Goal: Task Accomplishment & Management: Use online tool/utility

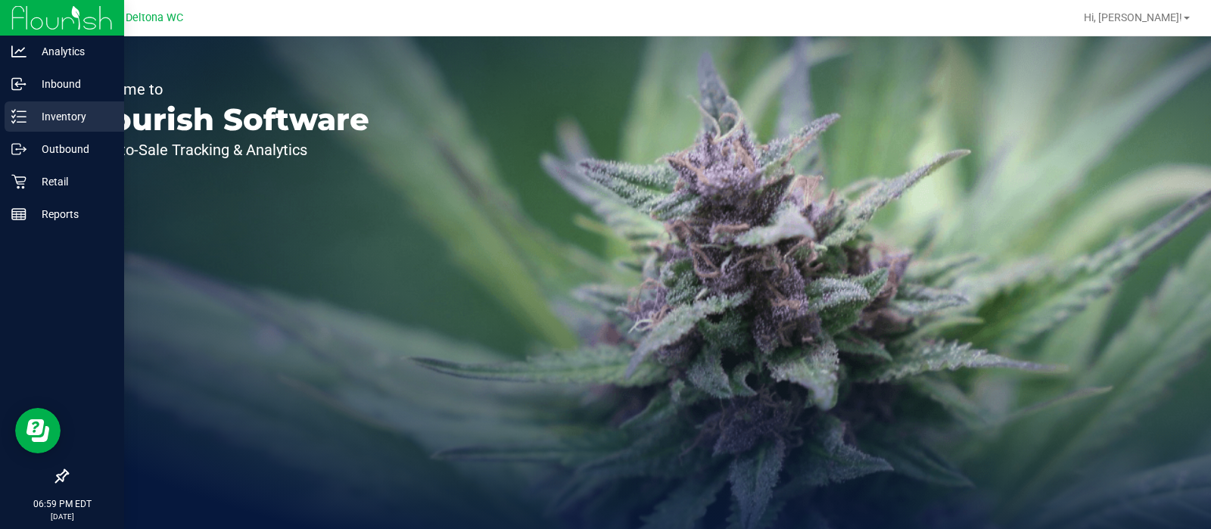
click at [18, 121] on icon at bounding box center [18, 116] width 15 height 15
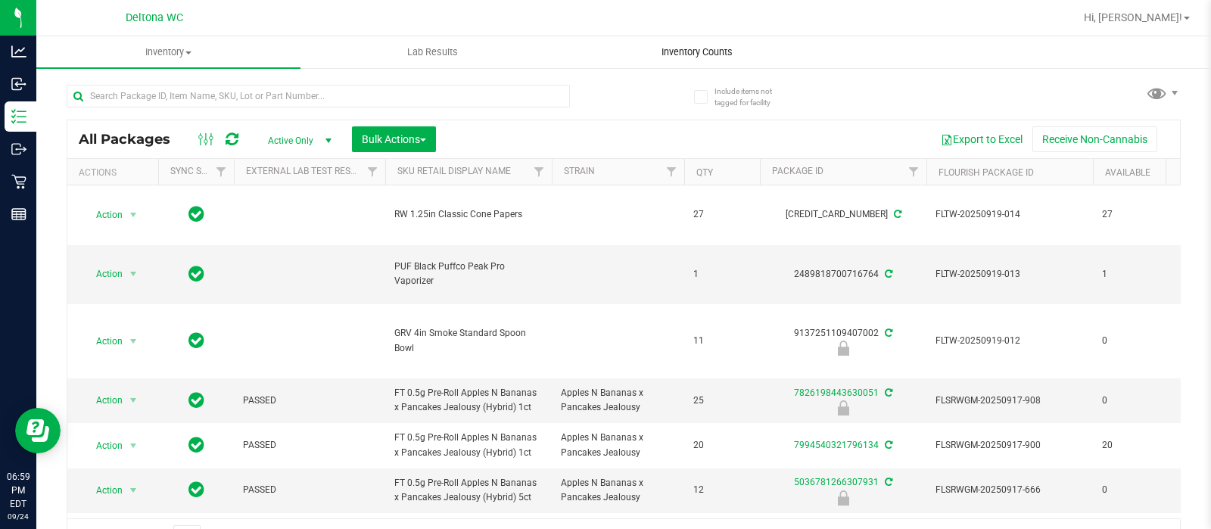
click at [675, 48] on span "Inventory Counts" at bounding box center [697, 52] width 112 height 14
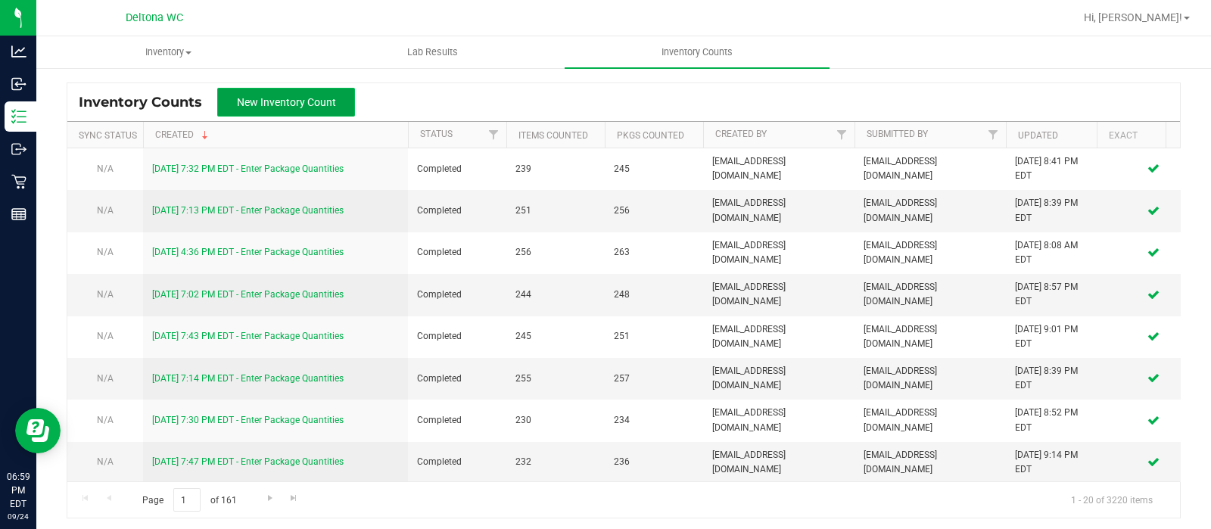
click at [326, 109] on button "New Inventory Count" at bounding box center [286, 102] width 138 height 29
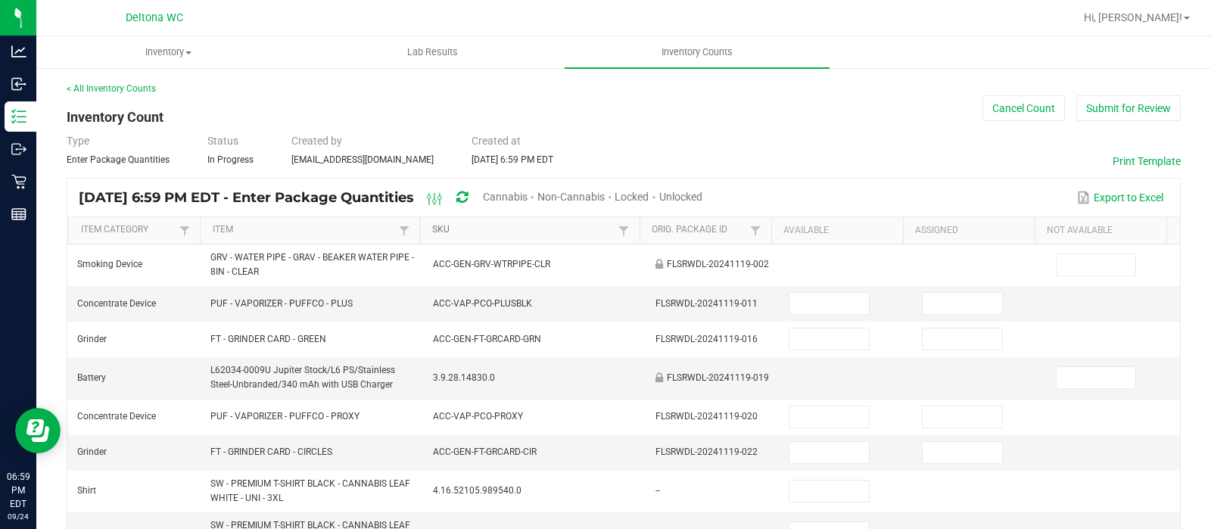
click at [488, 233] on link "SKU" at bounding box center [523, 230] width 183 height 12
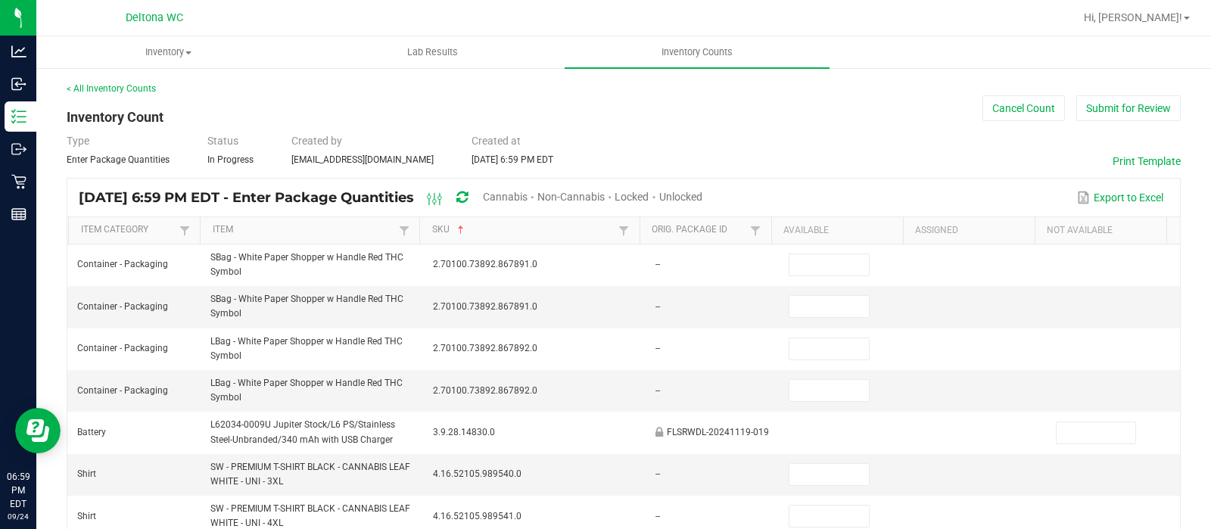
click at [528, 191] on span "Cannabis" at bounding box center [505, 197] width 45 height 12
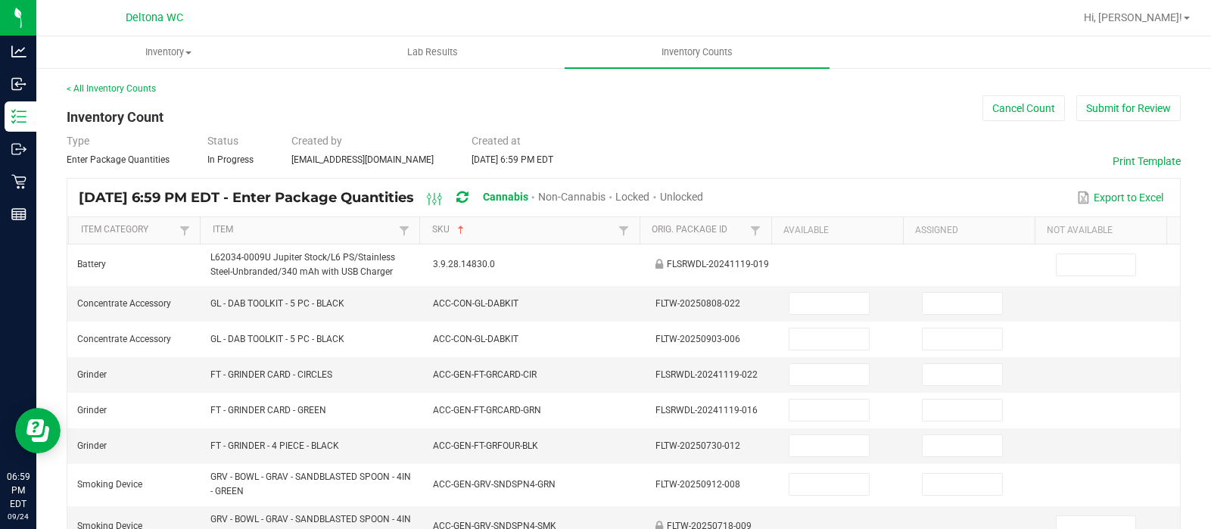
click at [703, 198] on span "Unlocked" at bounding box center [681, 197] width 43 height 12
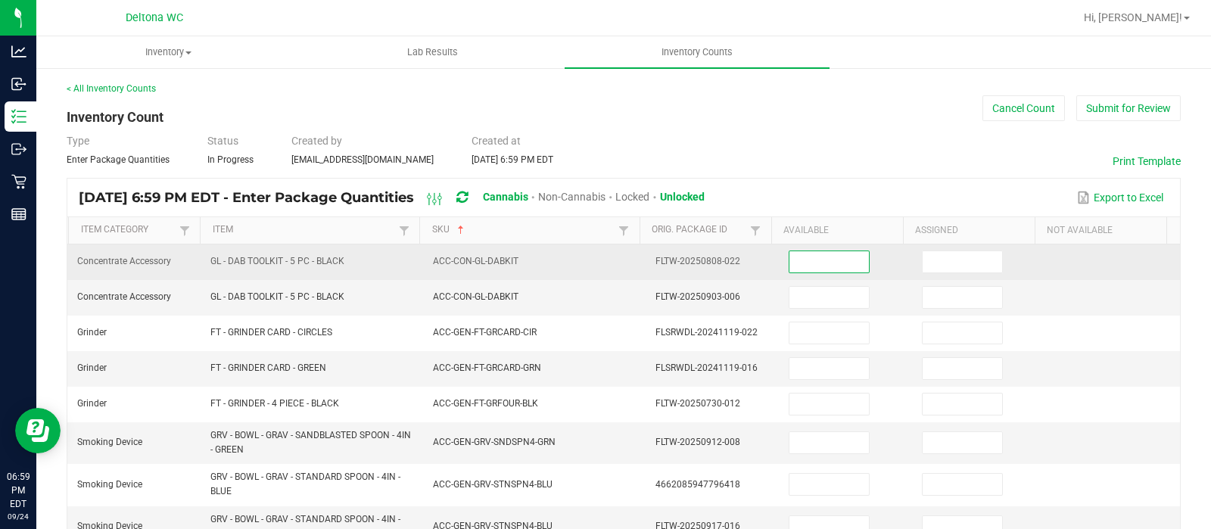
click at [830, 255] on input at bounding box center [829, 261] width 79 height 21
type input "0"
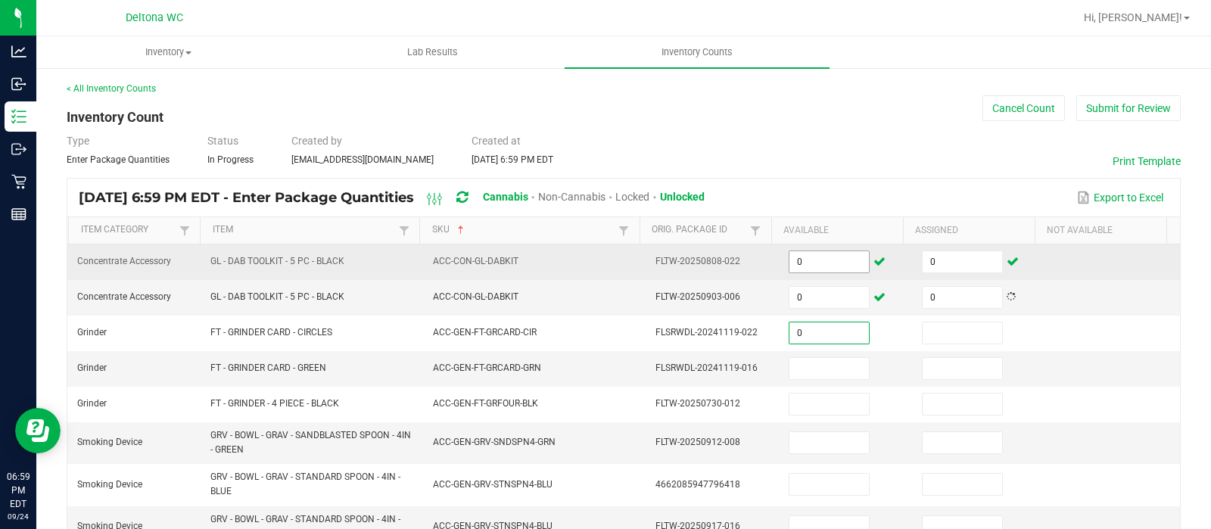
type input "0"
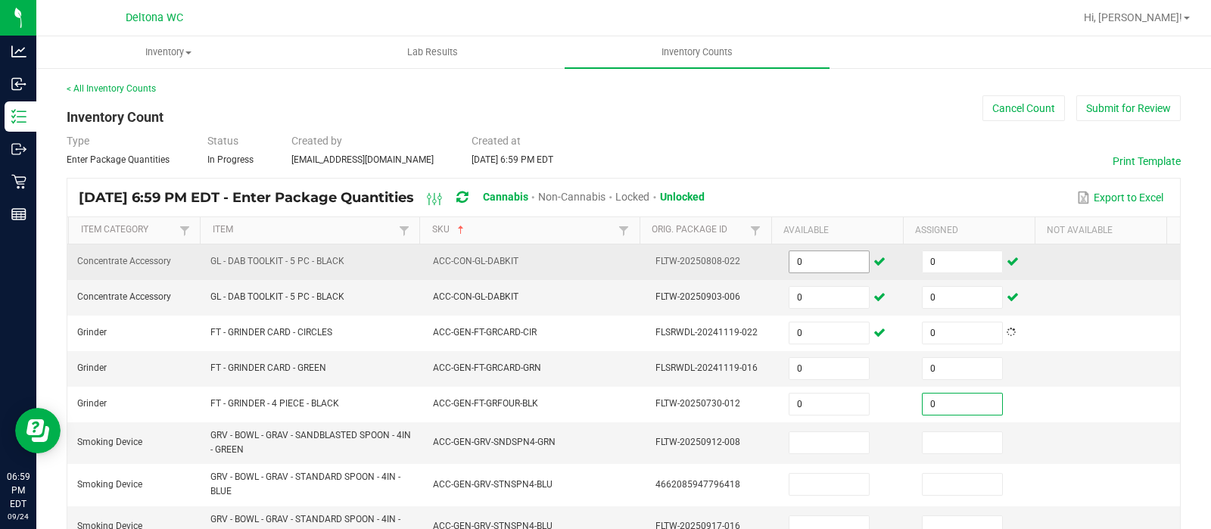
type input "0"
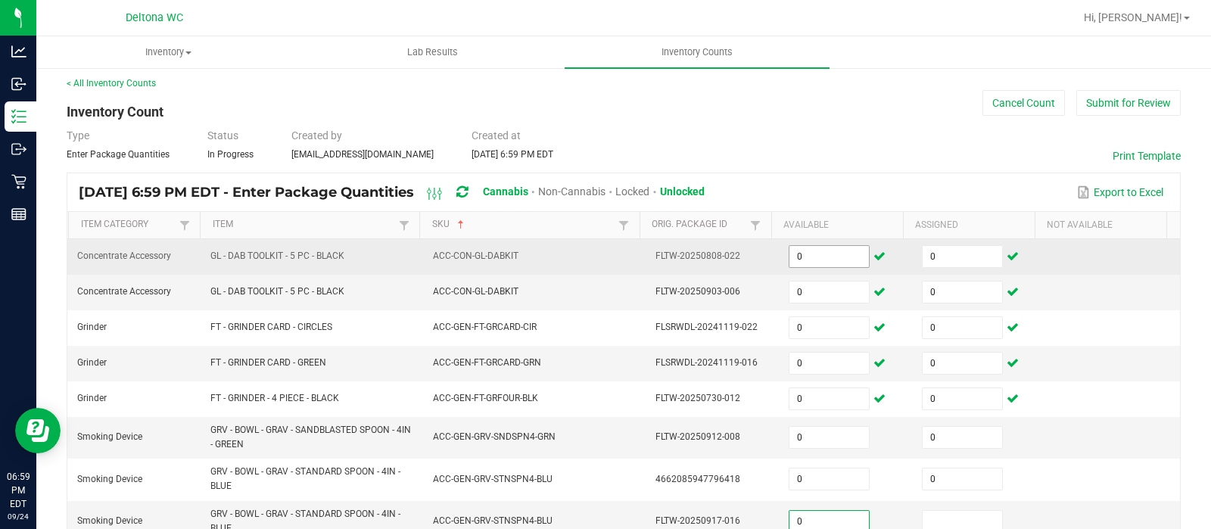
type input "0"
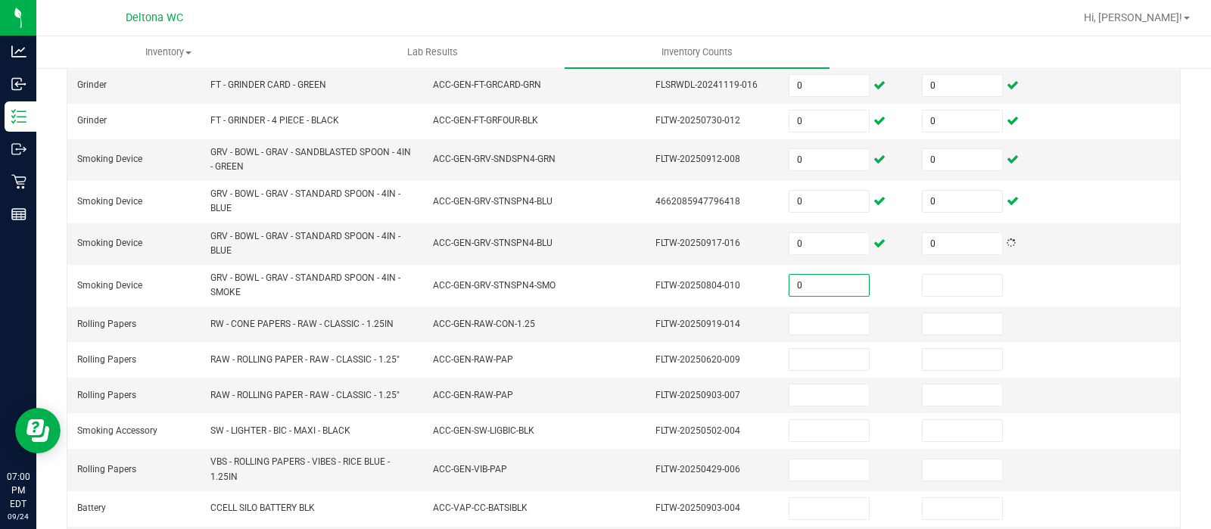
type input "0"
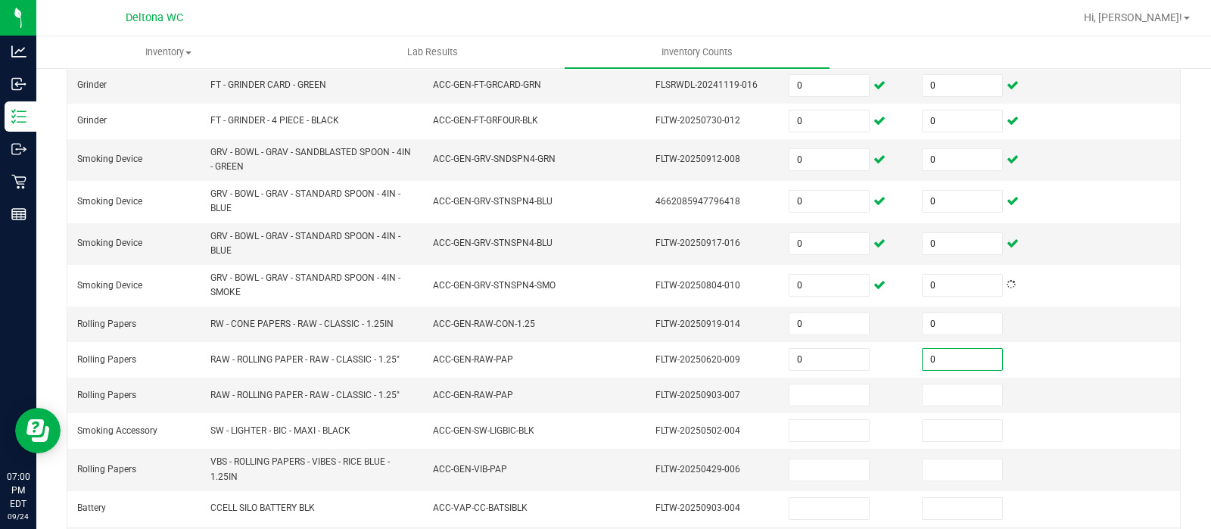
type input "0"
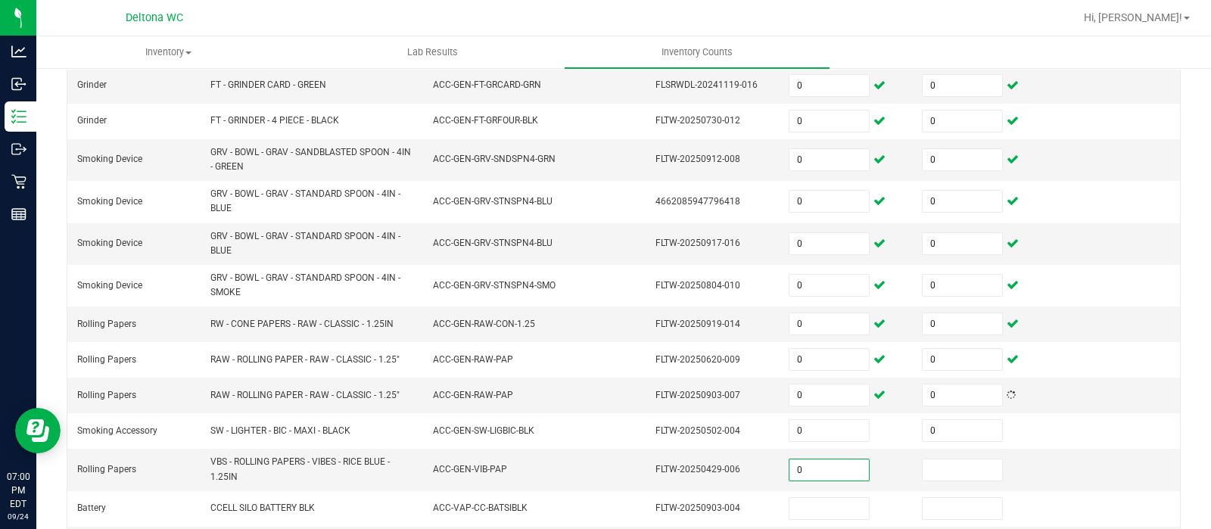
type input "0"
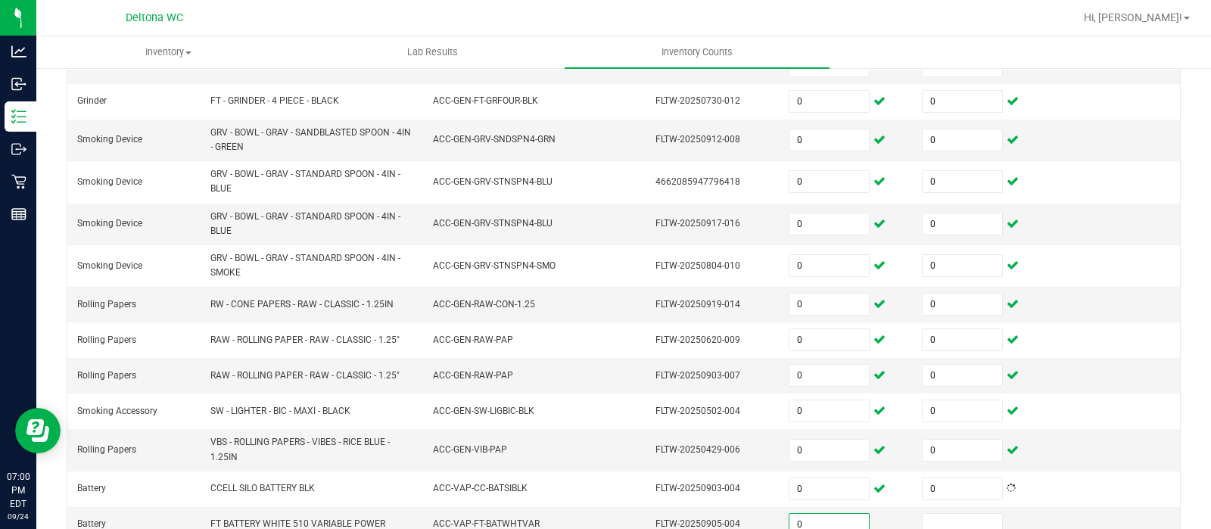
type input "0"
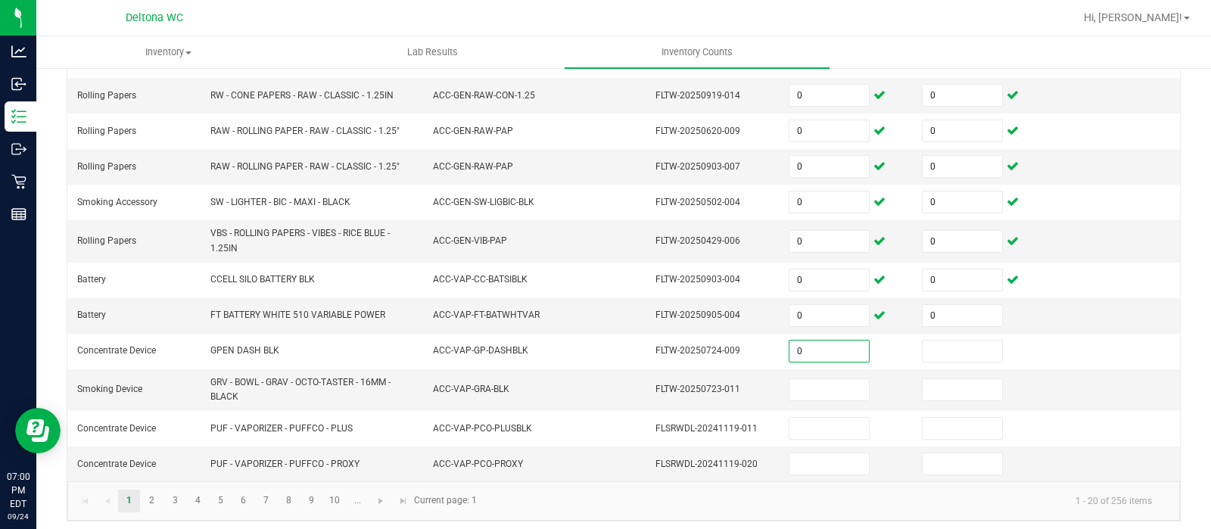
type input "0"
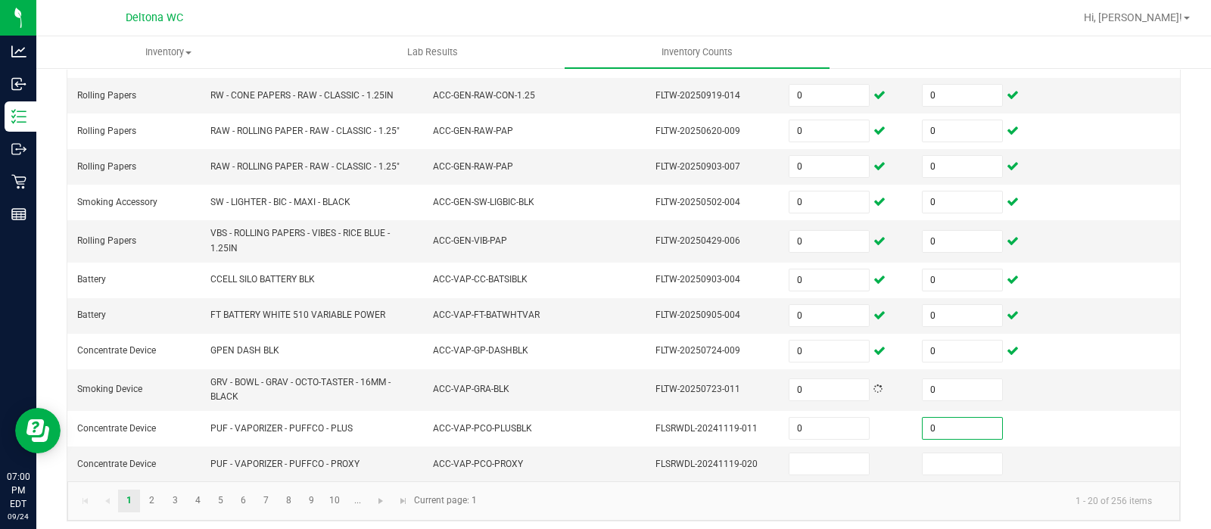
type input "0"
click at [159, 493] on link "2" at bounding box center [152, 501] width 22 height 23
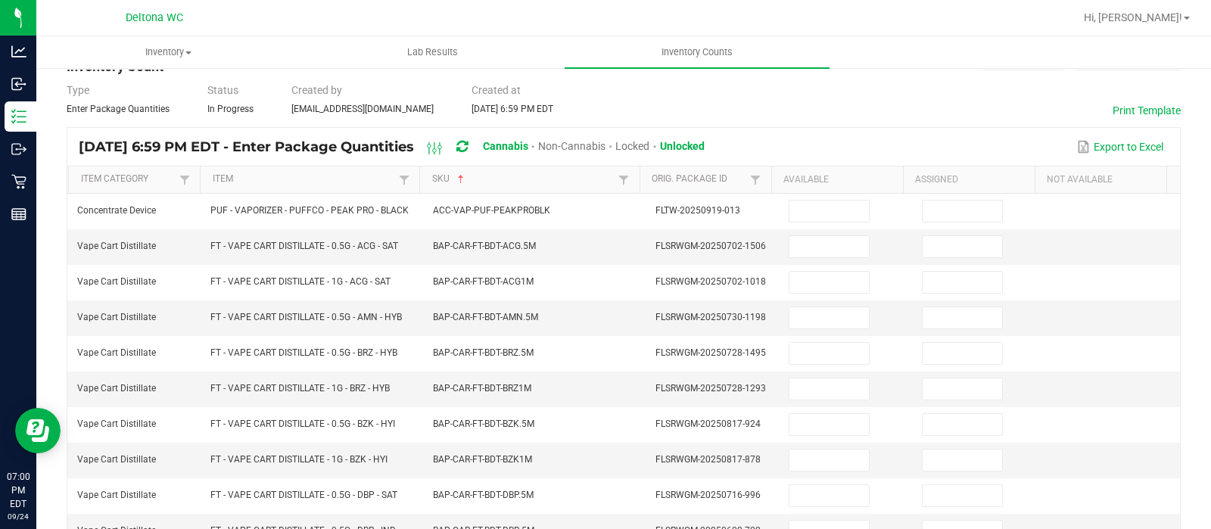
scroll to position [52, 0]
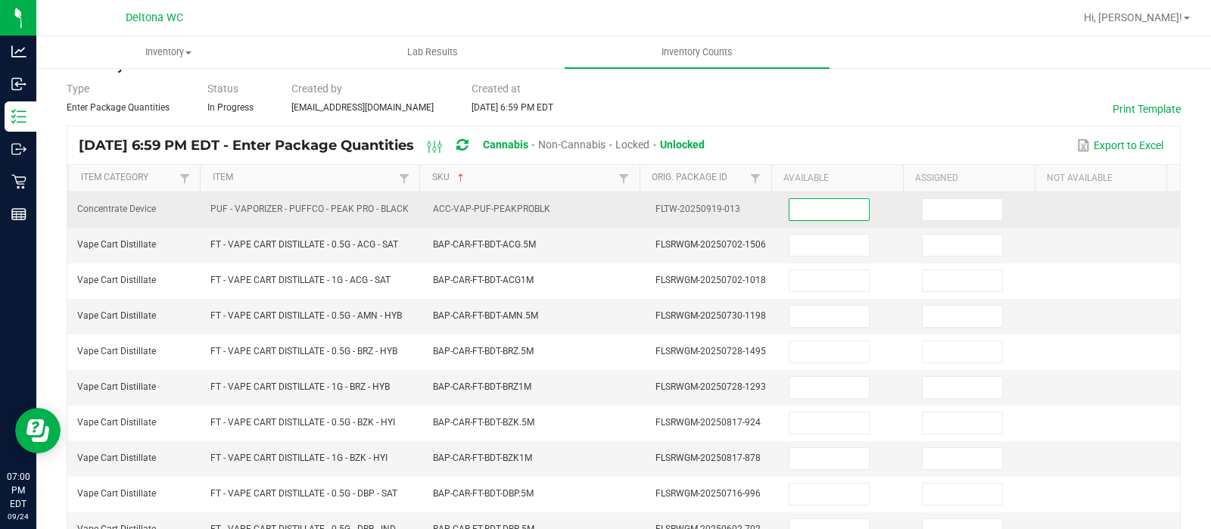
click at [813, 209] on input at bounding box center [829, 209] width 79 height 21
type input "0"
type input "9"
type input "0"
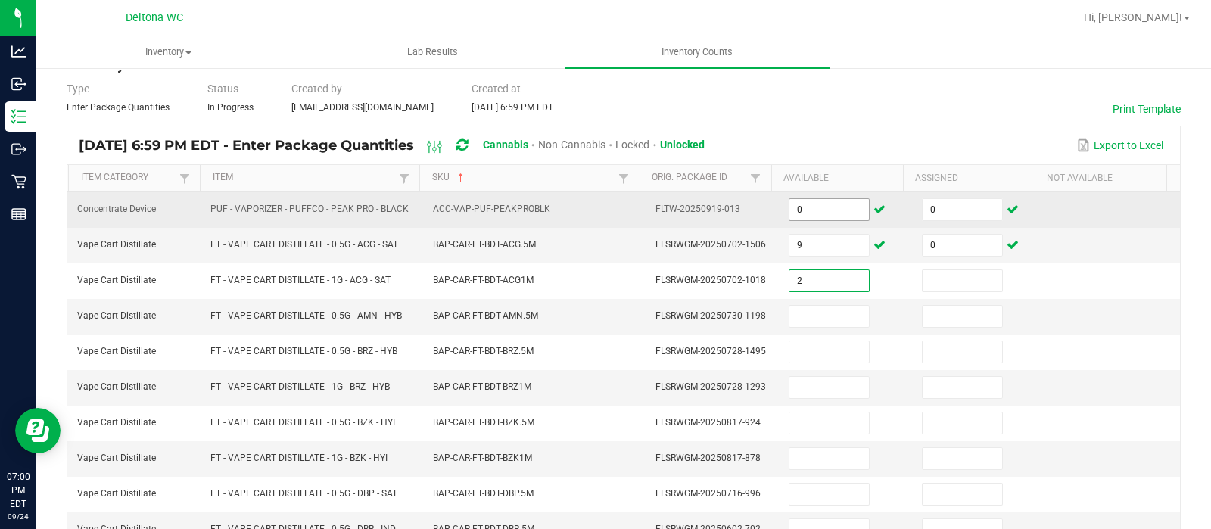
type input "2"
type input "0"
type input "2"
type input "0"
type input "11"
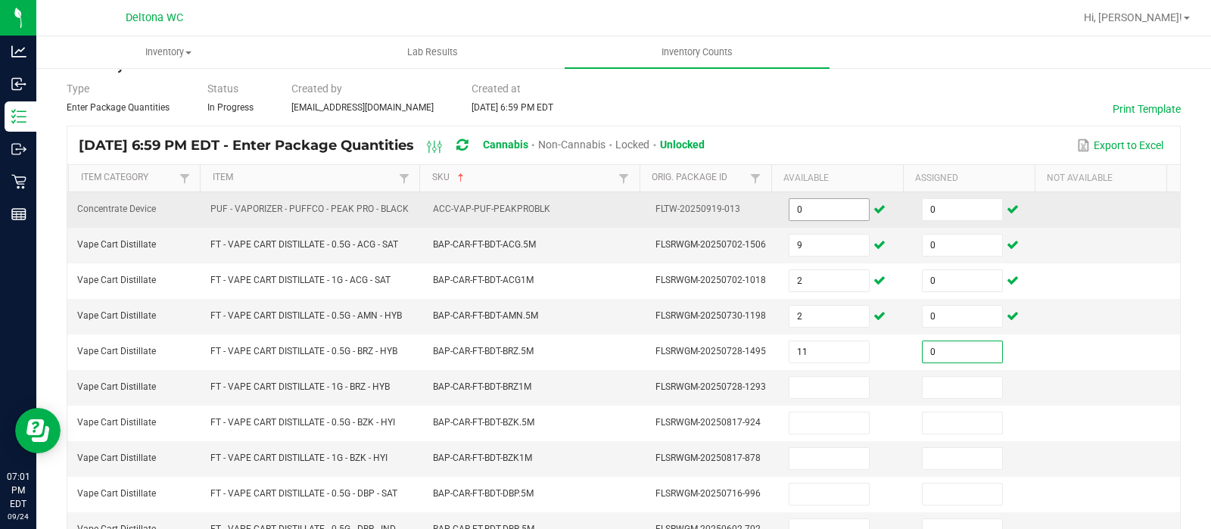
type input "0"
type input "2"
type input "0"
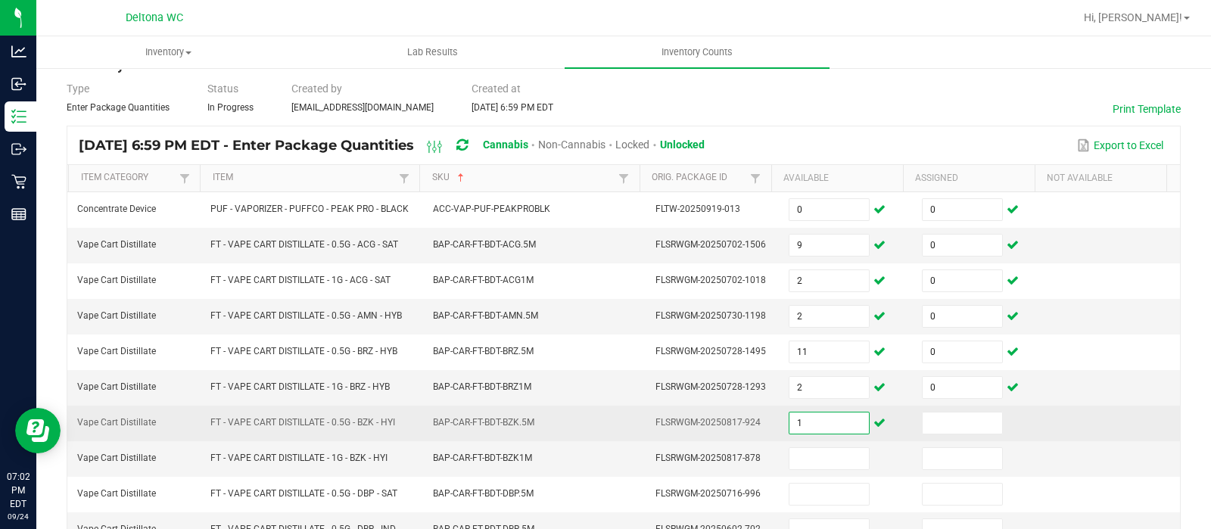
click at [795, 428] on input "1" at bounding box center [829, 423] width 79 height 21
type input "11"
type input "0"
type input "8"
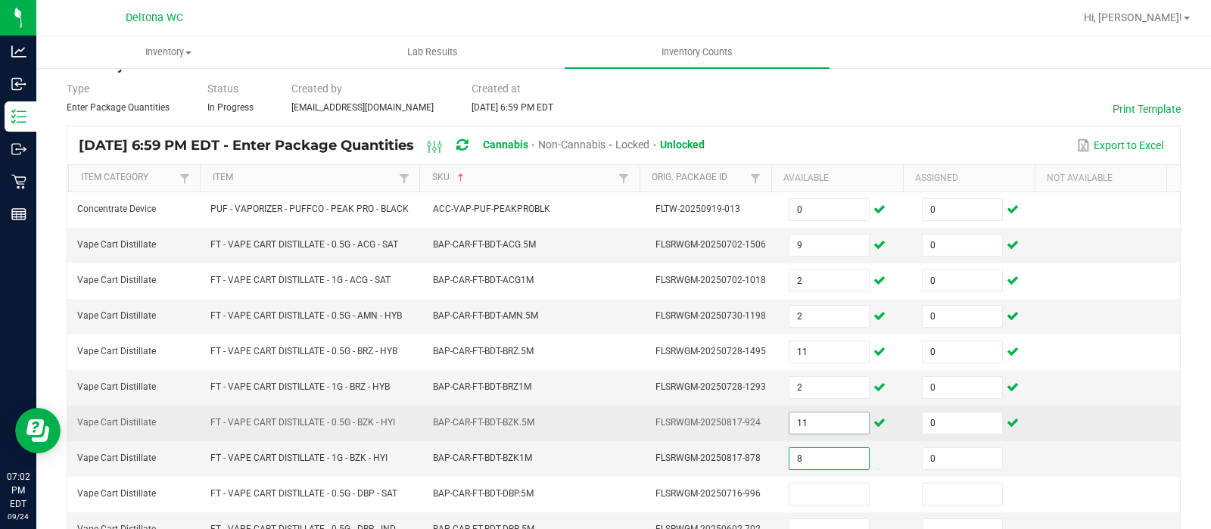
type input "0"
type input "3"
type input "0"
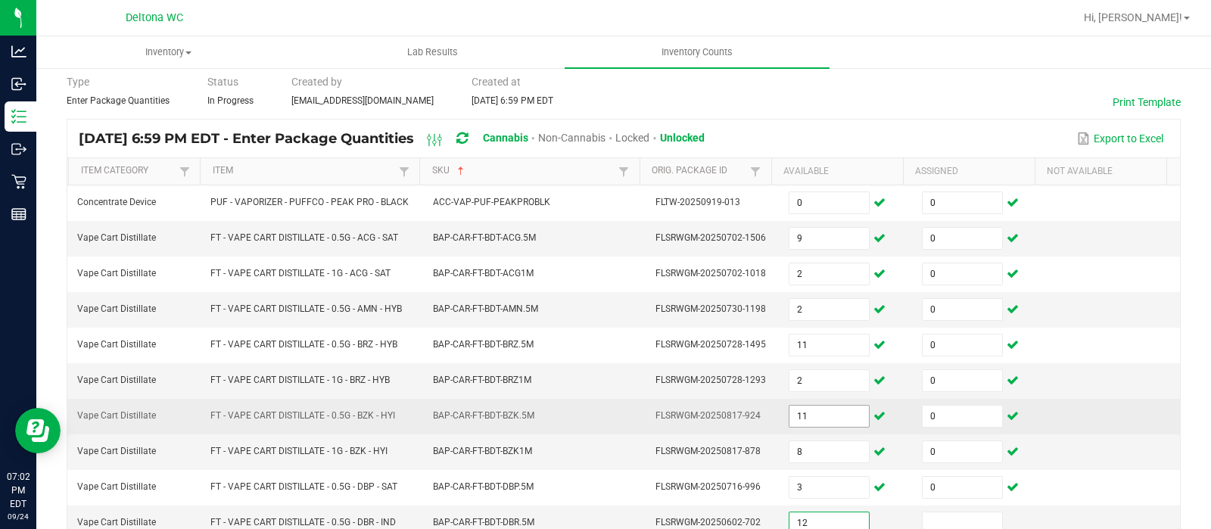
type input "12"
type input "0"
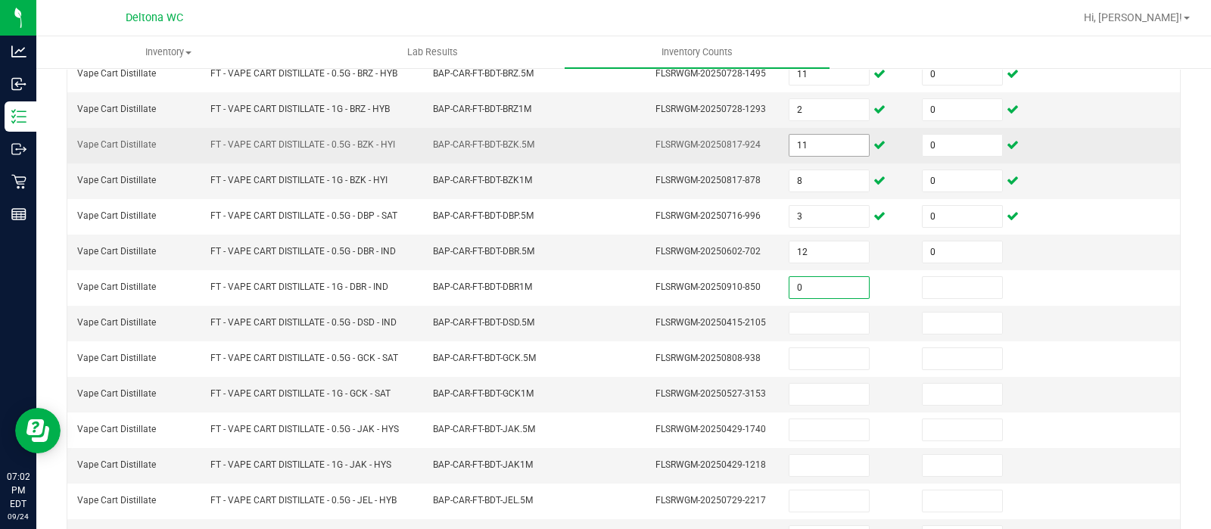
type input "0"
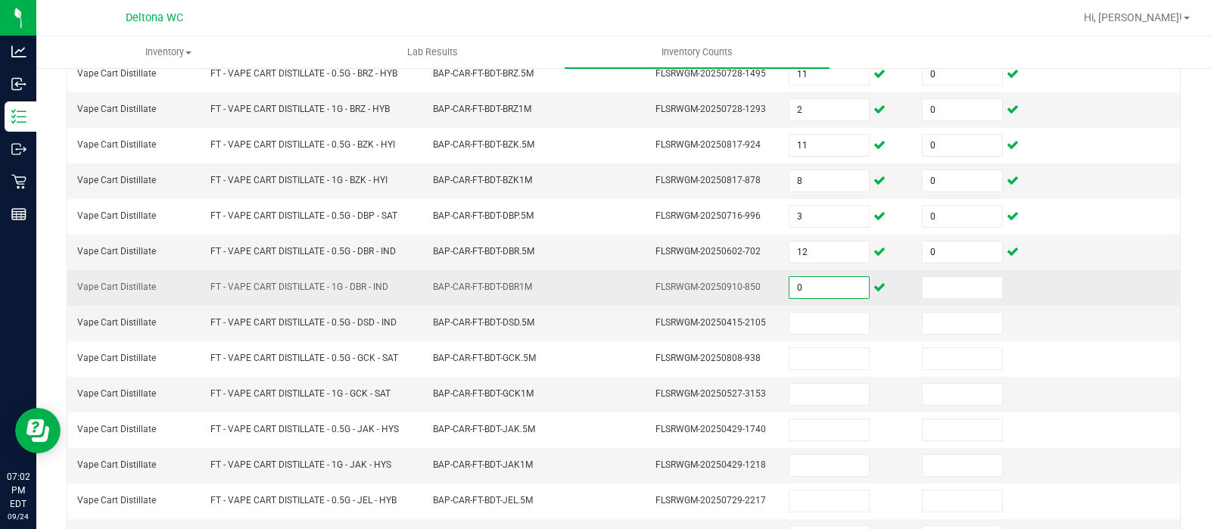
click at [821, 287] on input "0" at bounding box center [829, 287] width 79 height 21
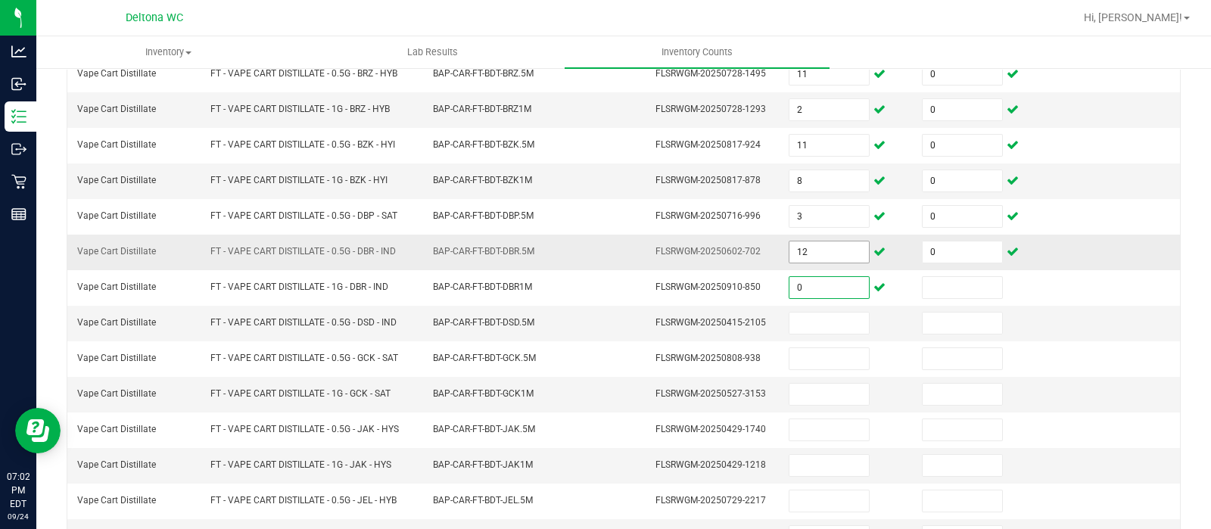
click at [810, 243] on input "12" at bounding box center [829, 251] width 79 height 21
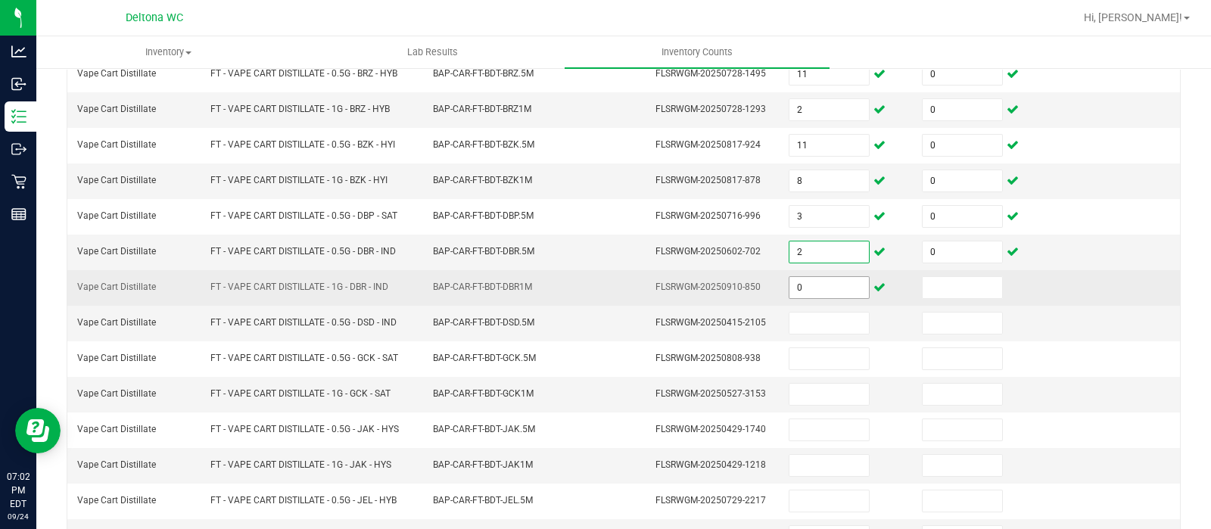
type input "2"
click at [823, 288] on input "0" at bounding box center [829, 287] width 79 height 21
type input "4"
type input "0"
type input "8"
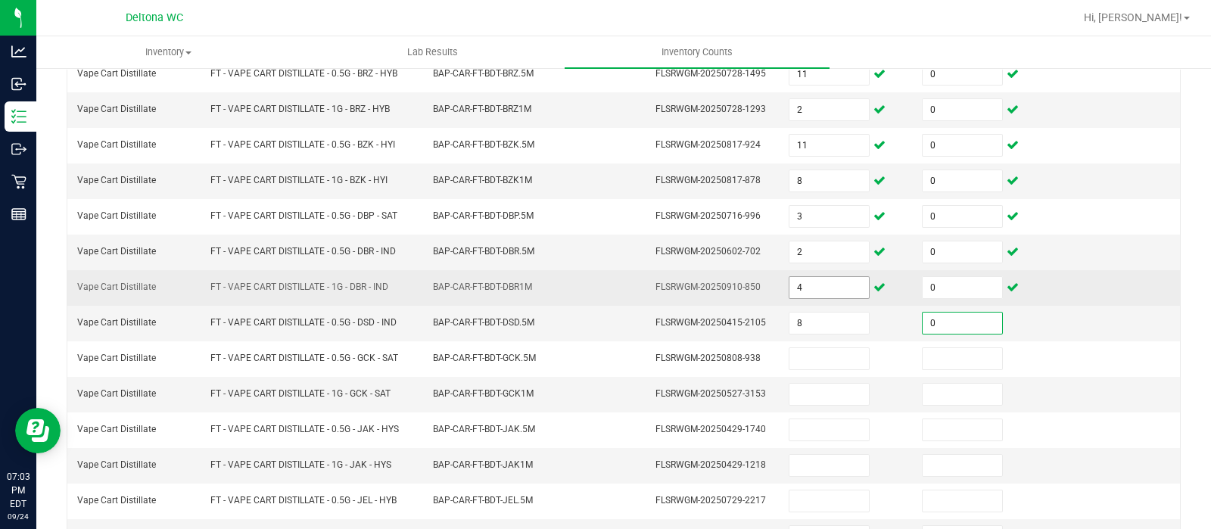
type input "0"
type input "9"
type input "0"
type input "6"
type input "0"
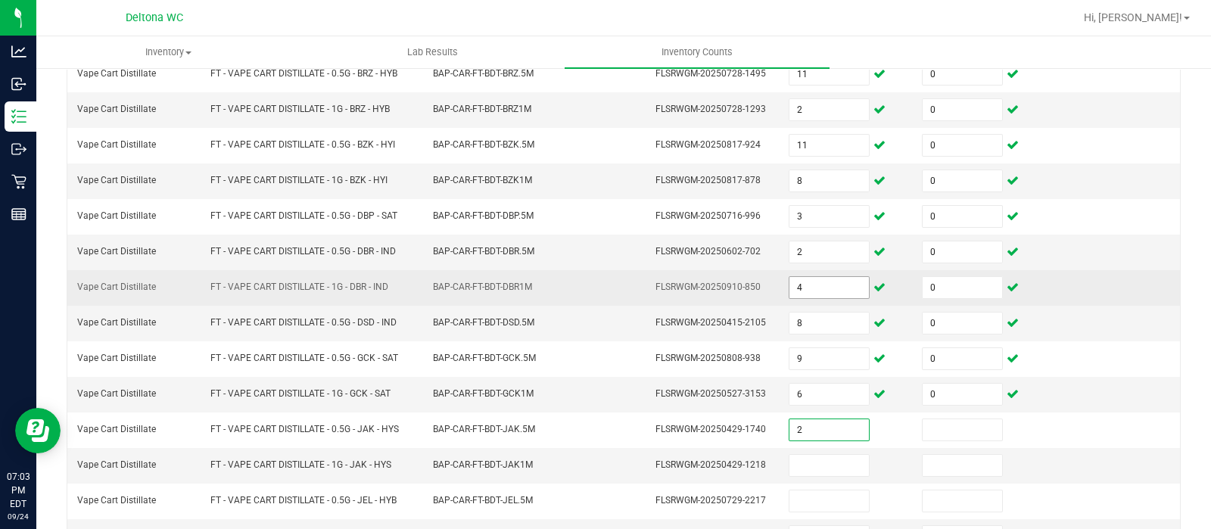
type input "2"
type input "0"
type input "6"
type input "0"
type input "9"
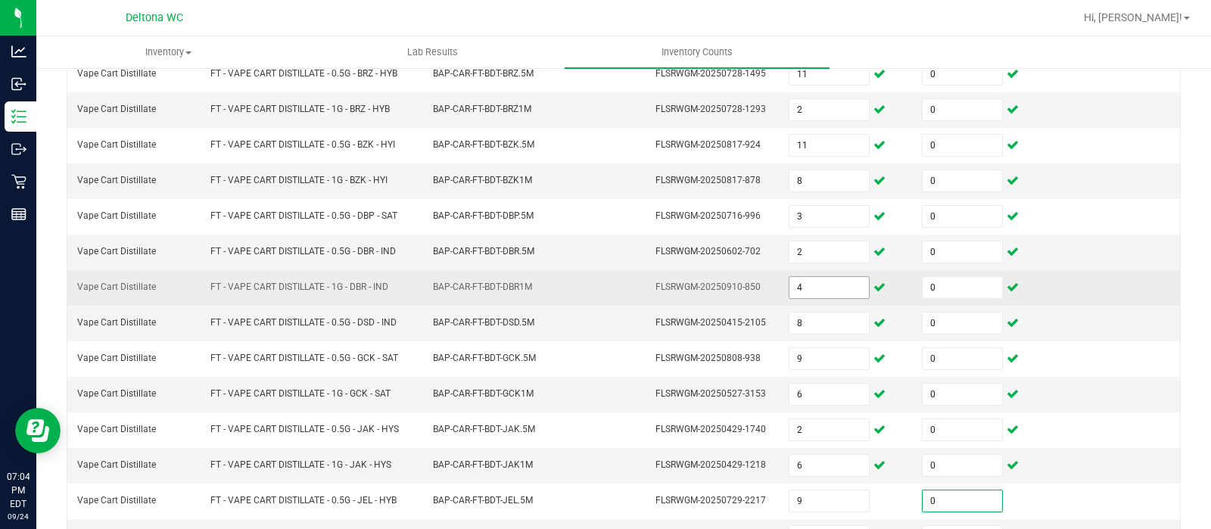
type input "0"
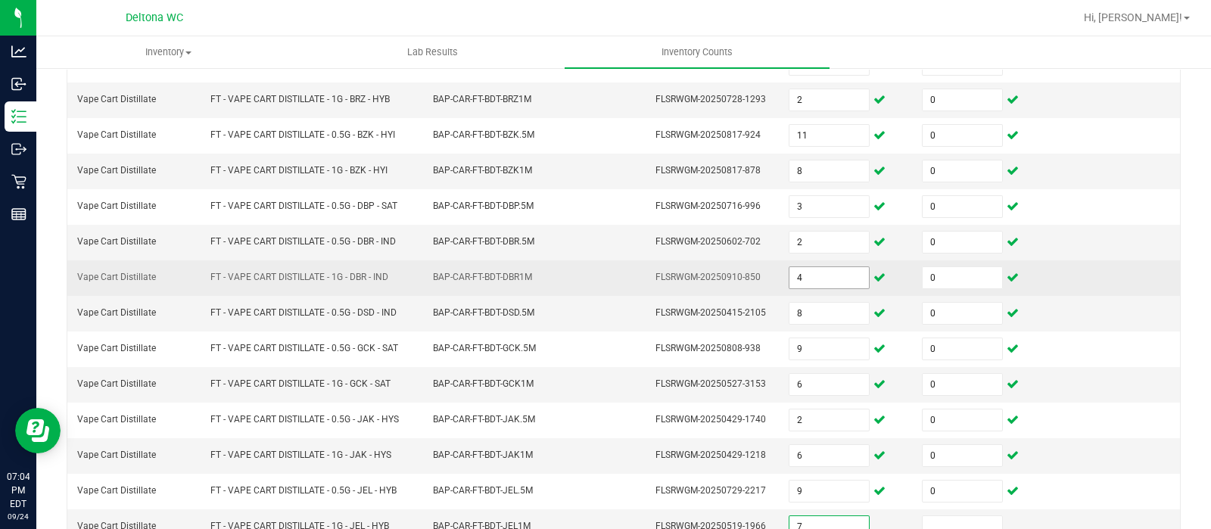
type input "7"
type input "0"
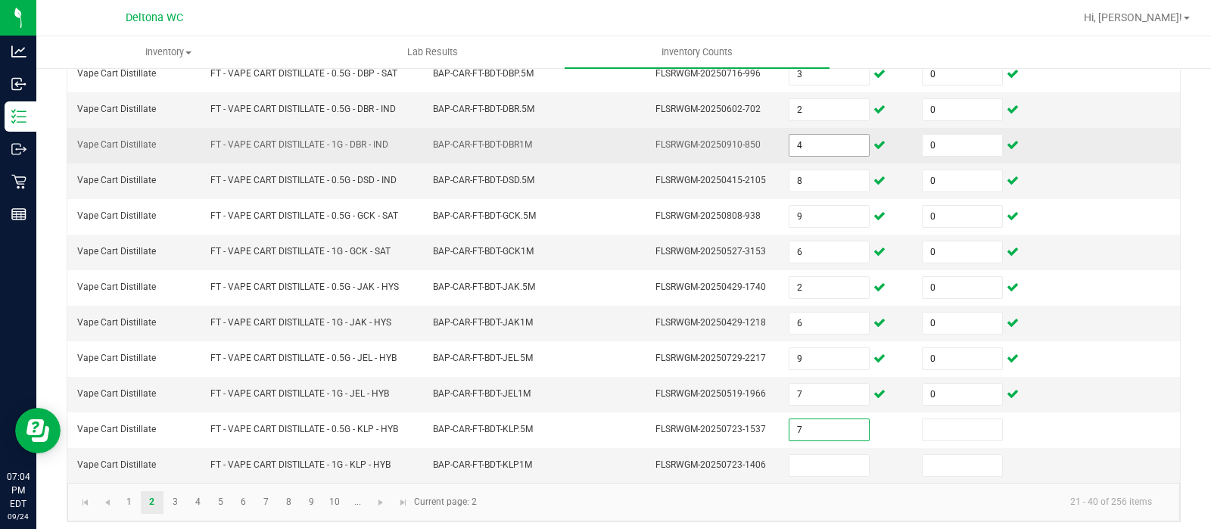
type input "7"
type input "0"
type input "10"
type input "0"
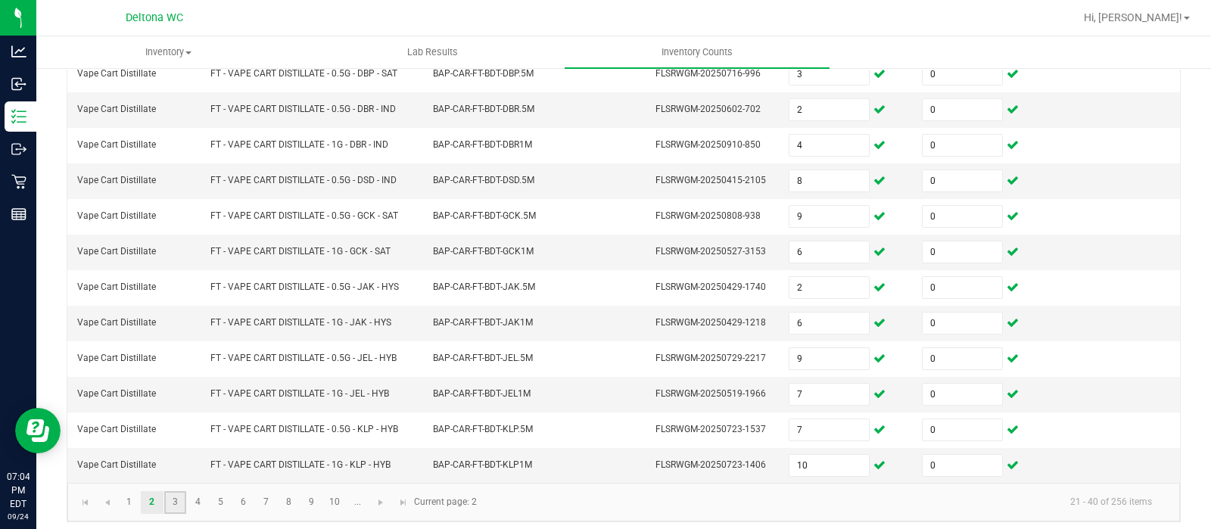
click at [173, 497] on link "3" at bounding box center [175, 502] width 22 height 23
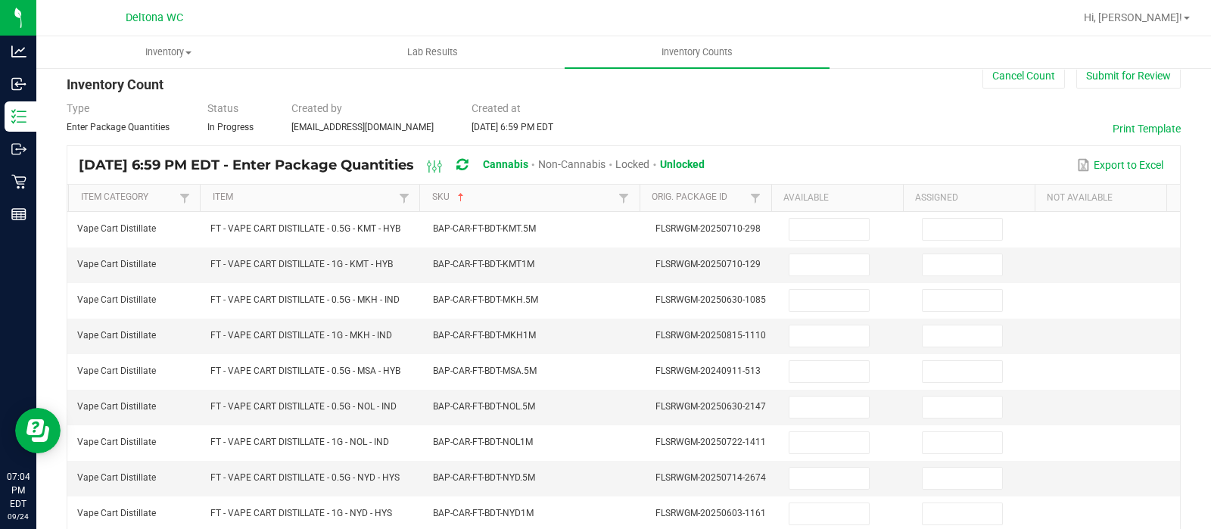
scroll to position [26, 0]
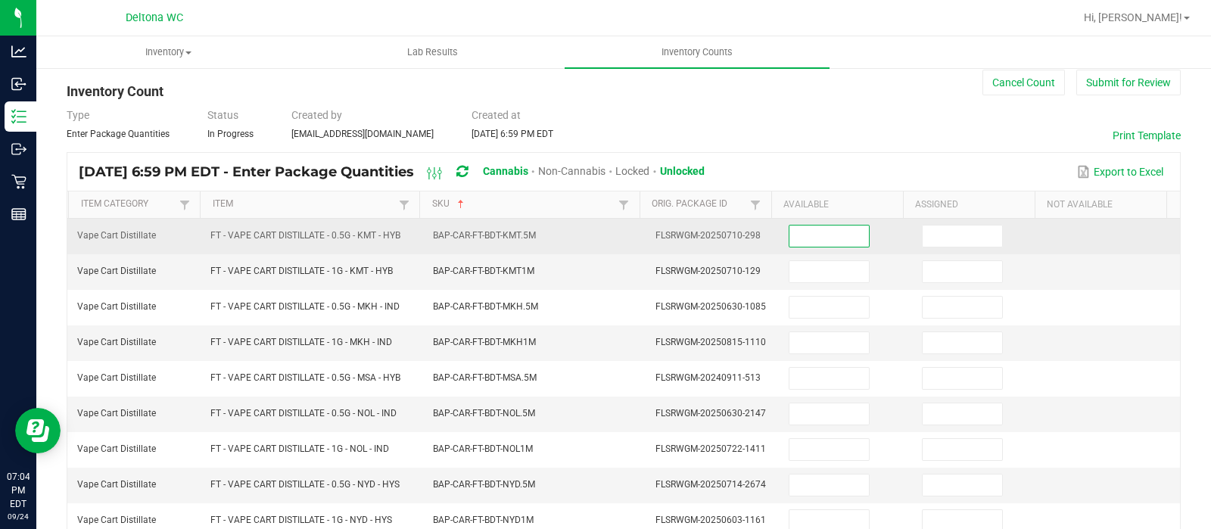
click at [841, 243] on input at bounding box center [829, 236] width 79 height 21
type input "3"
type input "0"
type input "4"
type input "0"
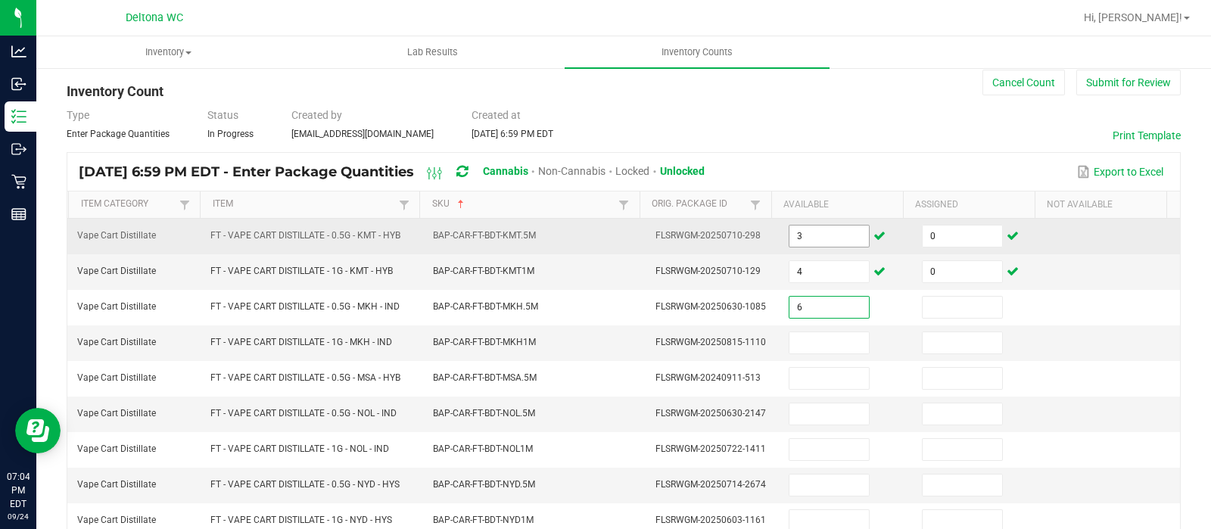
type input "6"
type input "0"
type input "11"
type input "0"
type input "7"
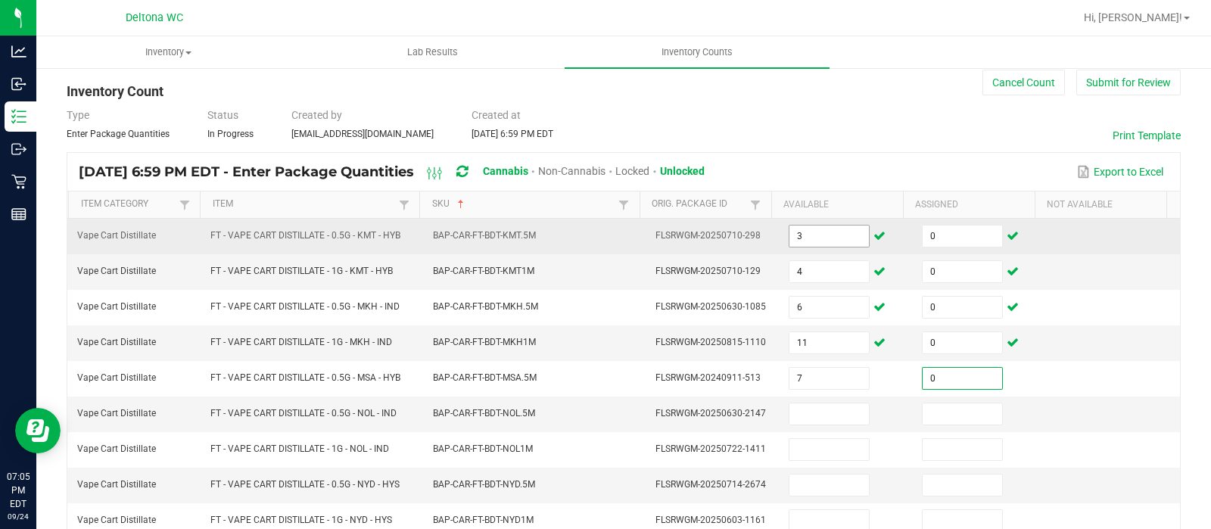
type input "0"
type input "11"
type input "0"
type input "10"
type input "0"
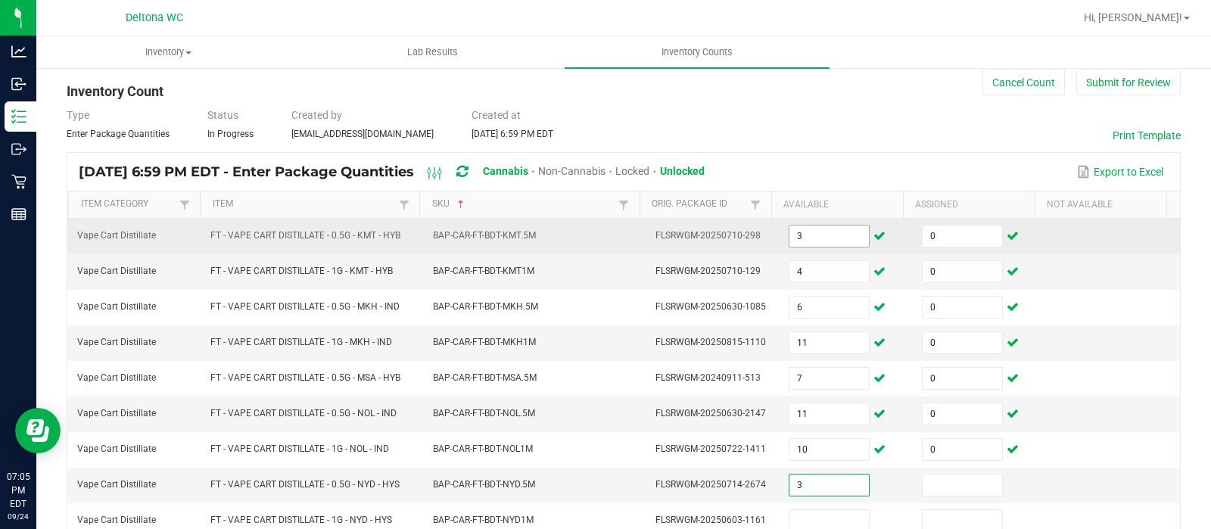
type input "3"
type input "0"
type input "1"
type input "0"
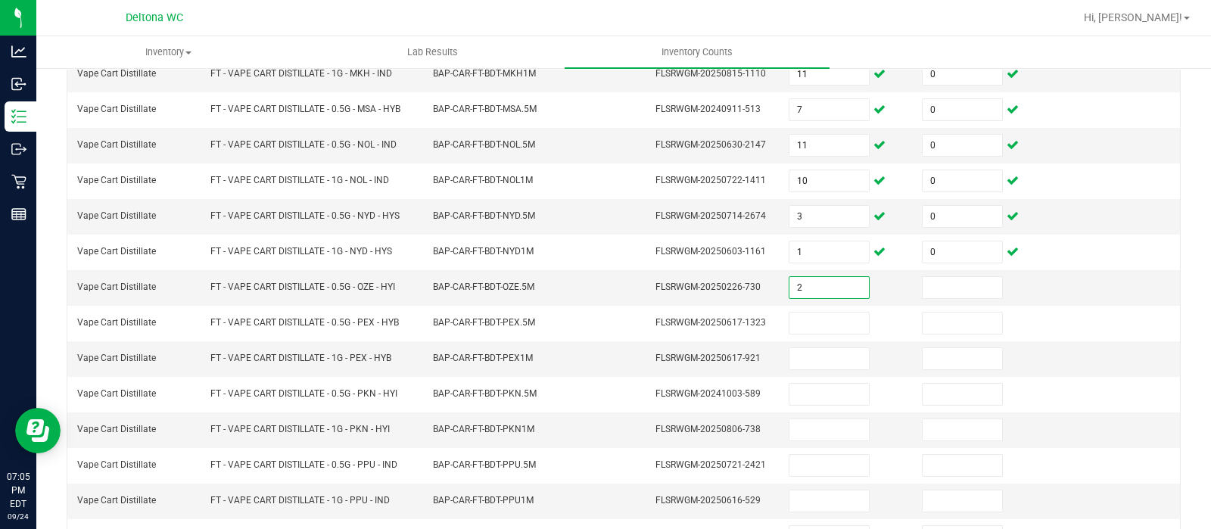
type input "2"
type input "0"
type input "5"
type input "0"
type input "3"
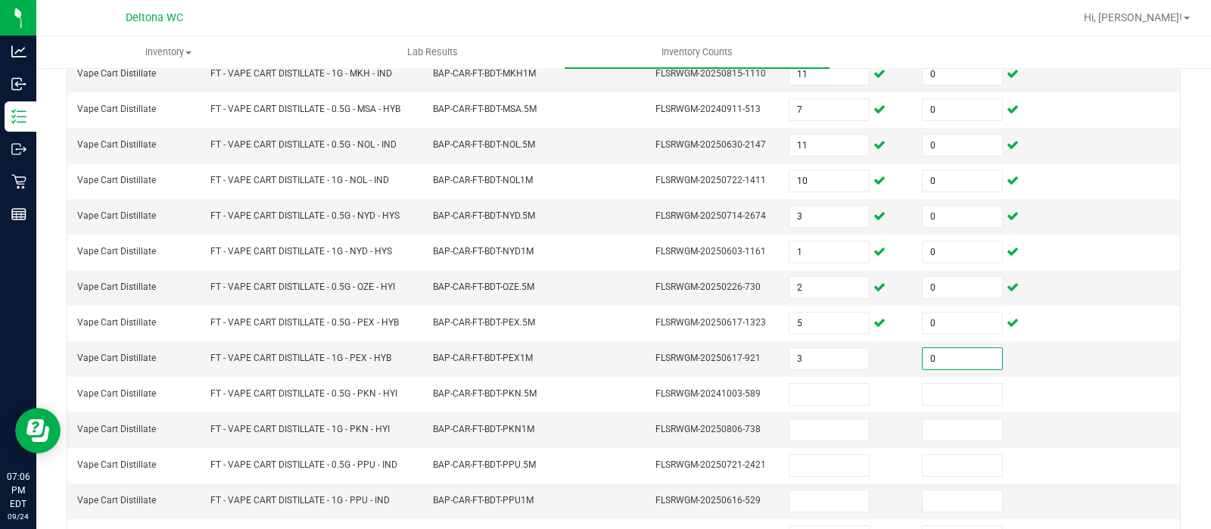
type input "0"
type input "2"
type input "0"
type input "1"
type input "0"
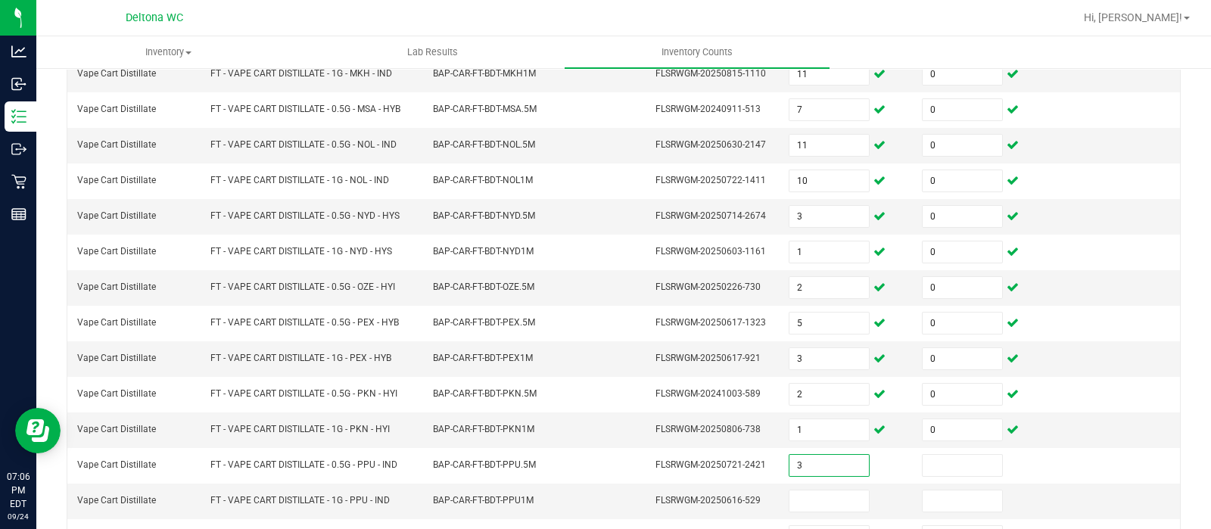
type input "3"
type input "0"
type input "7"
type input "0"
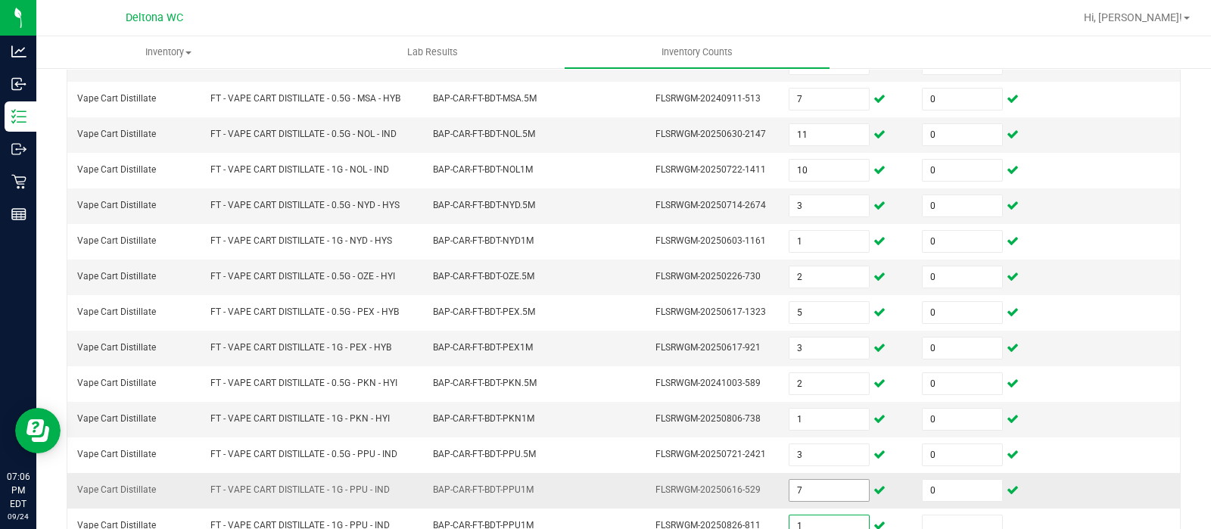
type input "1"
click at [816, 494] on span "7" at bounding box center [829, 490] width 81 height 23
click at [812, 488] on input "7" at bounding box center [829, 490] width 79 height 21
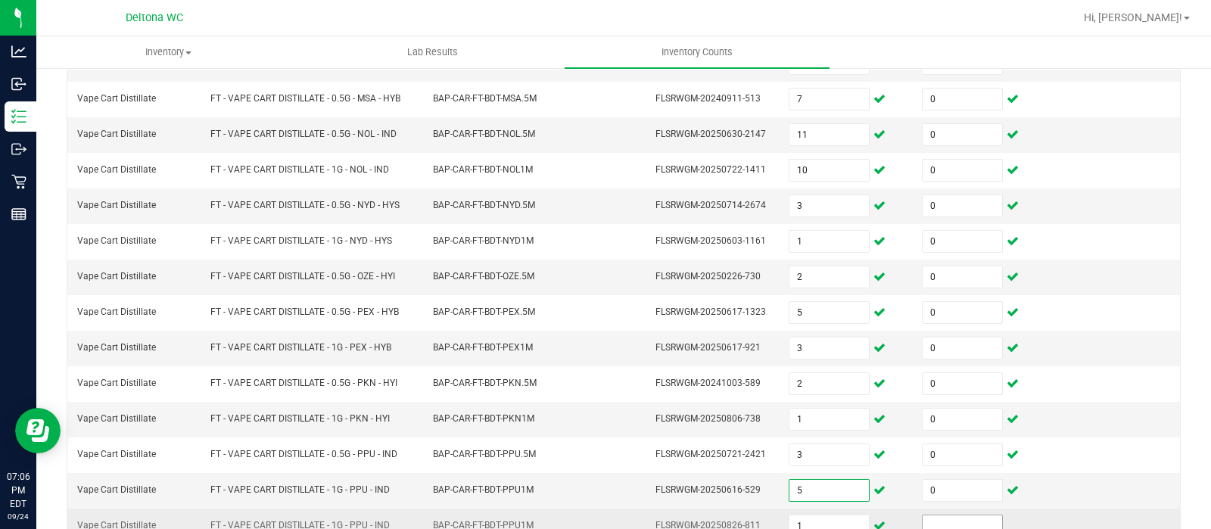
type input "5"
click at [923, 516] on input at bounding box center [962, 526] width 79 height 21
type input "0"
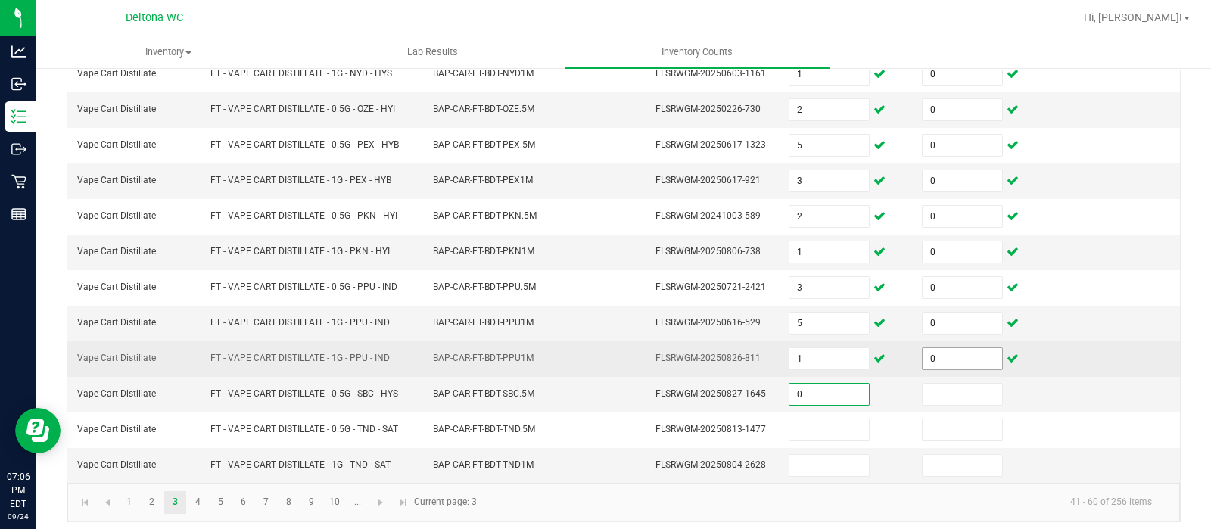
type input "0"
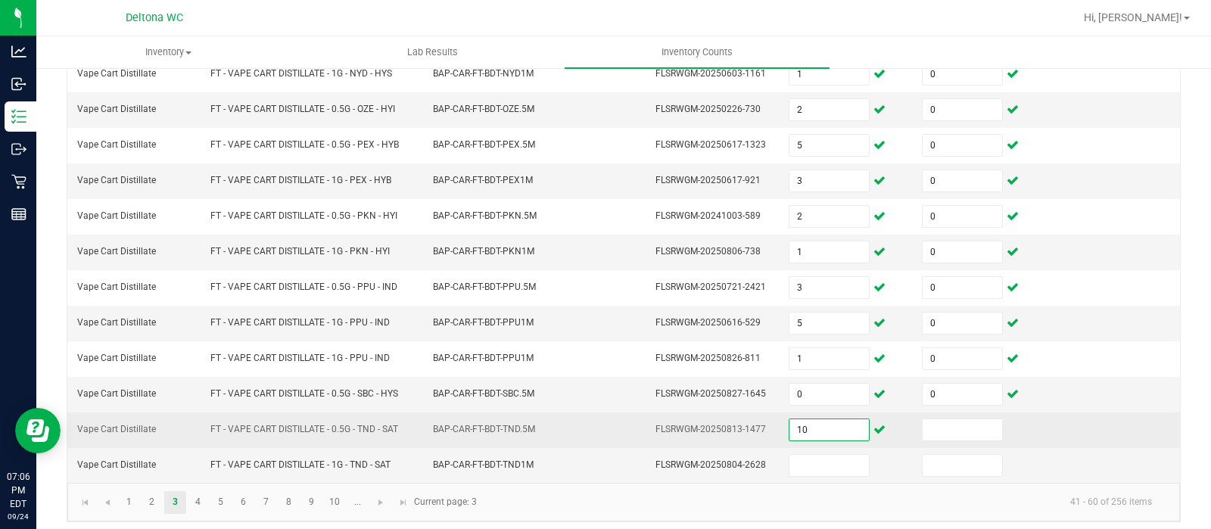
click at [833, 419] on input "10" at bounding box center [829, 429] width 79 height 21
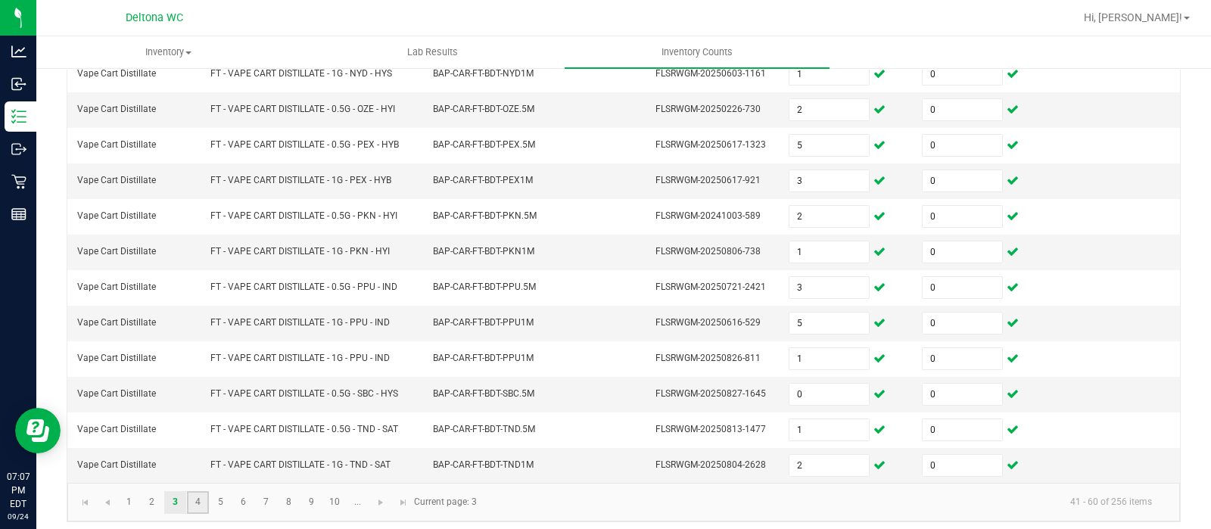
click at [204, 491] on link "4" at bounding box center [198, 502] width 22 height 23
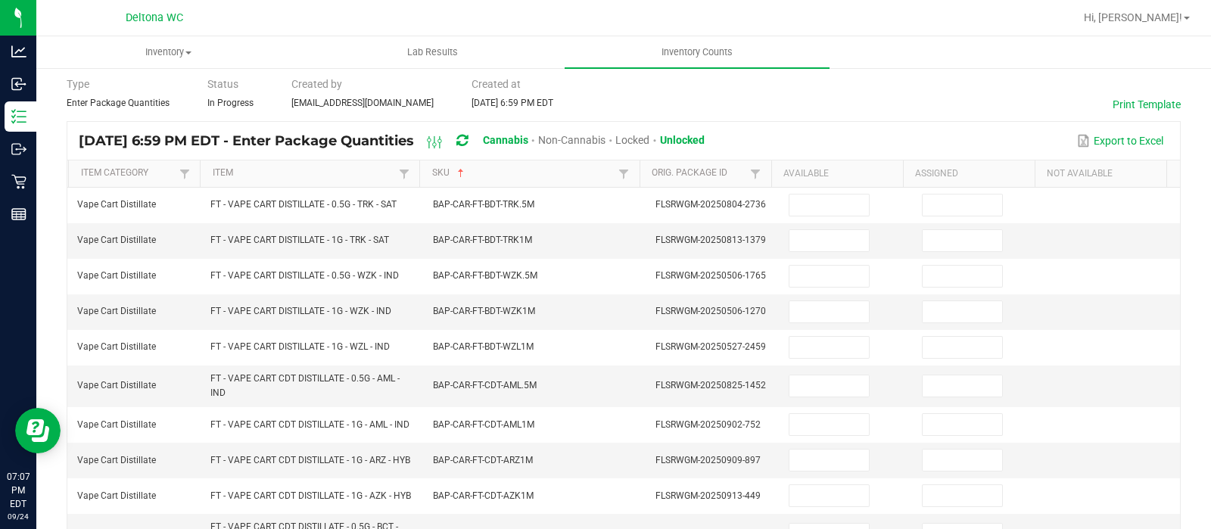
scroll to position [54, 0]
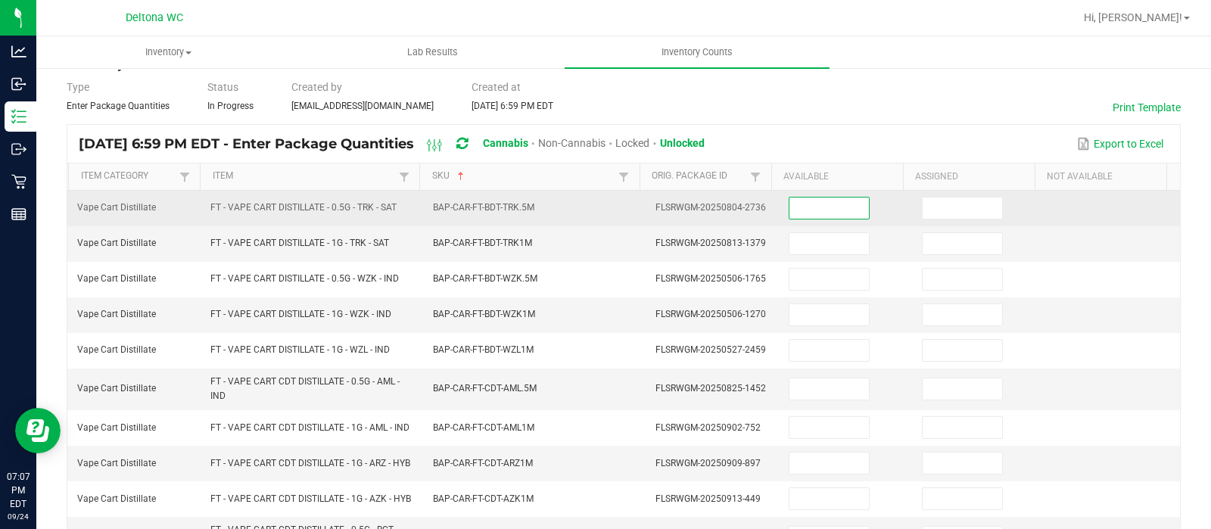
click at [821, 210] on input at bounding box center [829, 208] width 79 height 21
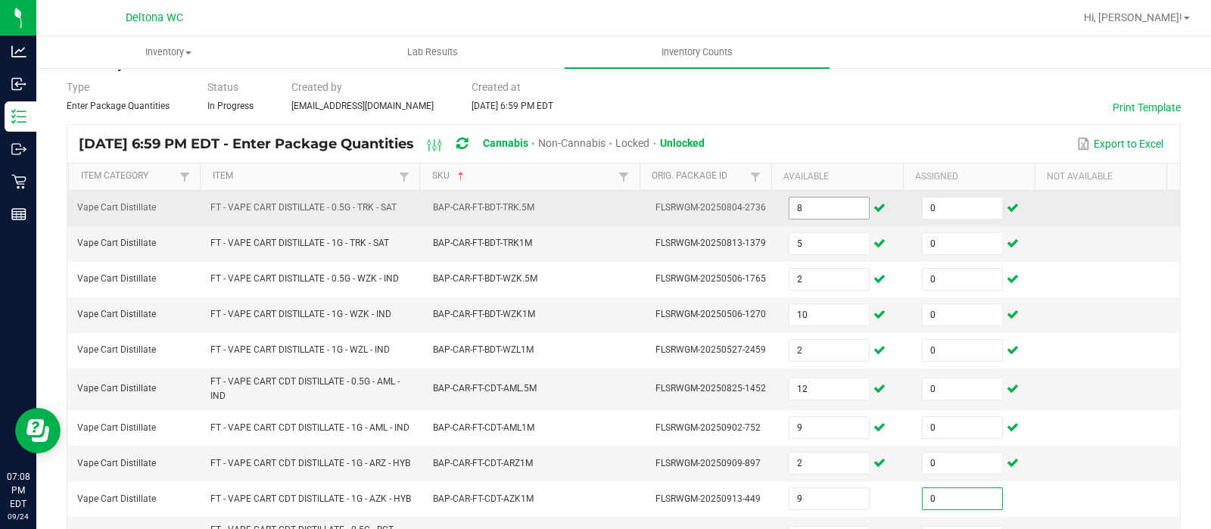
scroll to position [325, 0]
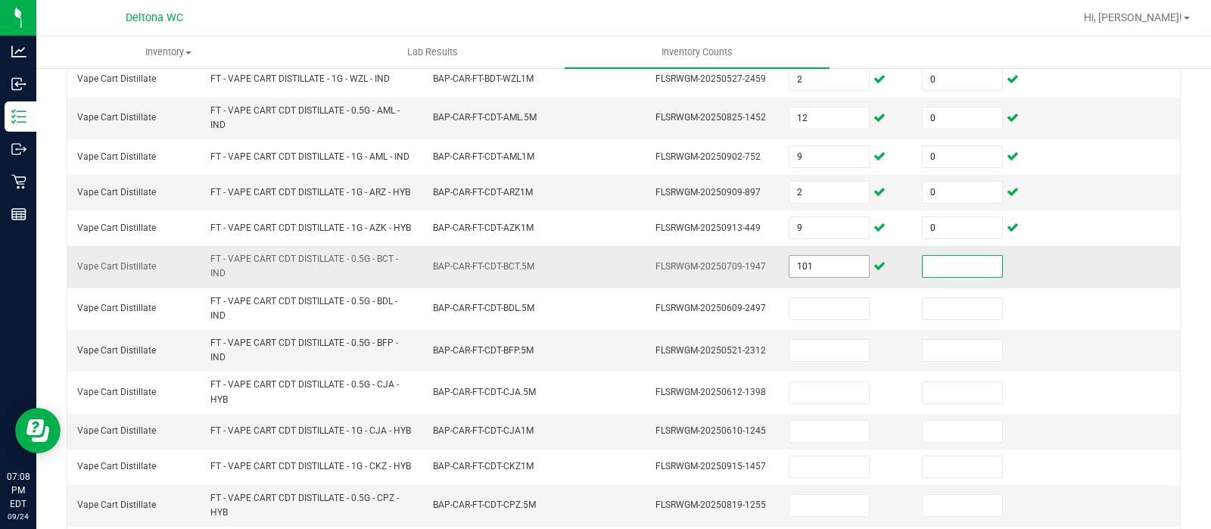
click at [821, 277] on input "101" at bounding box center [829, 266] width 79 height 21
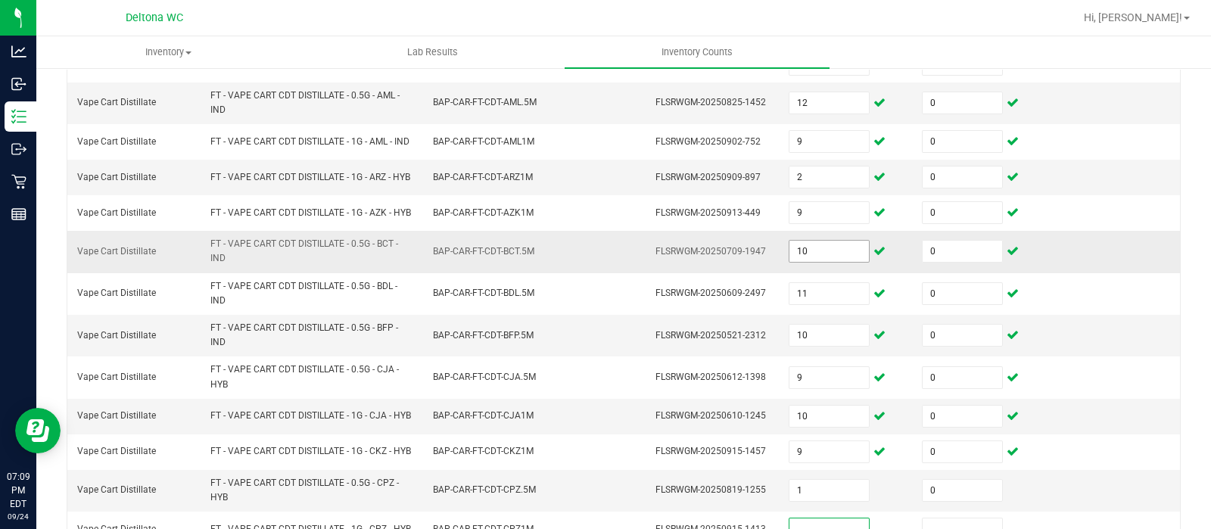
scroll to position [572, 0]
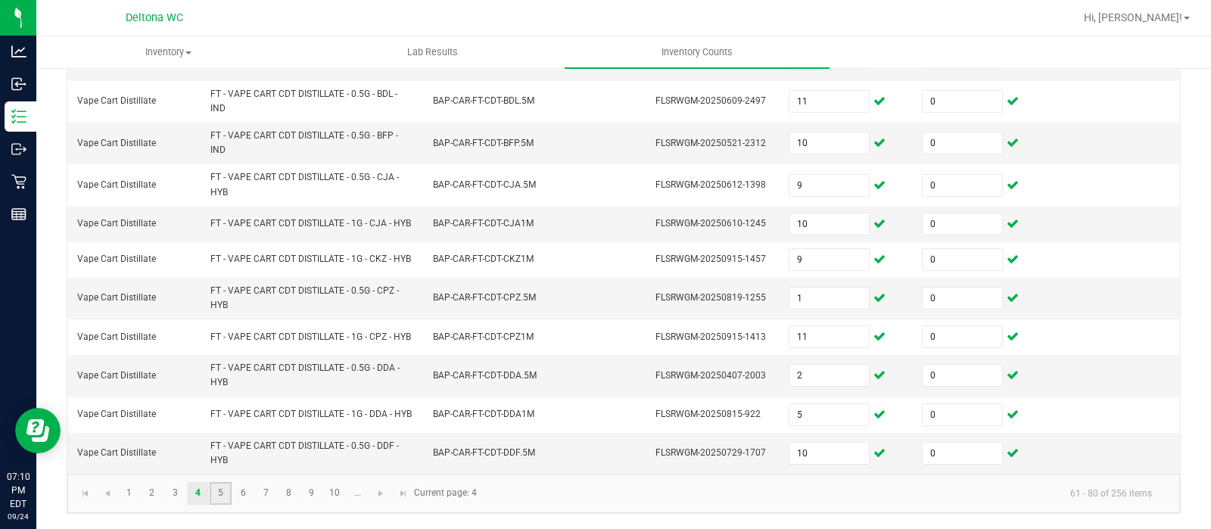
click at [212, 491] on link "5" at bounding box center [221, 493] width 22 height 23
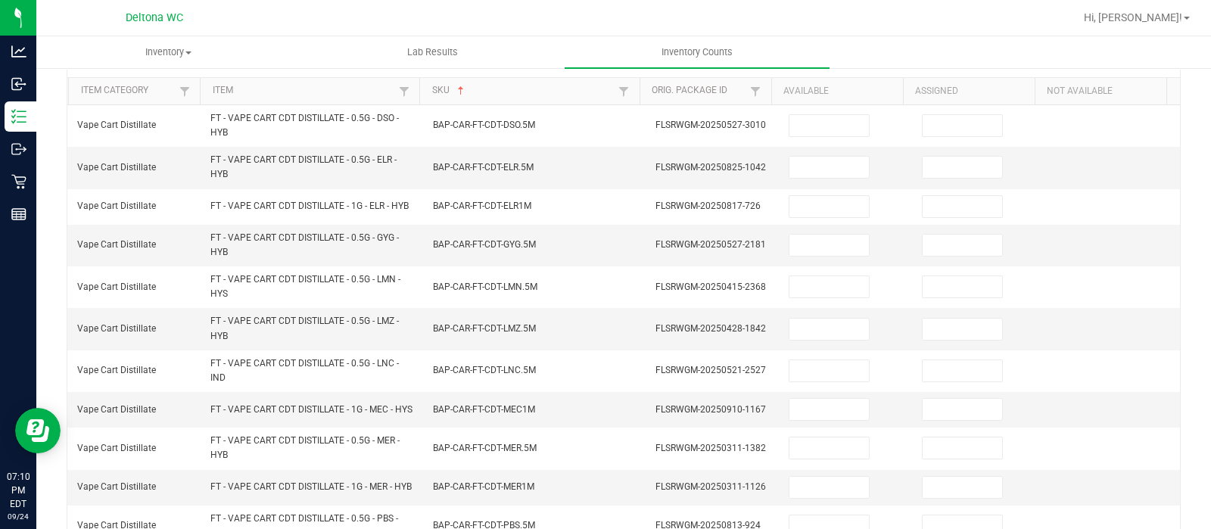
scroll to position [116, 0]
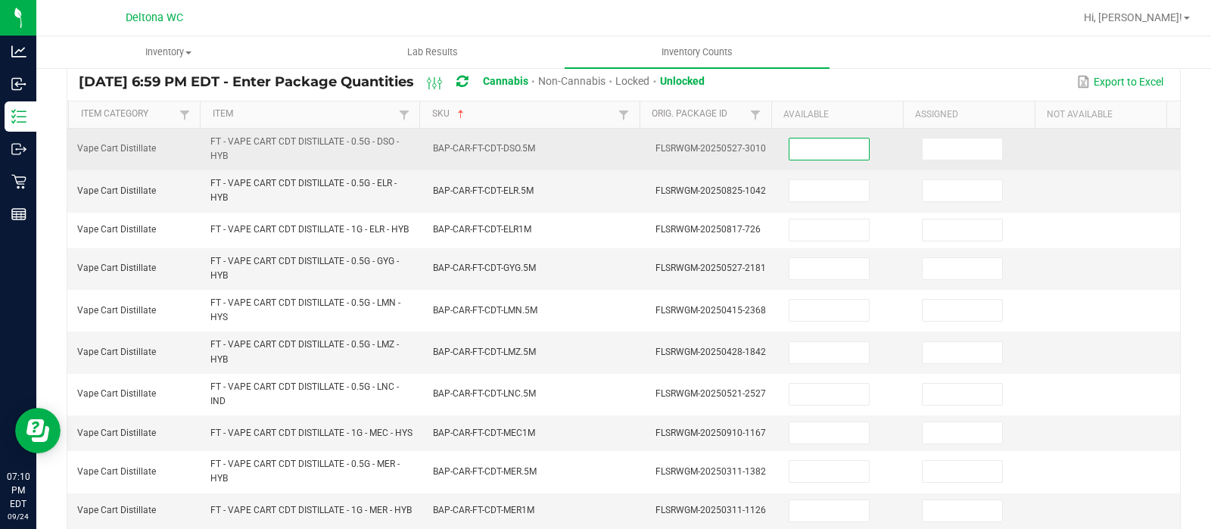
click at [793, 148] on input at bounding box center [829, 149] width 79 height 21
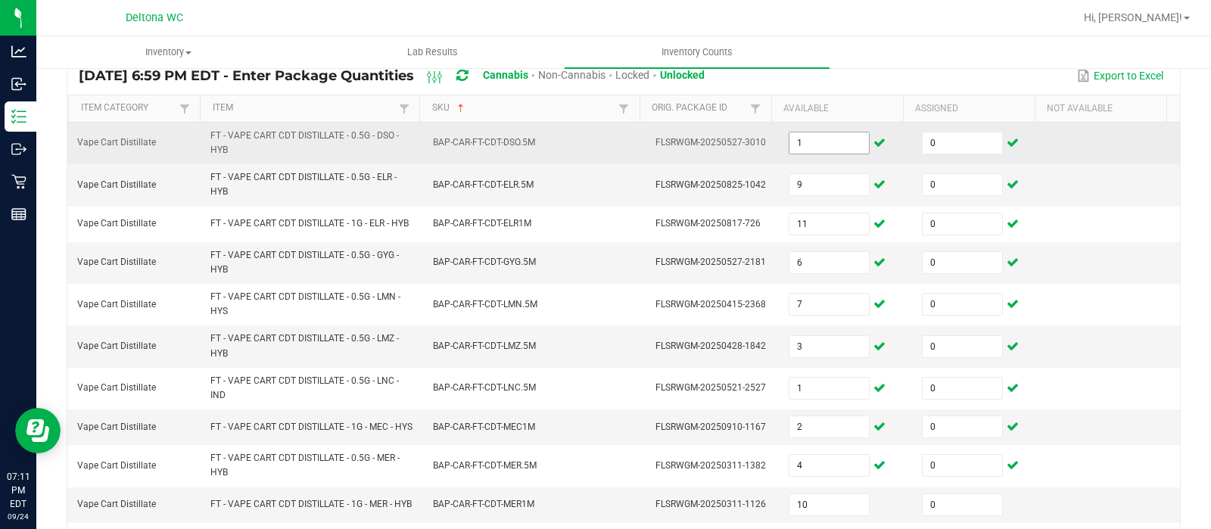
scroll to position [400, 0]
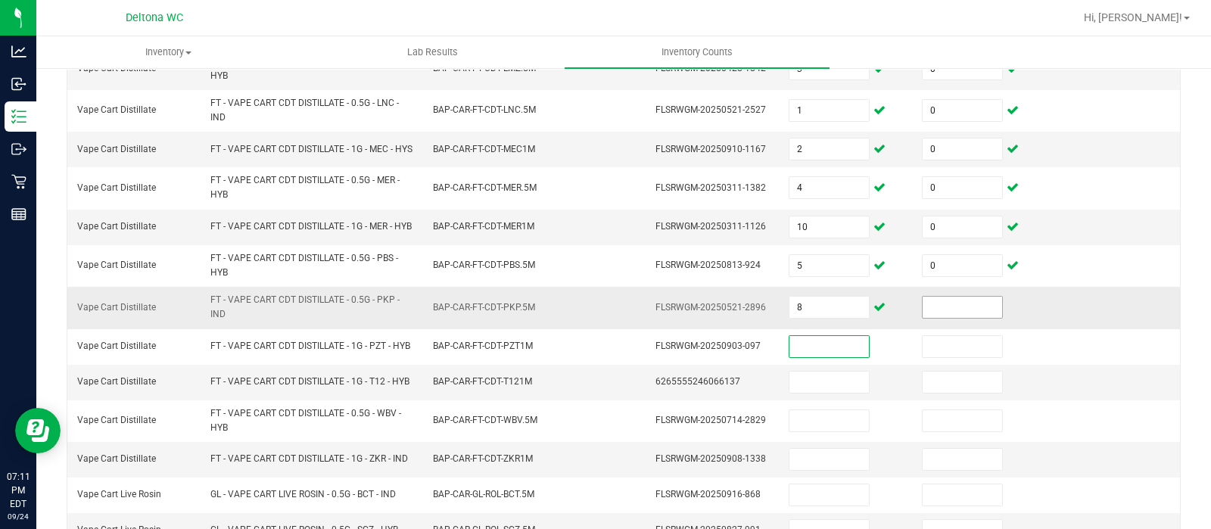
click at [923, 318] on input at bounding box center [962, 307] width 79 height 21
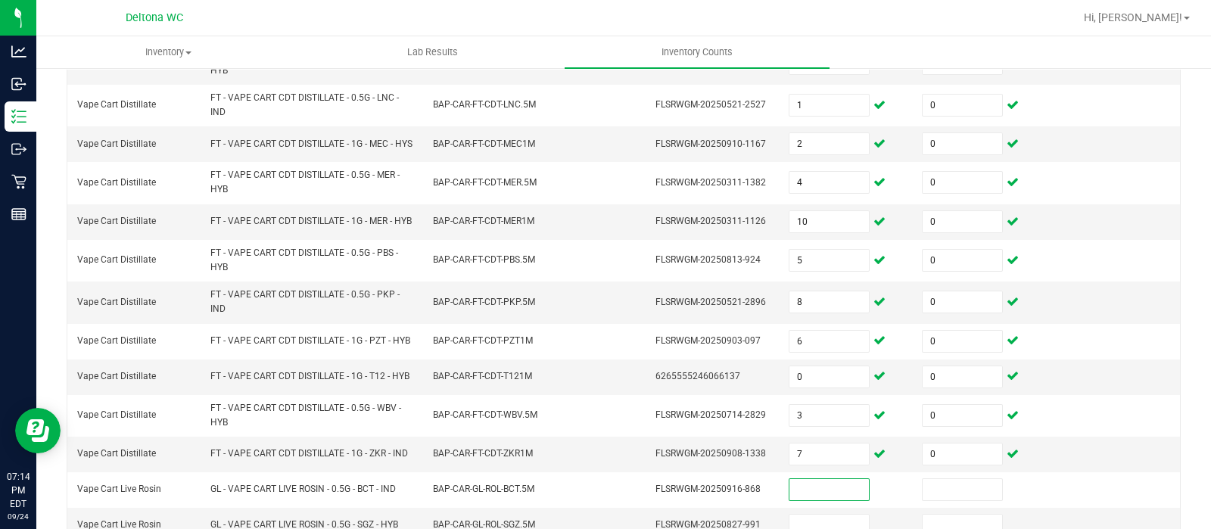
scroll to position [578, 0]
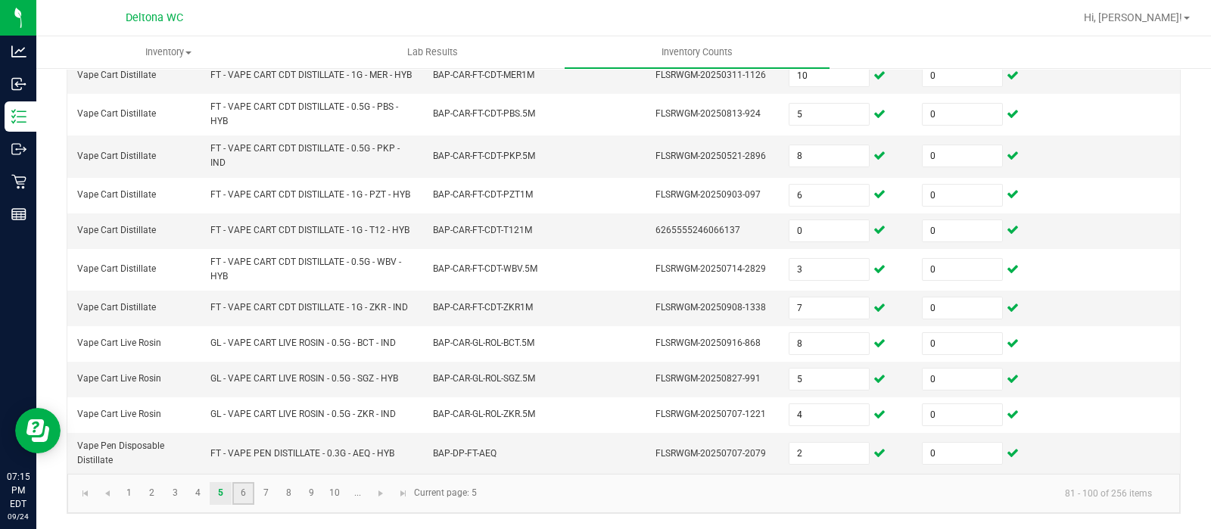
click at [246, 489] on link "6" at bounding box center [243, 493] width 22 height 23
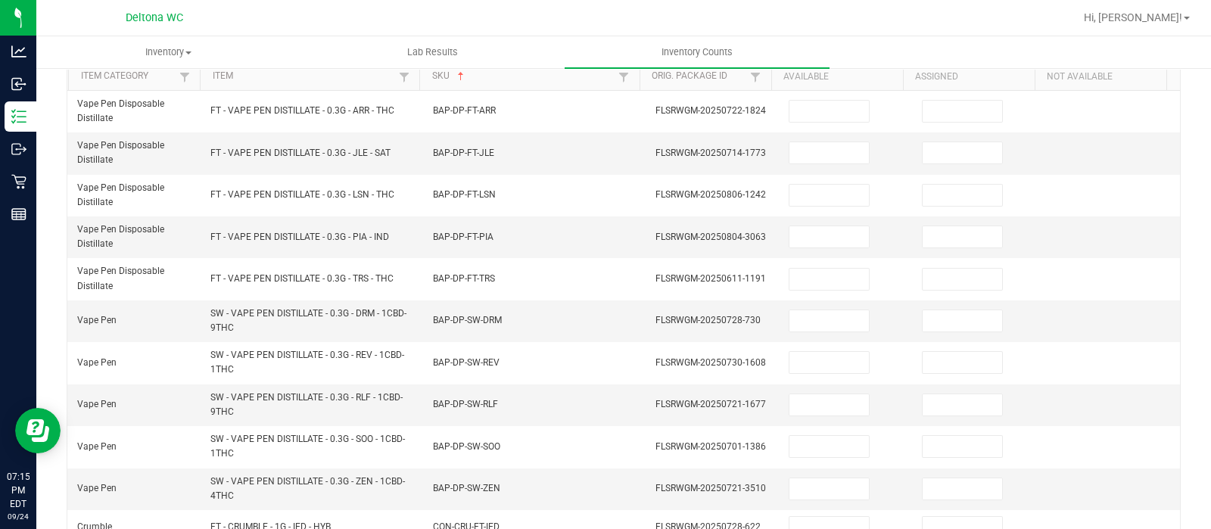
scroll to position [98, 0]
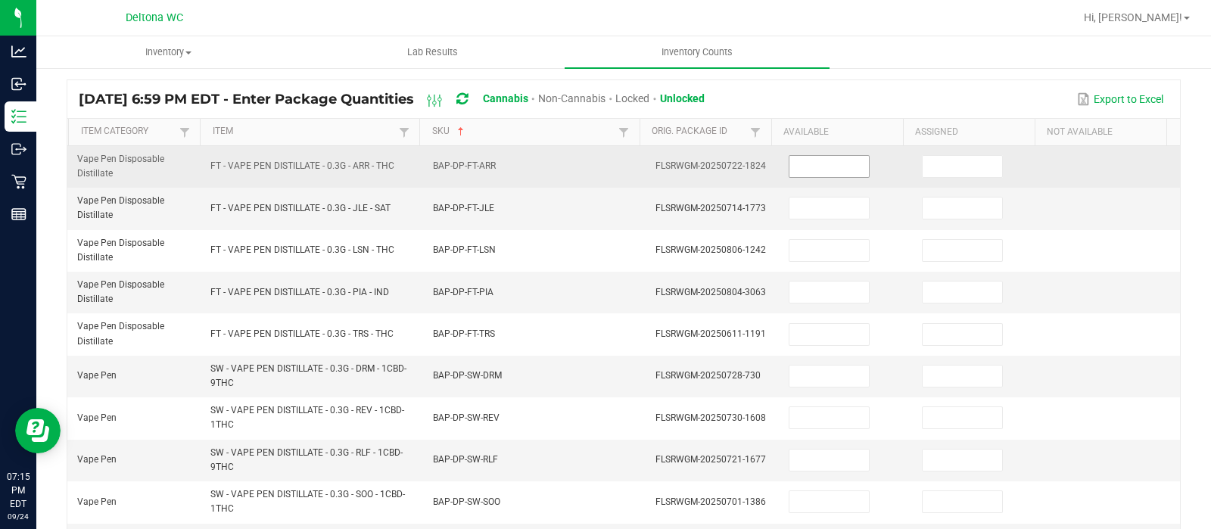
click at [833, 172] on input at bounding box center [829, 166] width 79 height 21
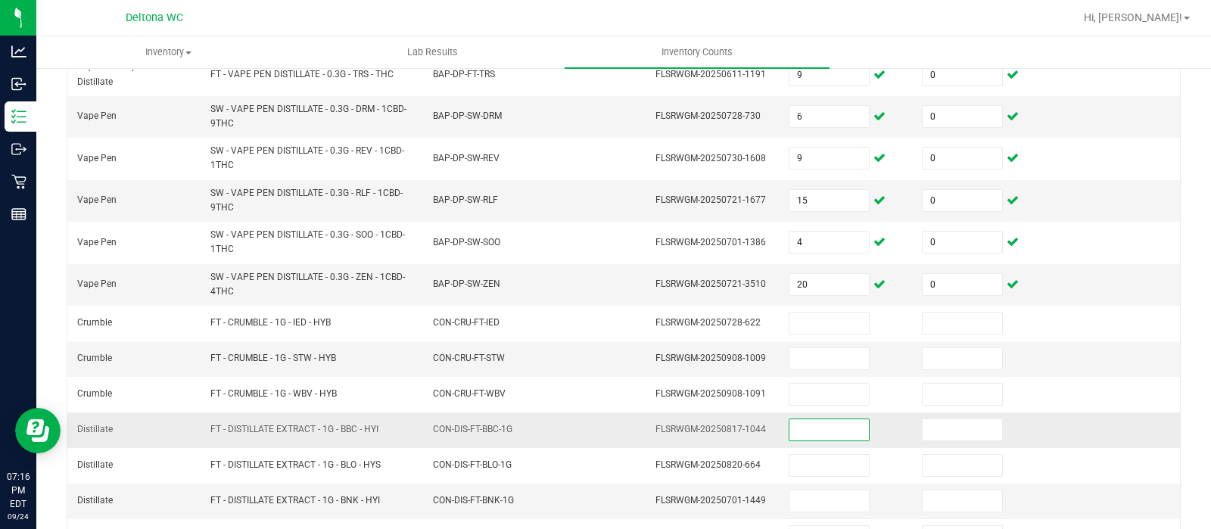
click at [818, 426] on input at bounding box center [829, 429] width 79 height 21
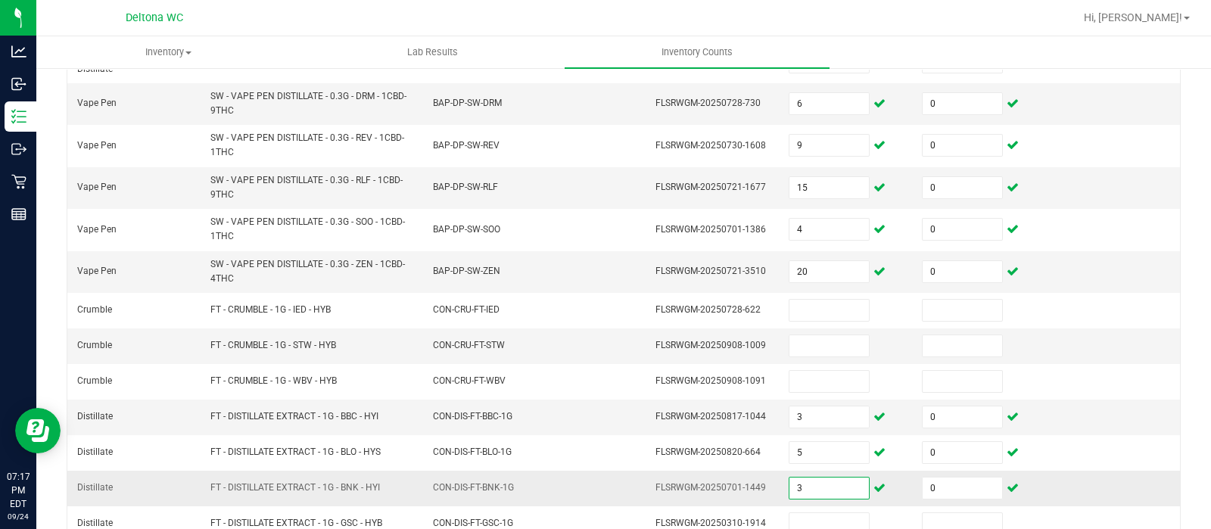
click at [802, 491] on input "3" at bounding box center [829, 488] width 79 height 21
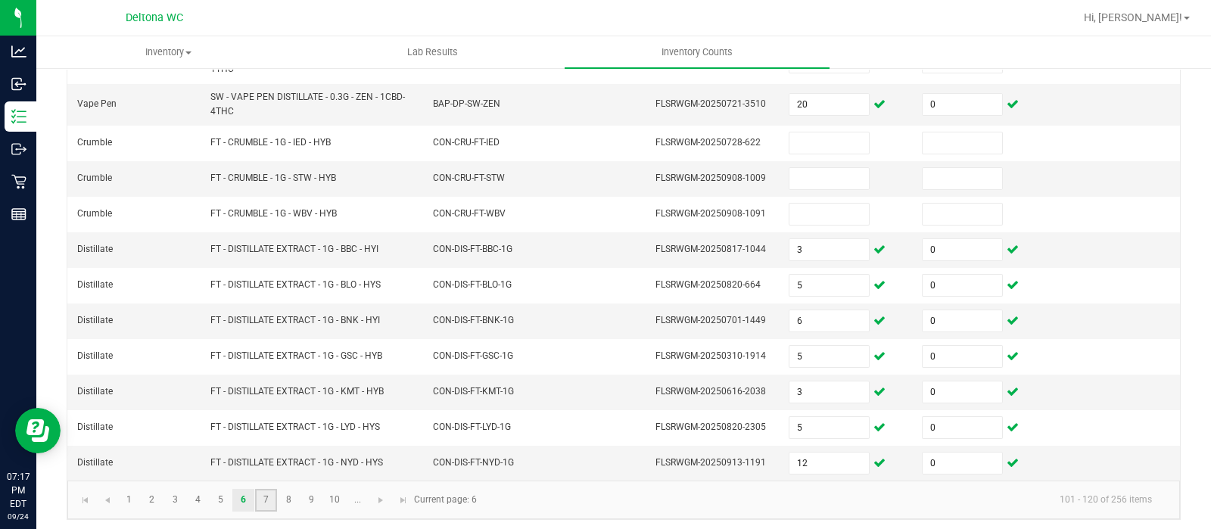
click at [260, 494] on link "7" at bounding box center [266, 500] width 22 height 23
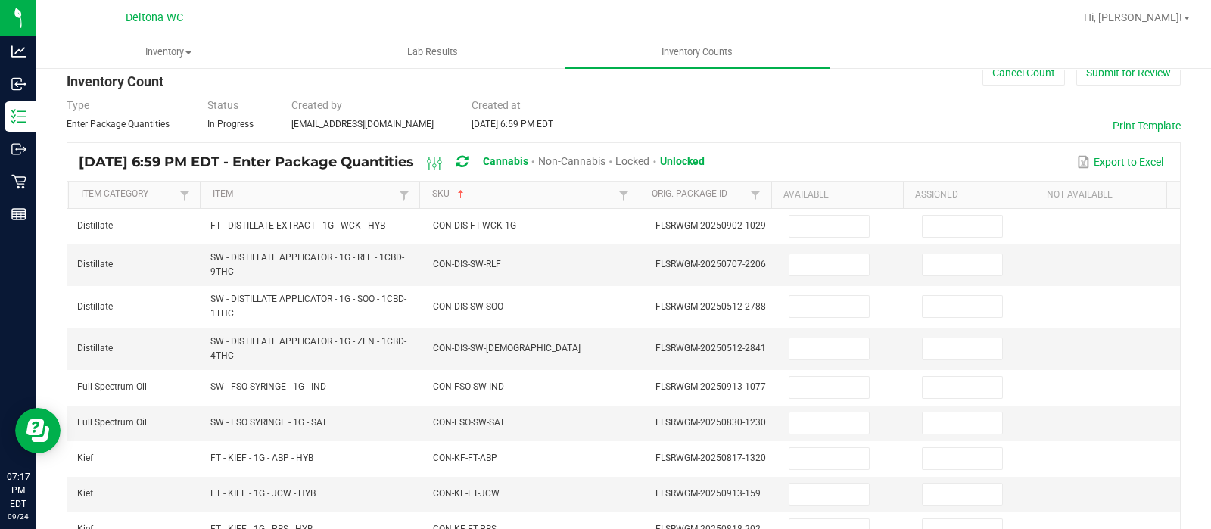
scroll to position [0, 0]
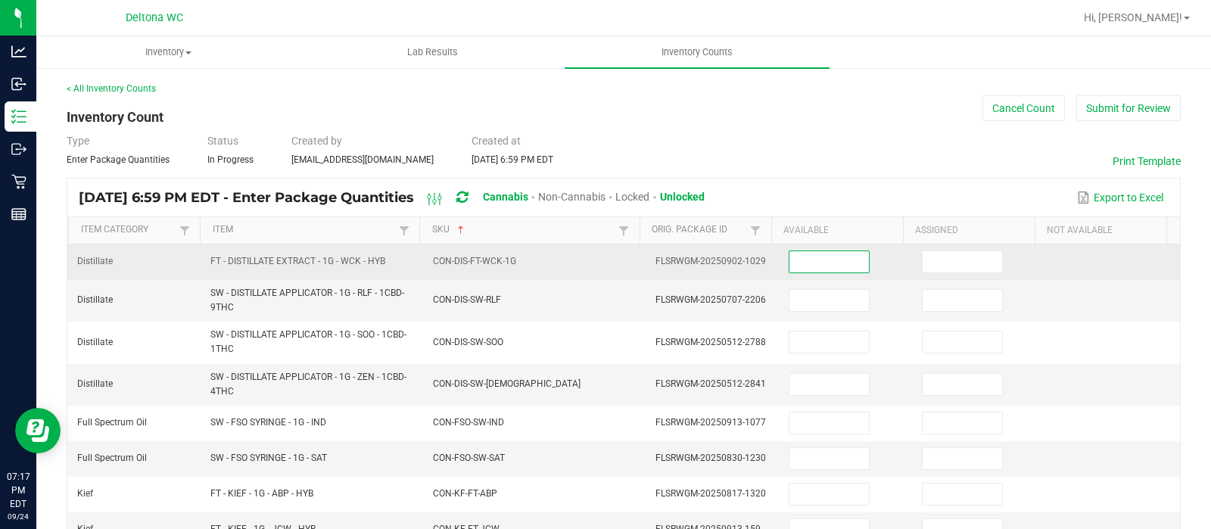
click at [815, 255] on input at bounding box center [829, 261] width 79 height 21
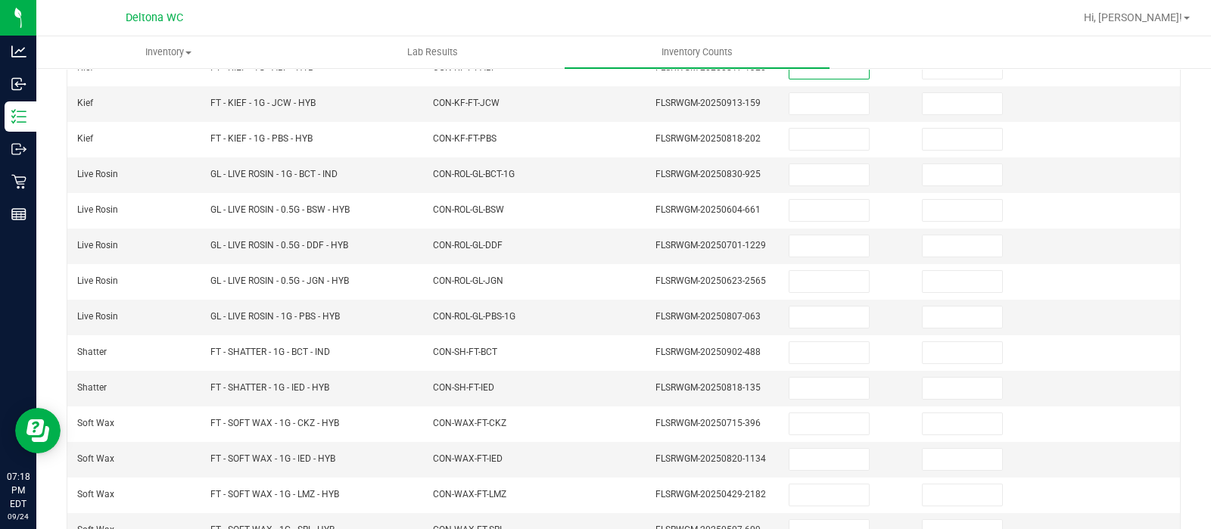
scroll to position [428, 0]
click at [805, 176] on input at bounding box center [829, 173] width 79 height 21
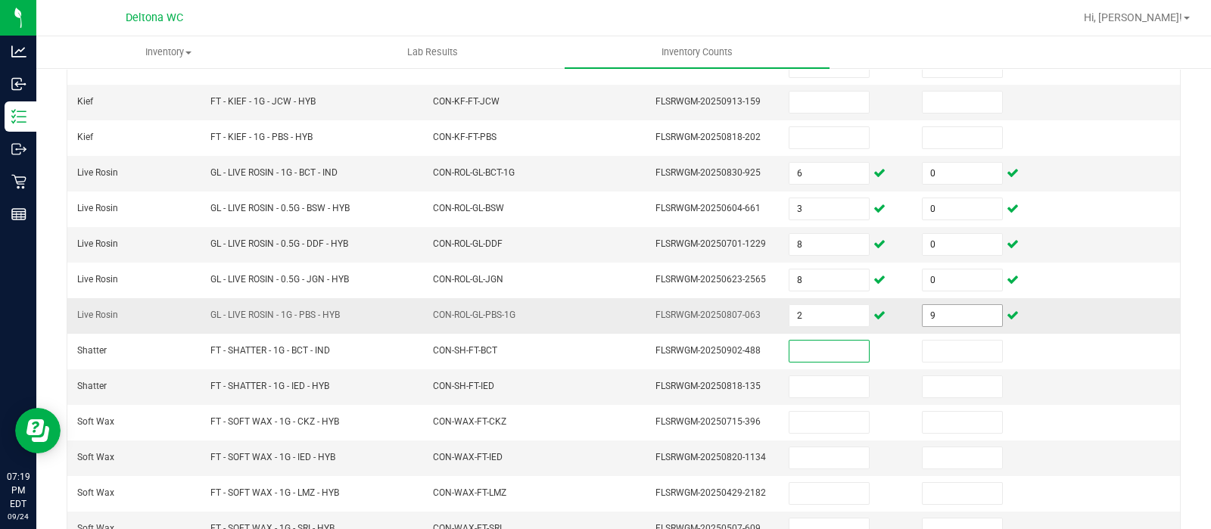
click at [923, 309] on input "9" at bounding box center [962, 315] width 79 height 21
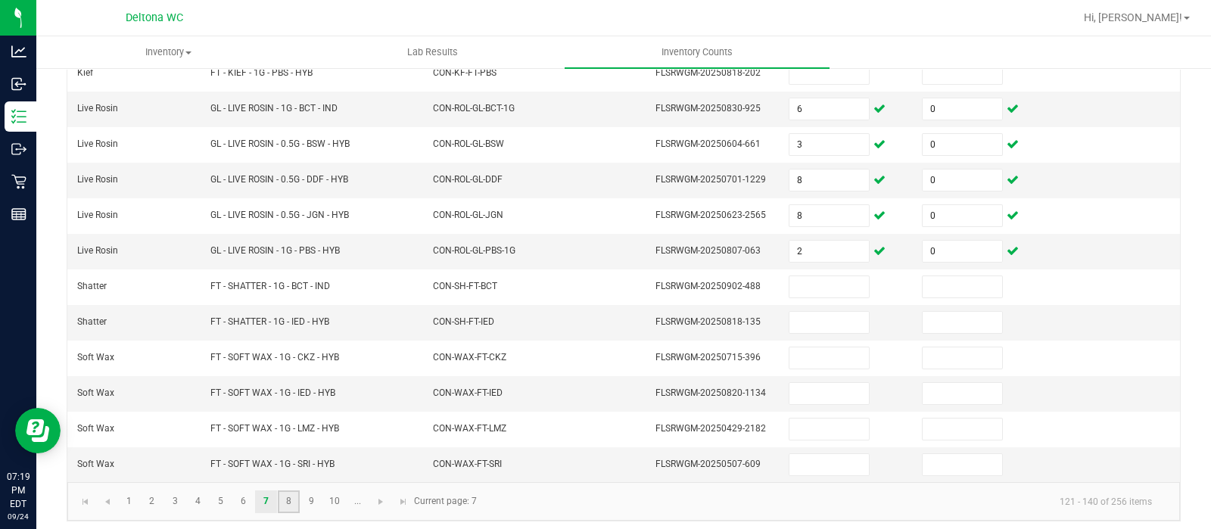
click at [285, 491] on link "8" at bounding box center [289, 502] width 22 height 23
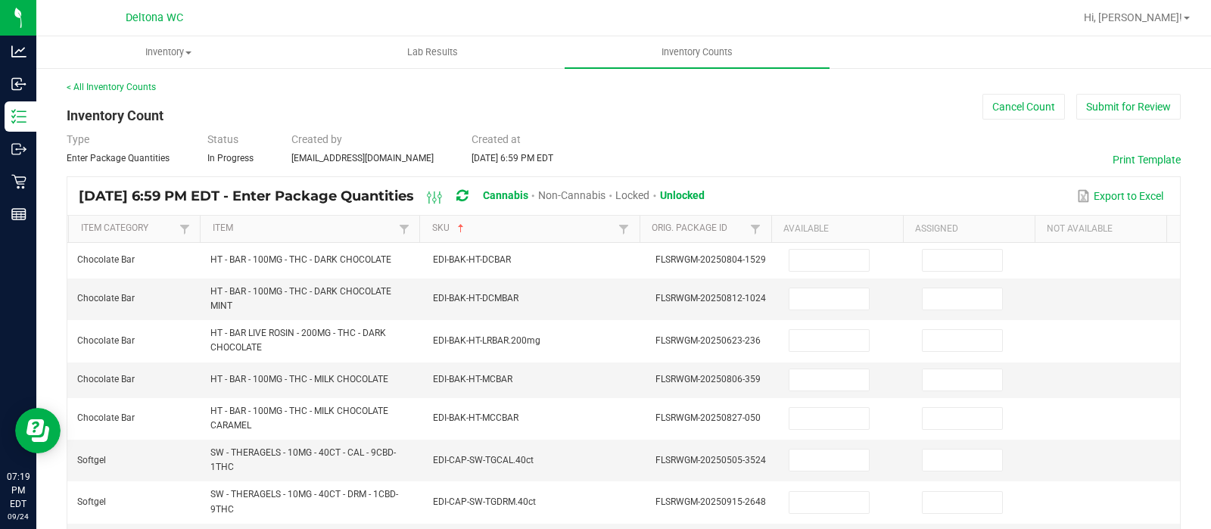
scroll to position [0, 0]
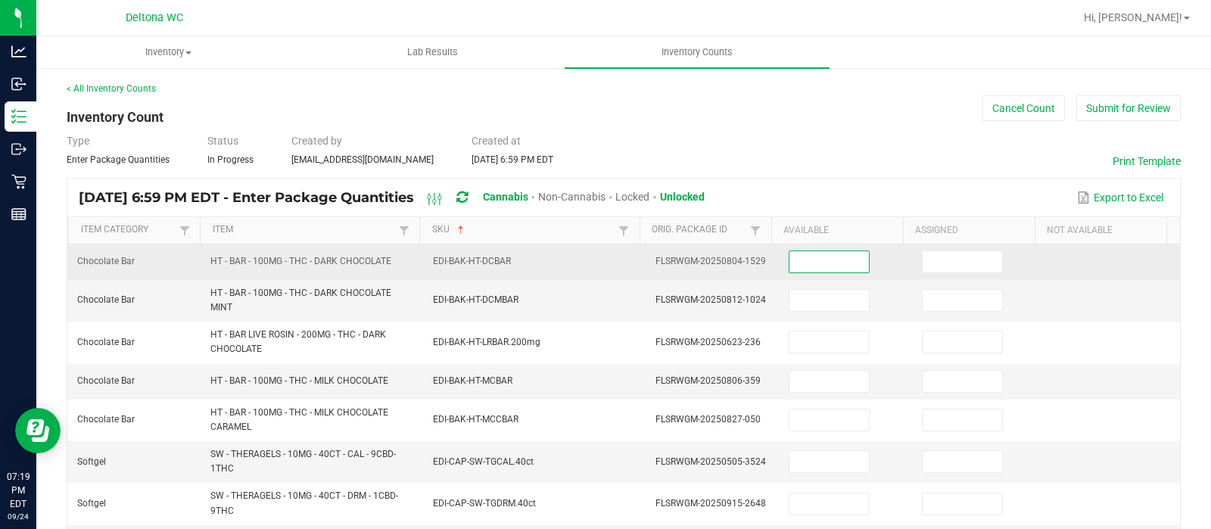
click at [814, 258] on input at bounding box center [829, 261] width 79 height 21
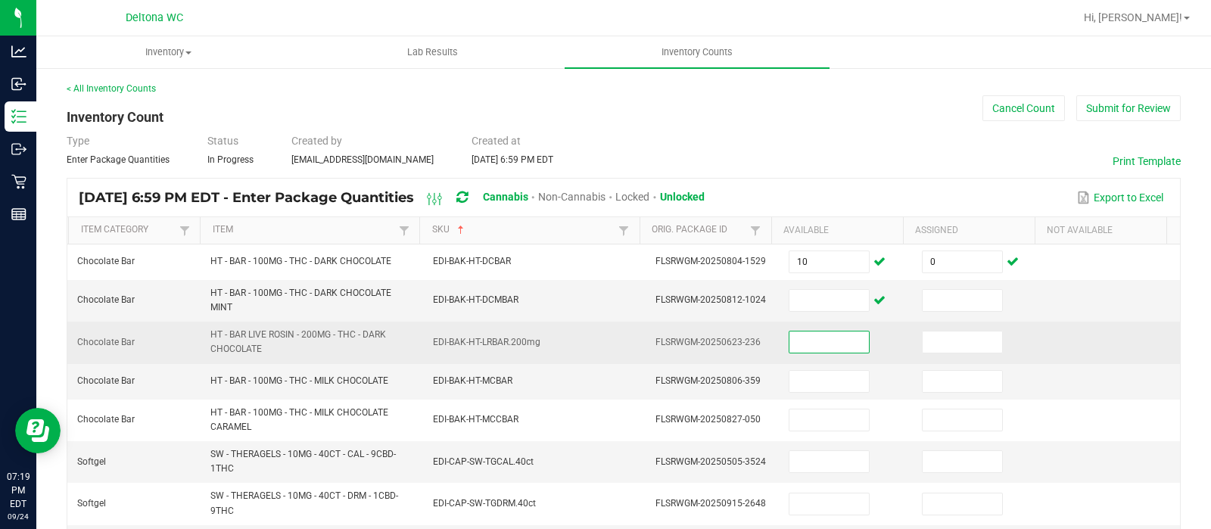
click at [790, 347] on input at bounding box center [829, 342] width 79 height 21
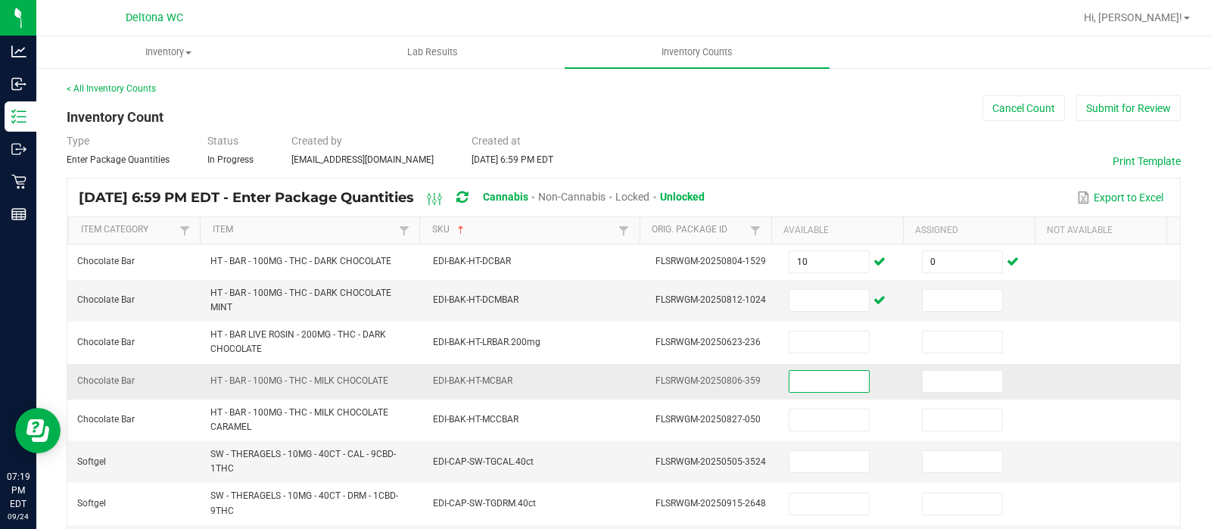
click at [795, 387] on input at bounding box center [829, 381] width 79 height 21
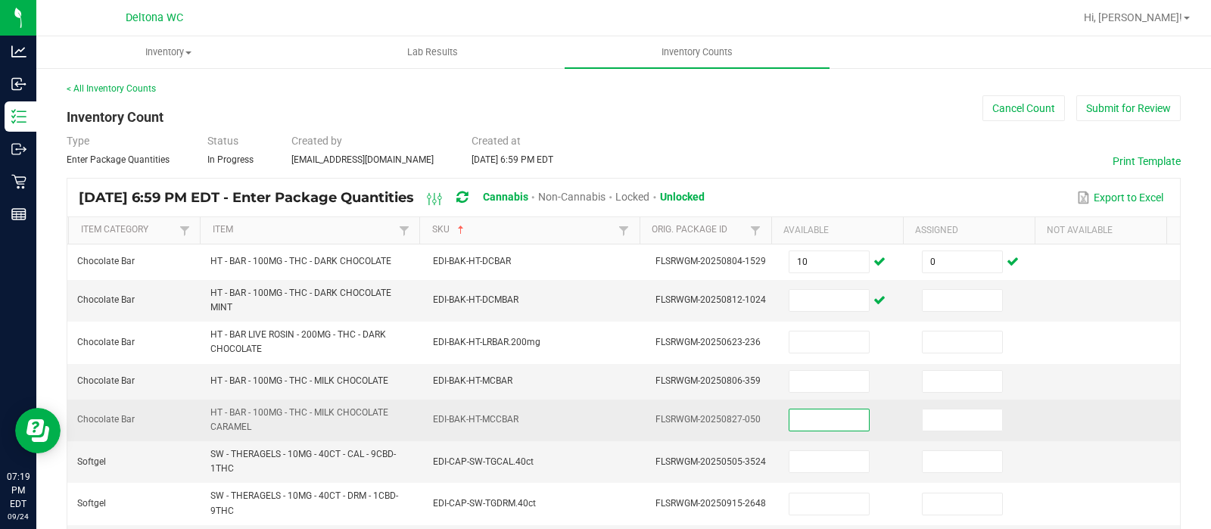
click at [795, 423] on input at bounding box center [829, 420] width 79 height 21
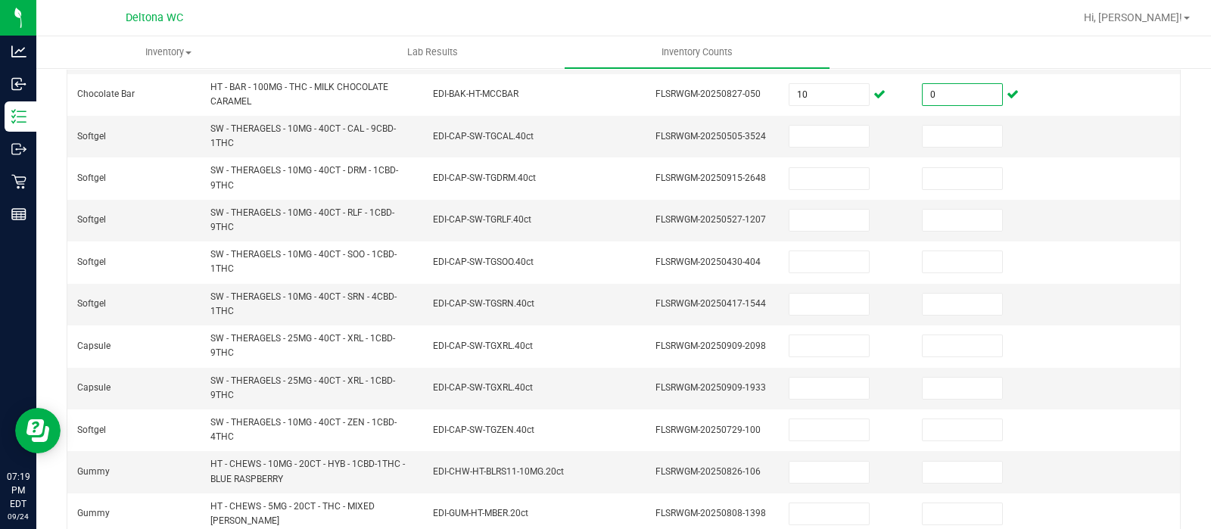
scroll to position [329, 0]
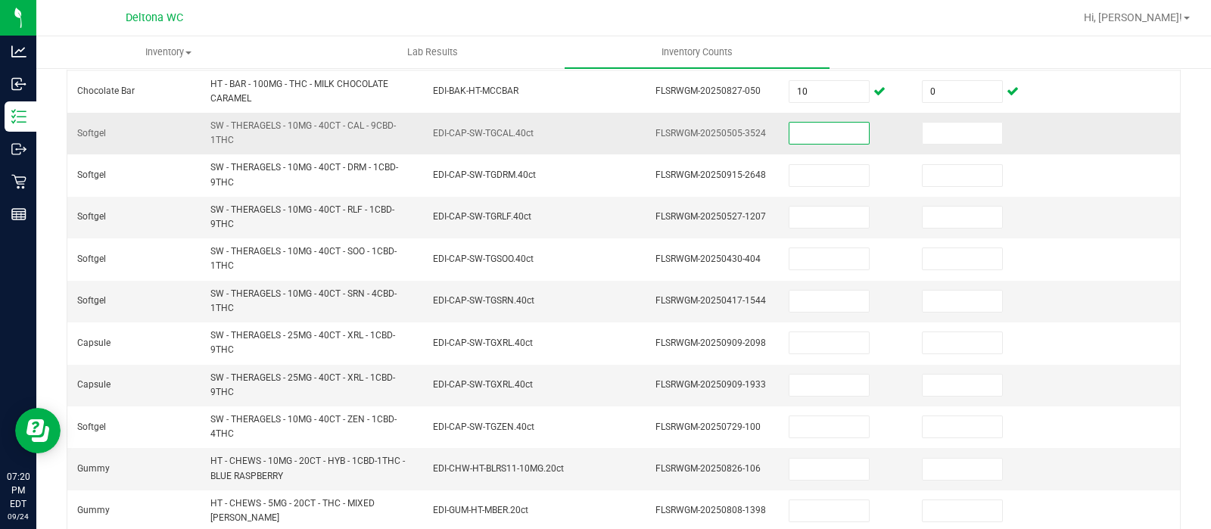
click at [812, 132] on input at bounding box center [829, 133] width 79 height 21
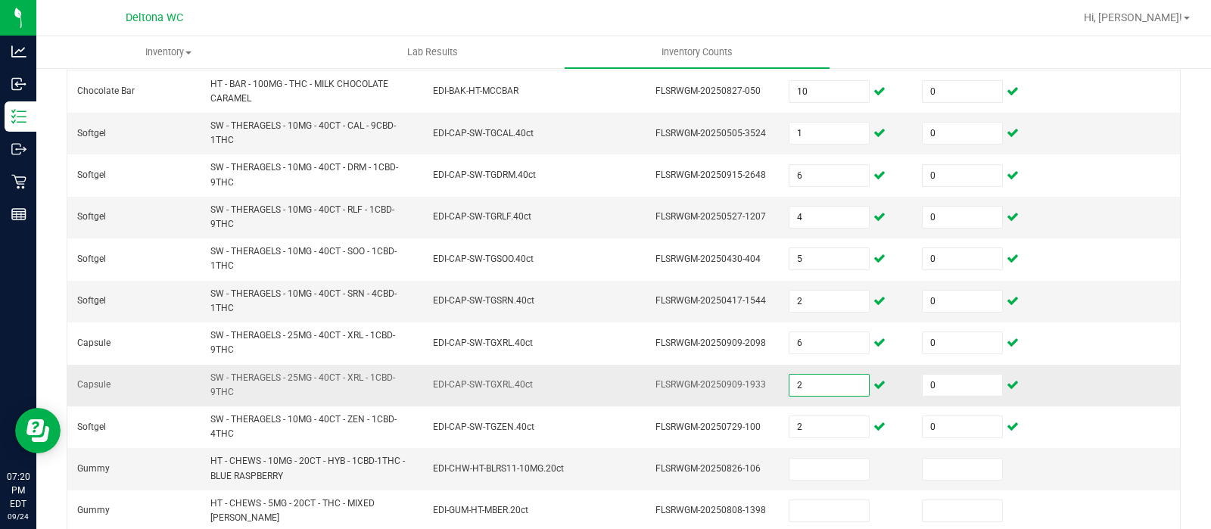
click at [790, 386] on input "2" at bounding box center [829, 385] width 79 height 21
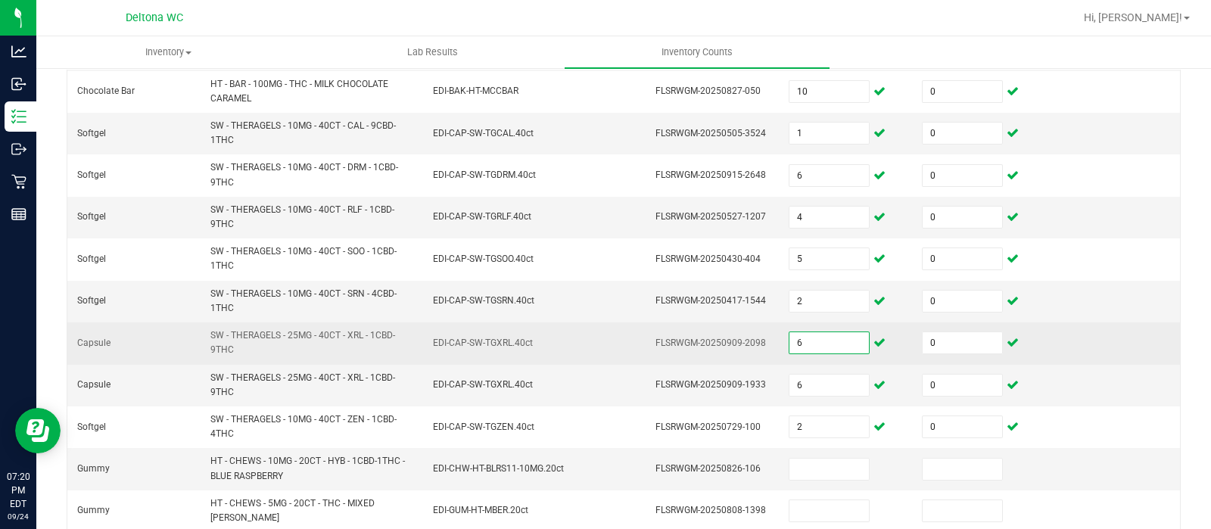
click at [810, 350] on input "6" at bounding box center [829, 342] width 79 height 21
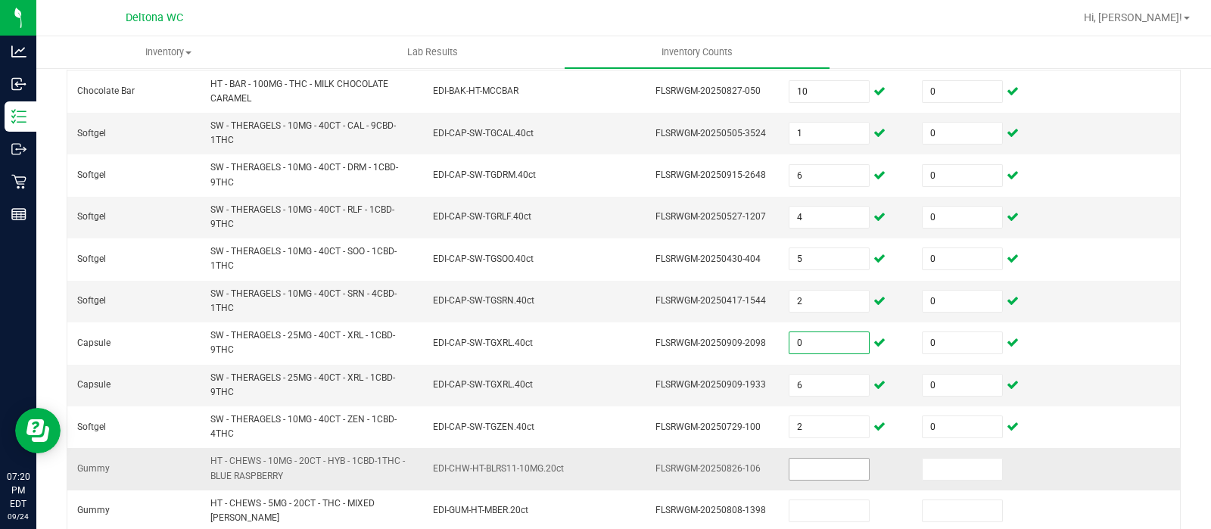
click at [805, 466] on input at bounding box center [829, 469] width 79 height 21
click at [820, 460] on input "0" at bounding box center [829, 469] width 79 height 21
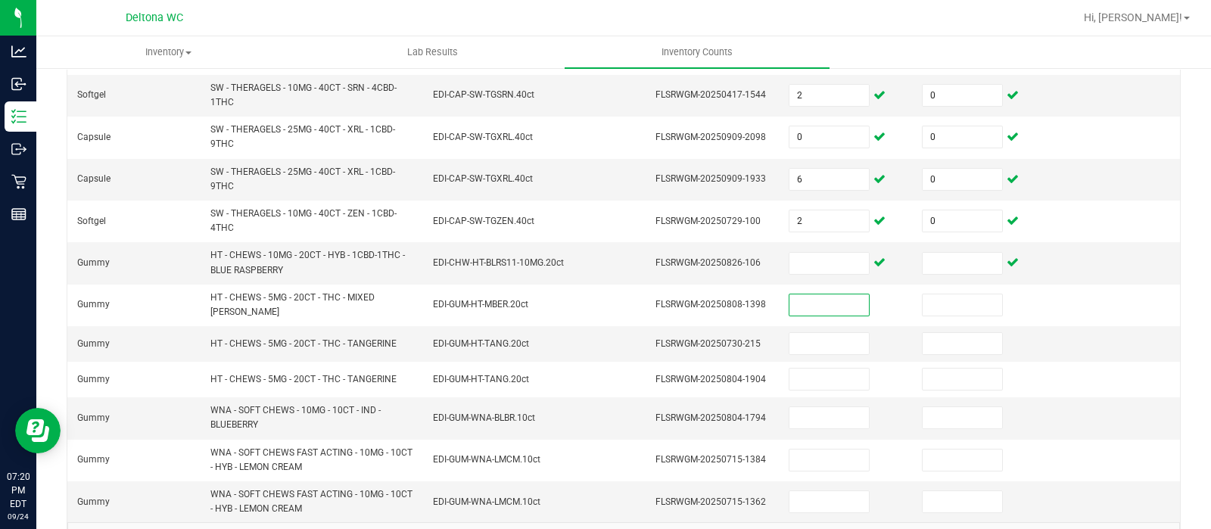
scroll to position [572, 0]
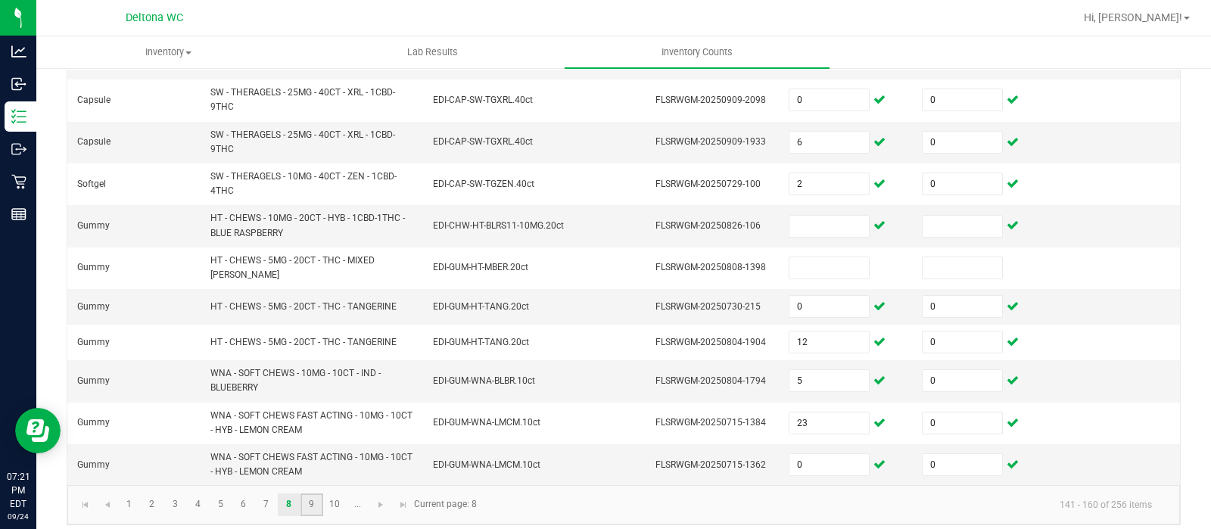
click at [313, 494] on link "9" at bounding box center [312, 505] width 22 height 23
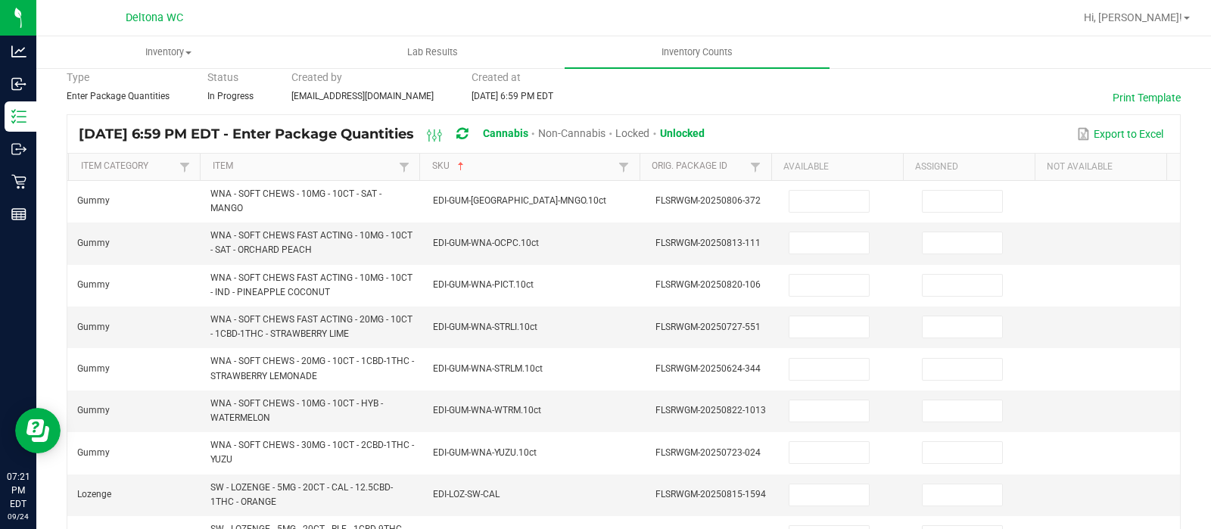
scroll to position [52, 0]
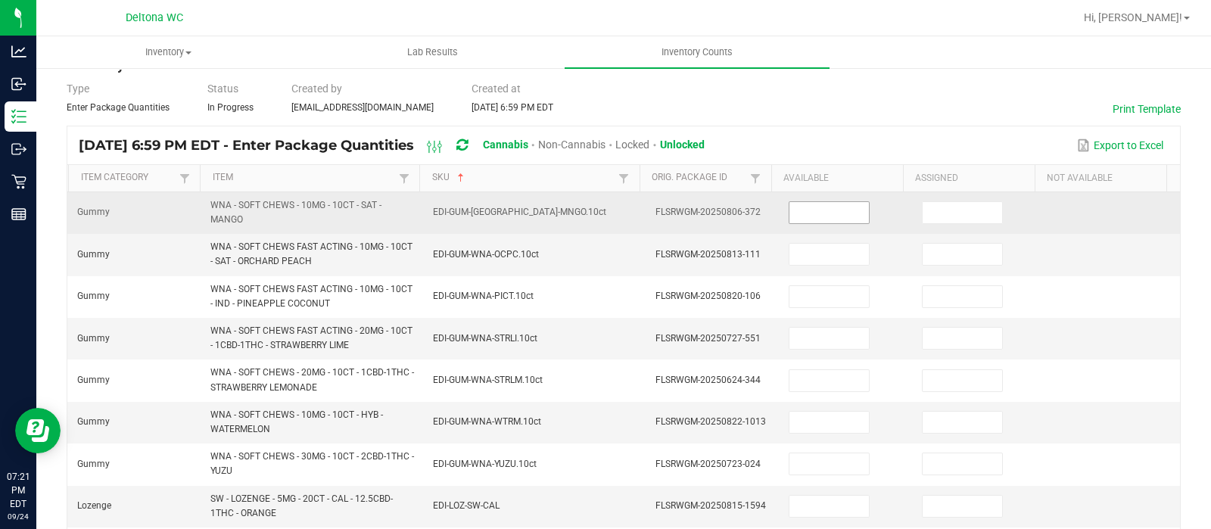
click at [810, 204] on input at bounding box center [829, 212] width 79 height 21
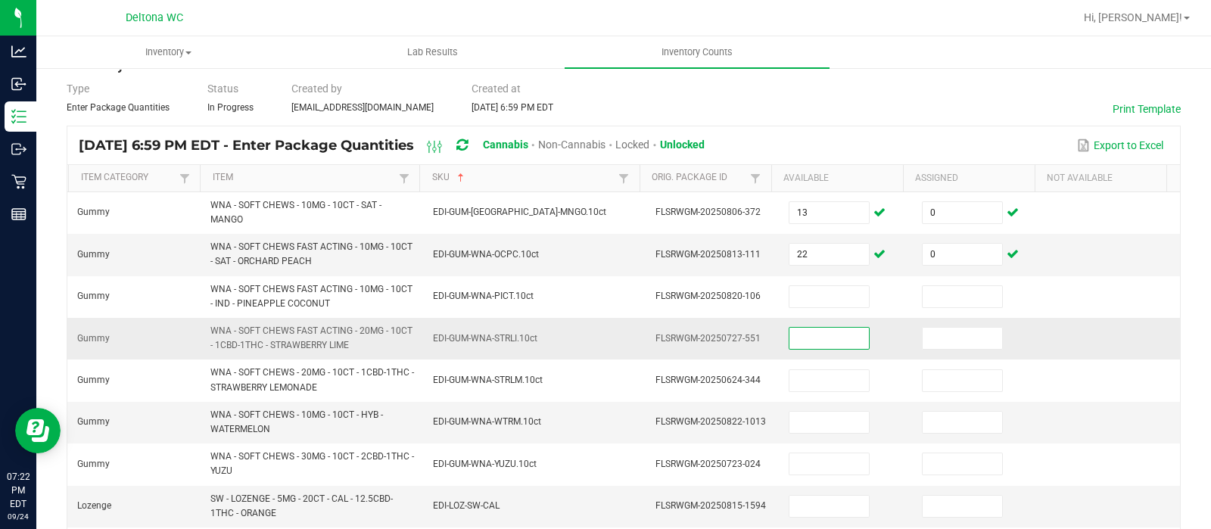
click at [820, 329] on input at bounding box center [829, 338] width 79 height 21
click at [803, 421] on input "3" at bounding box center [829, 422] width 79 height 21
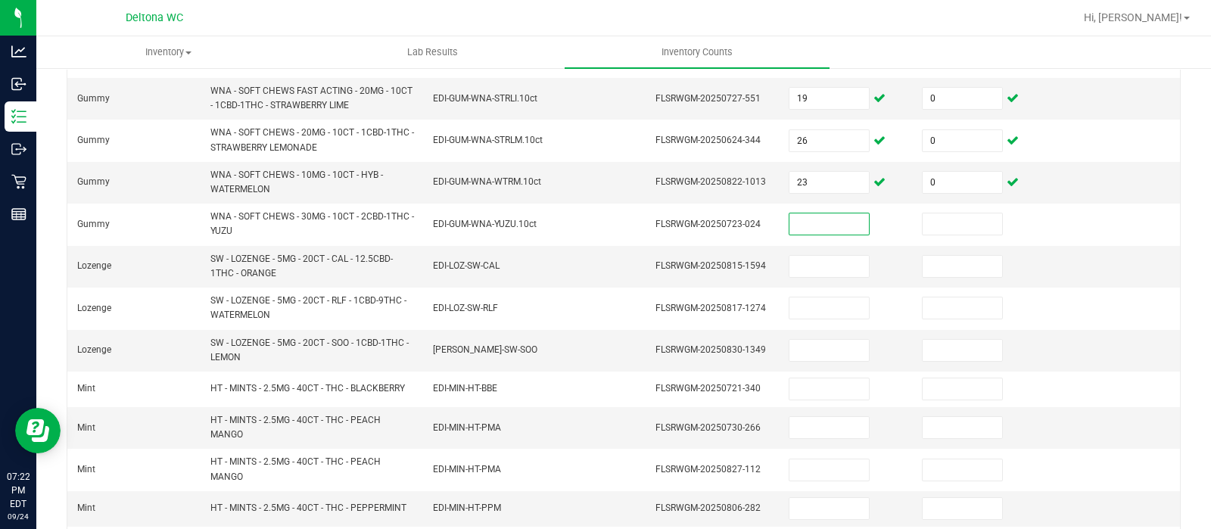
scroll to position [294, 0]
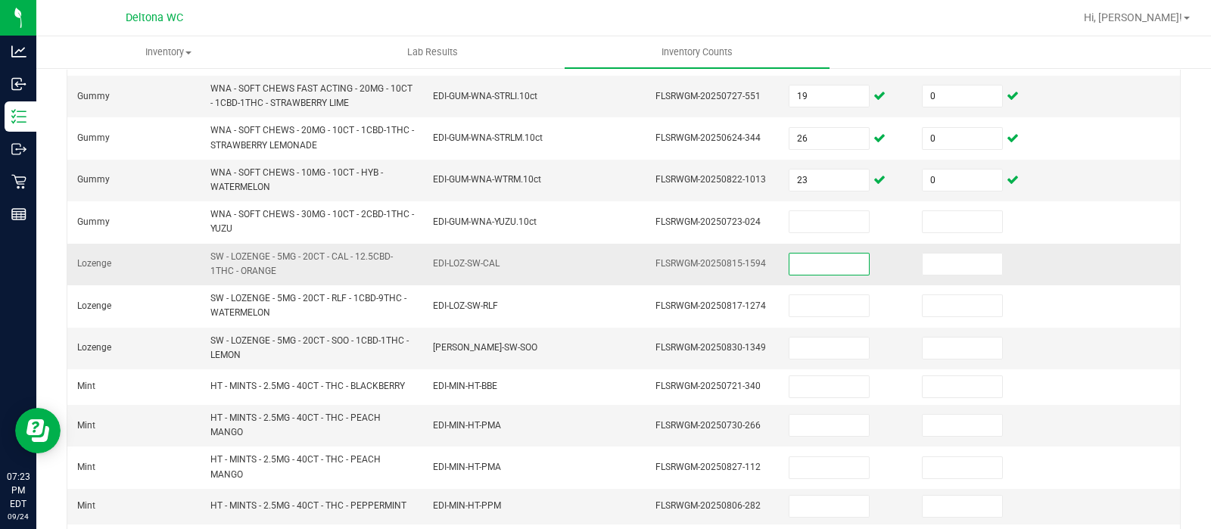
click at [806, 256] on input at bounding box center [829, 264] width 79 height 21
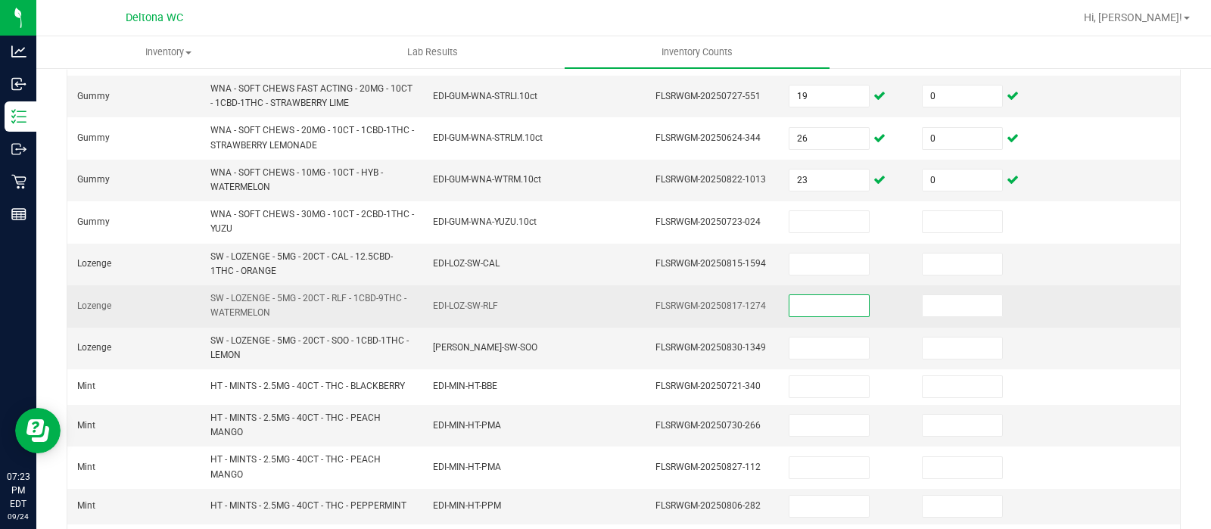
click at [822, 298] on input at bounding box center [829, 305] width 79 height 21
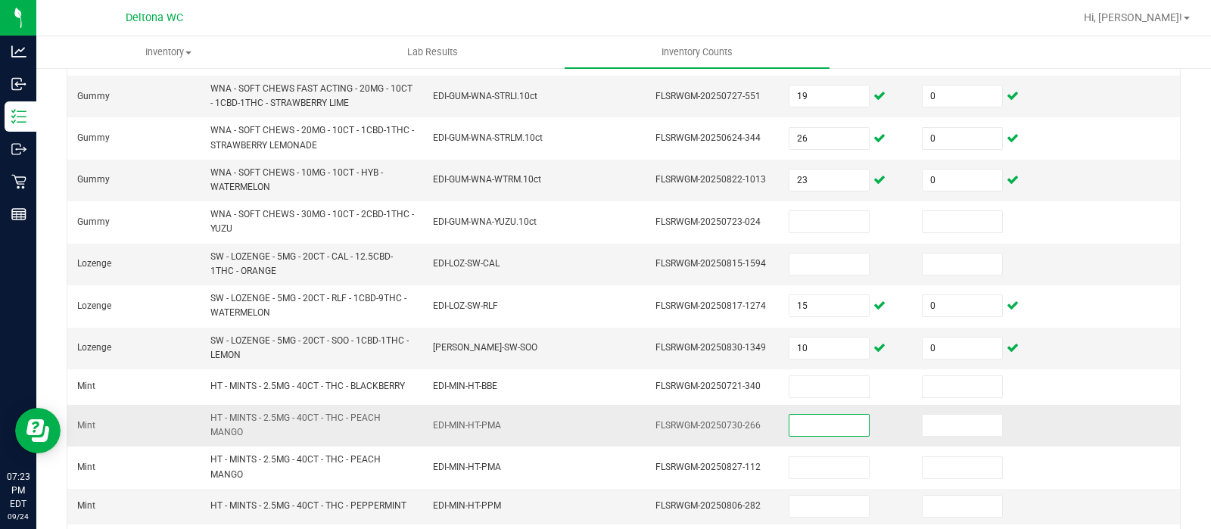
click at [810, 421] on input at bounding box center [829, 425] width 79 height 21
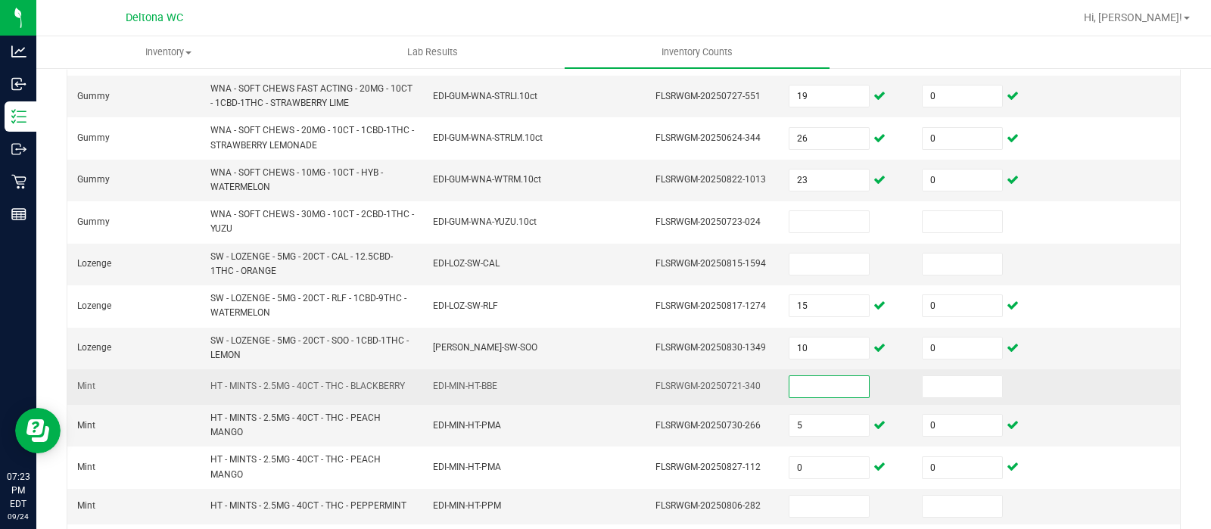
click at [815, 389] on input at bounding box center [829, 386] width 79 height 21
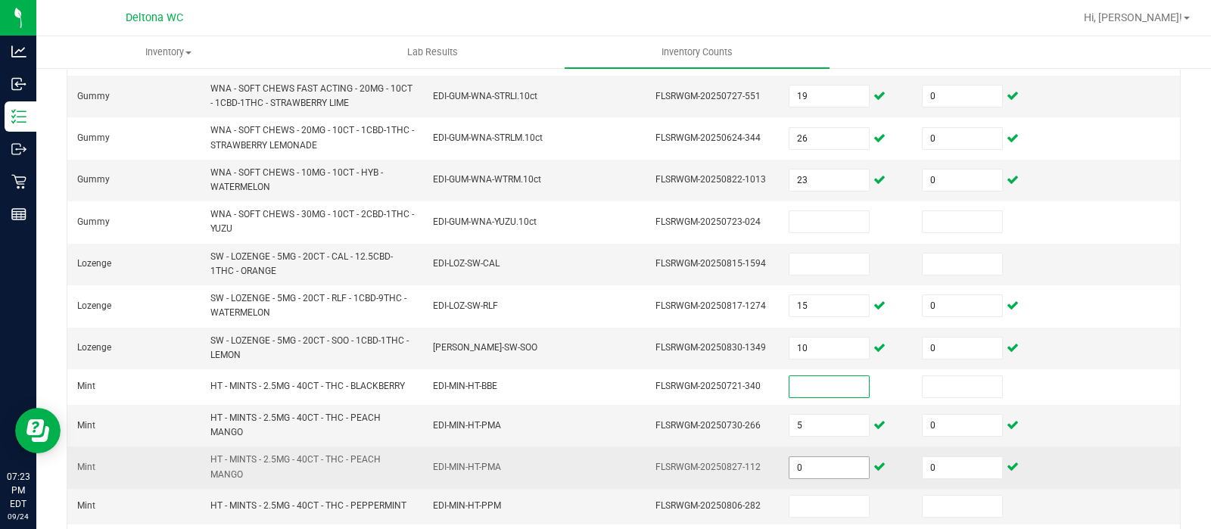
click at [790, 467] on input "0" at bounding box center [829, 467] width 79 height 21
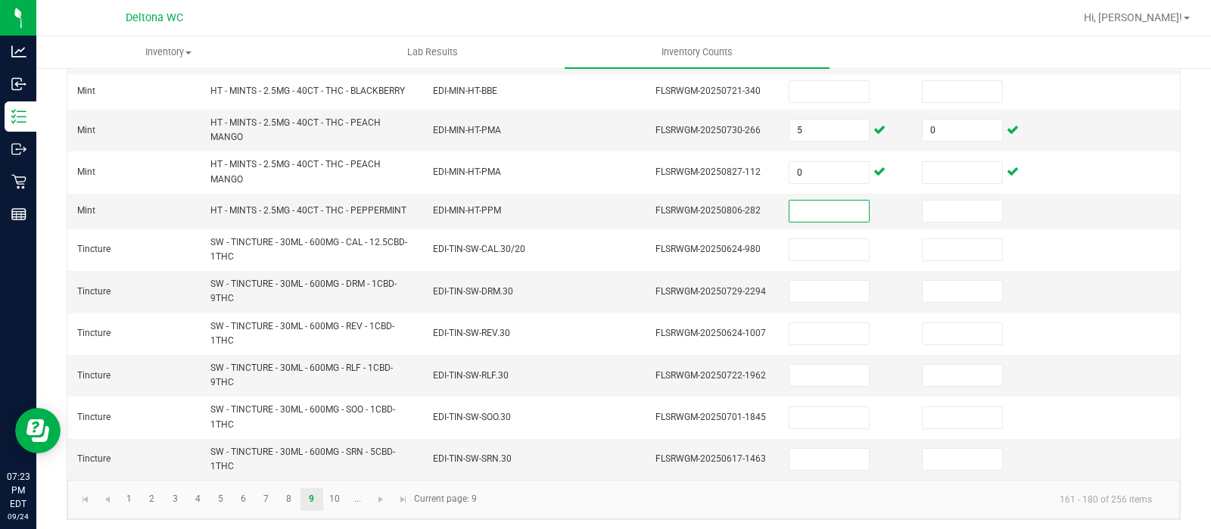
scroll to position [591, 0]
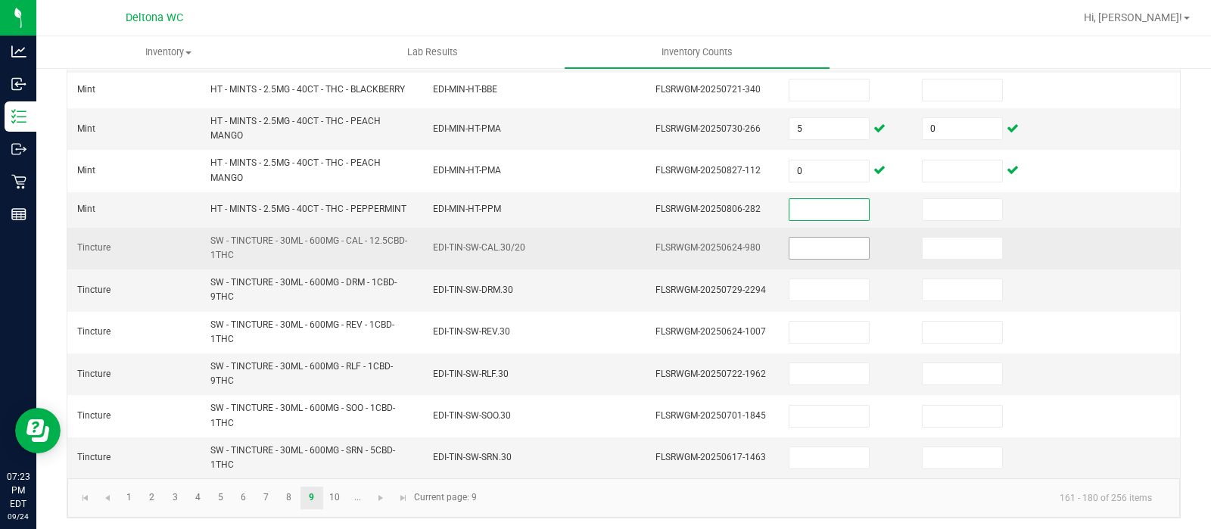
click at [790, 247] on input at bounding box center [829, 248] width 79 height 21
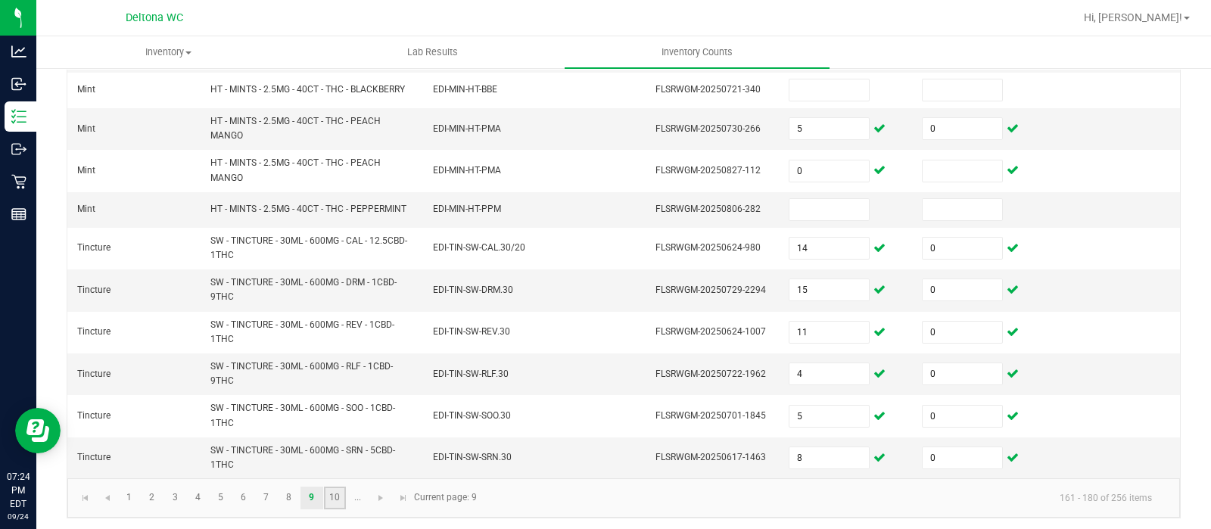
click at [326, 499] on link "10" at bounding box center [335, 498] width 22 height 23
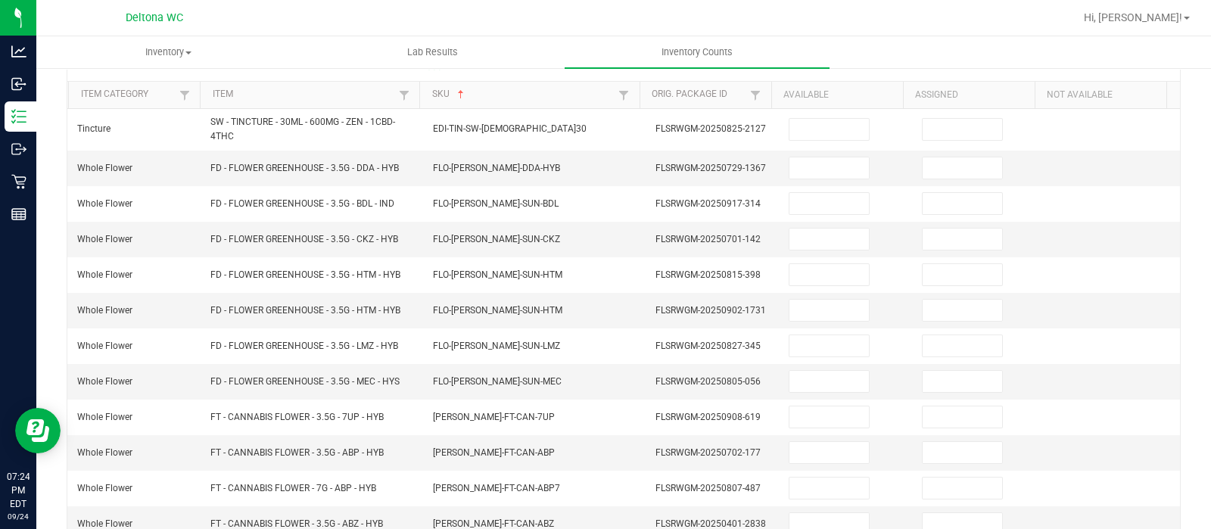
scroll to position [121, 0]
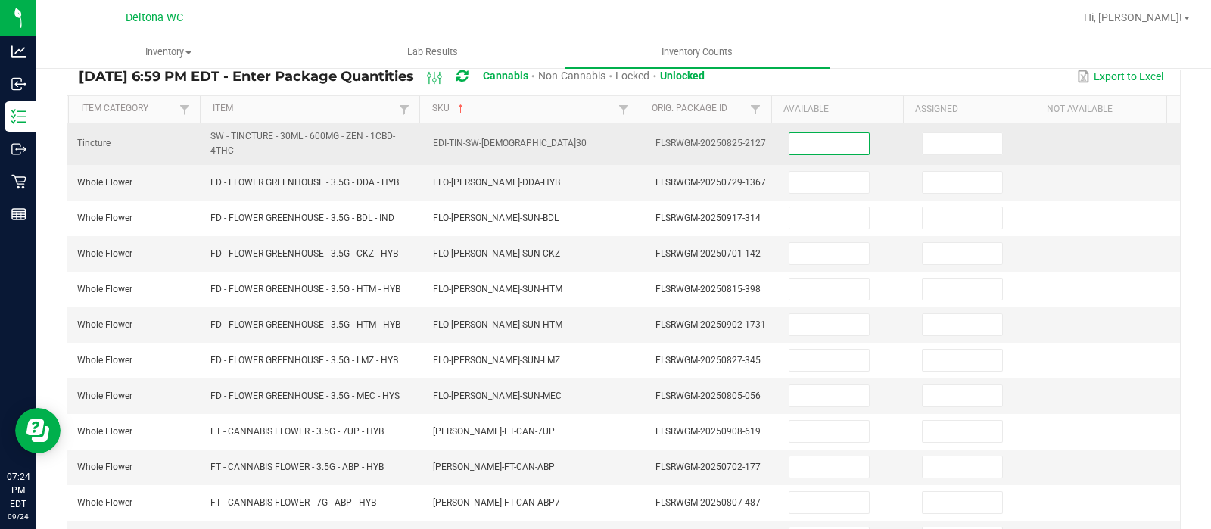
click at [829, 145] on input at bounding box center [829, 143] width 79 height 21
click at [829, 145] on input "81" at bounding box center [829, 143] width 79 height 21
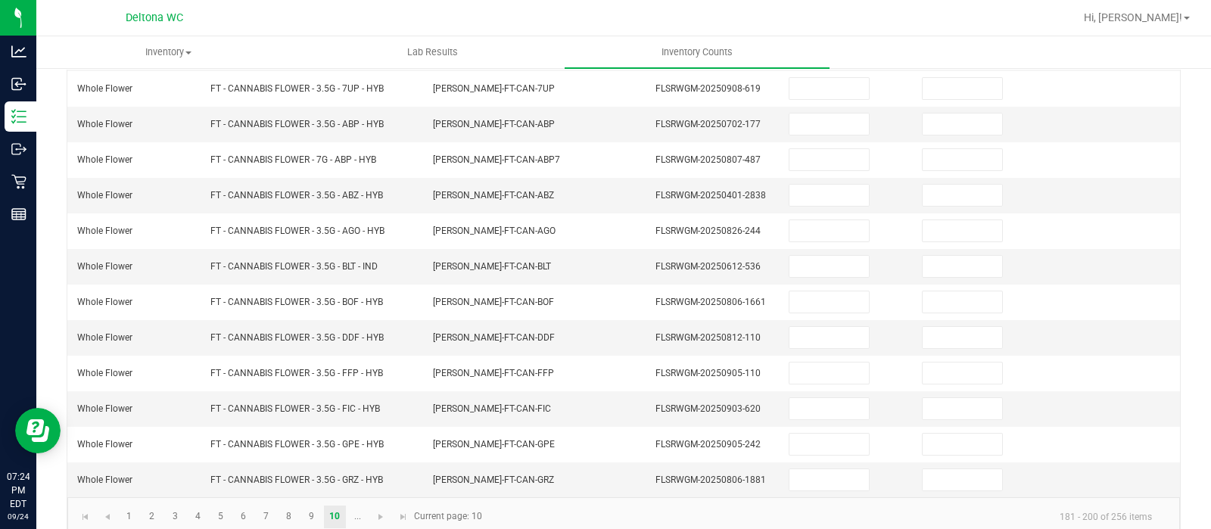
scroll to position [478, 0]
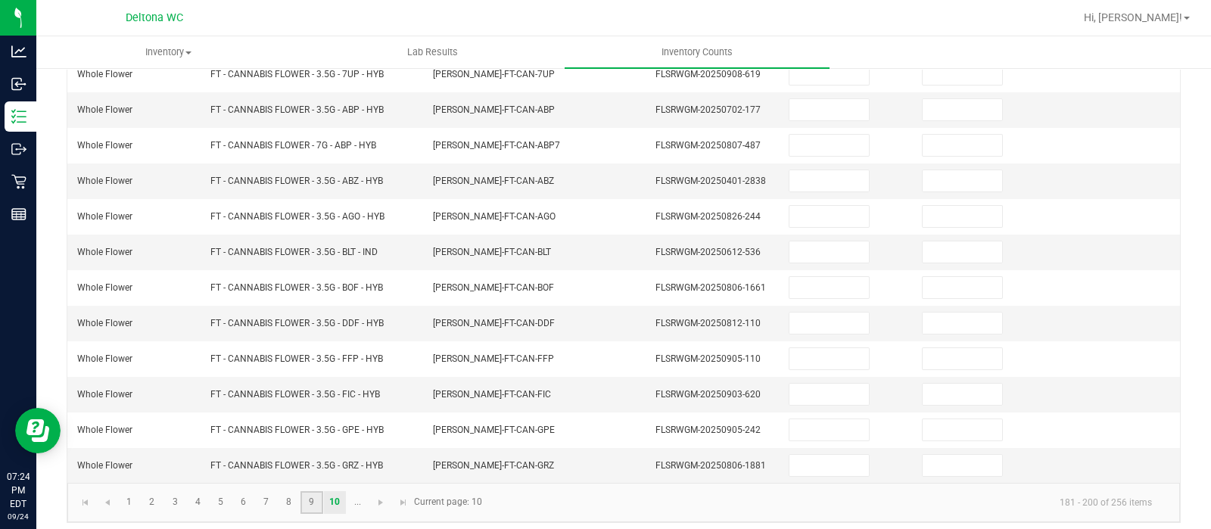
click at [303, 491] on link "9" at bounding box center [312, 502] width 22 height 23
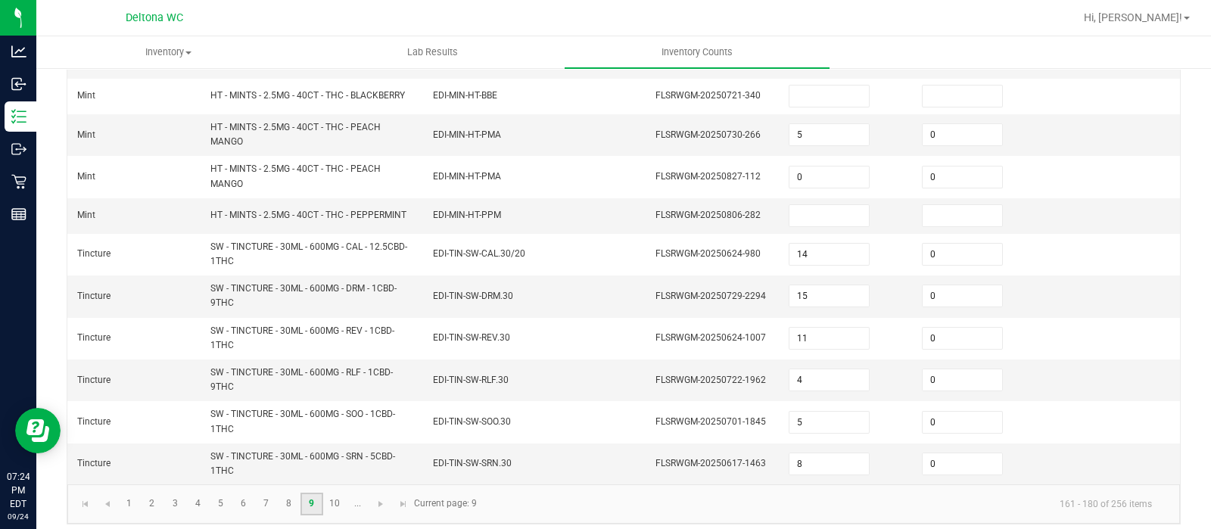
scroll to position [591, 0]
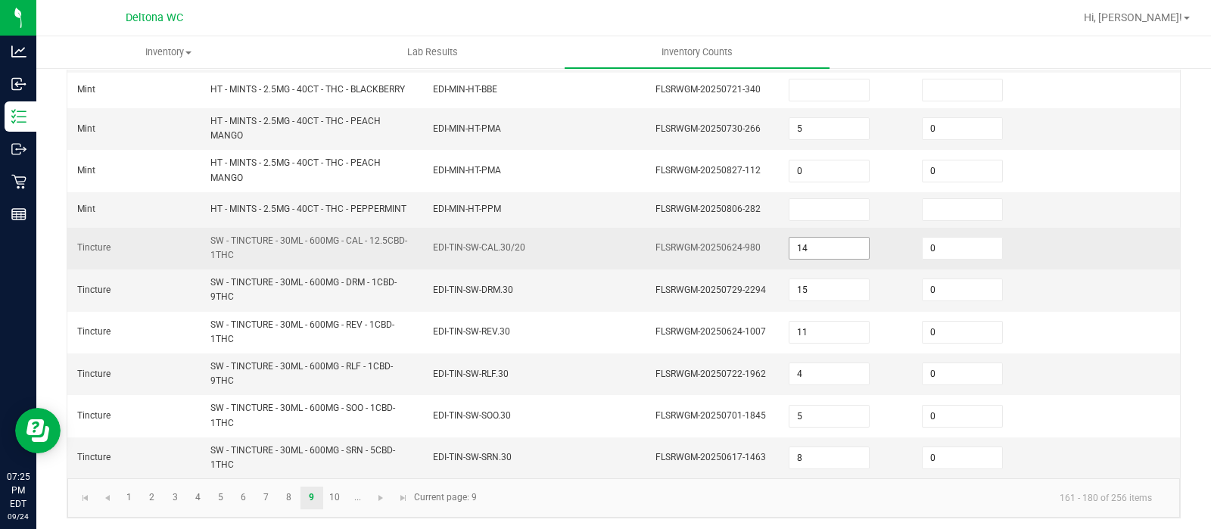
click at [793, 248] on input "14" at bounding box center [829, 248] width 79 height 21
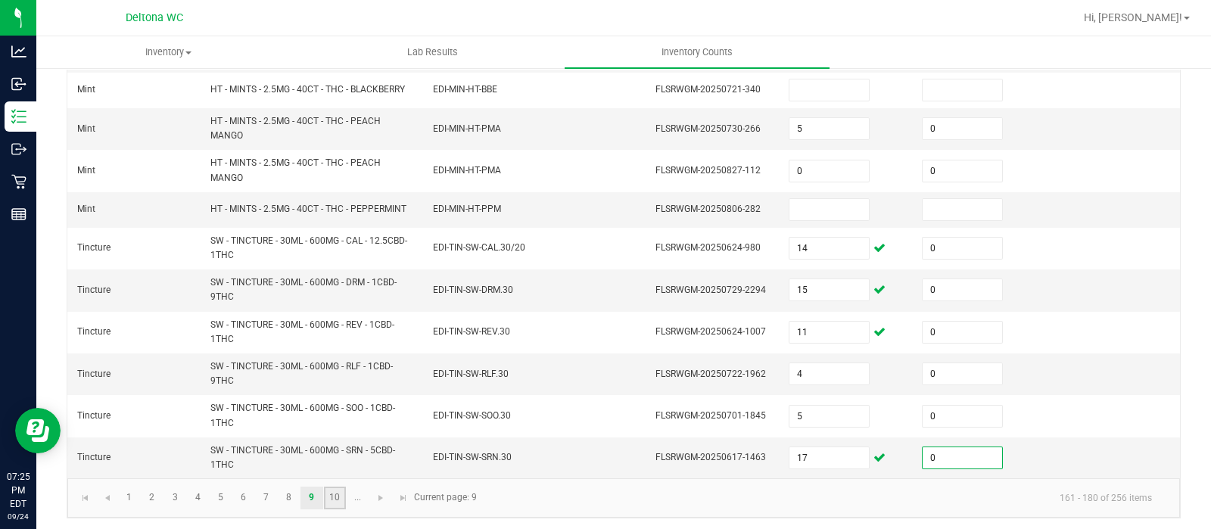
click at [332, 494] on link "10" at bounding box center [335, 498] width 22 height 23
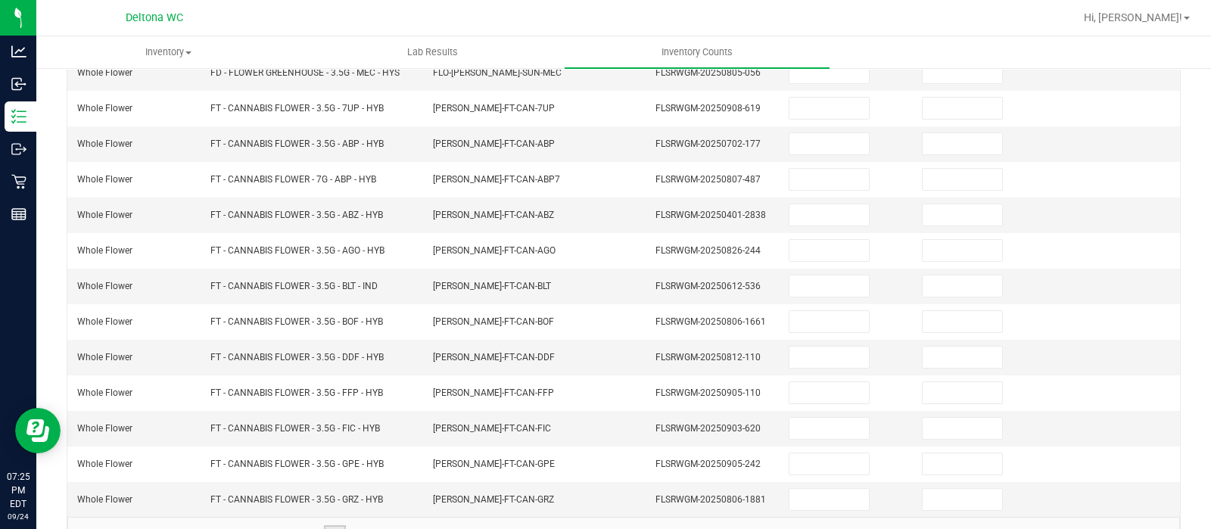
scroll to position [478, 0]
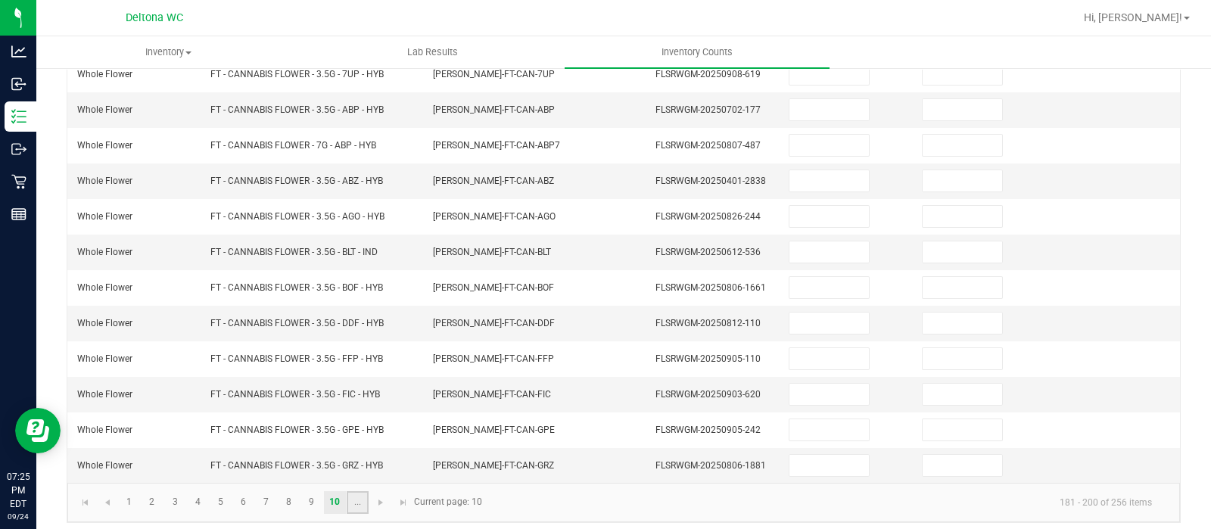
click at [358, 497] on link "..." at bounding box center [358, 502] width 22 height 23
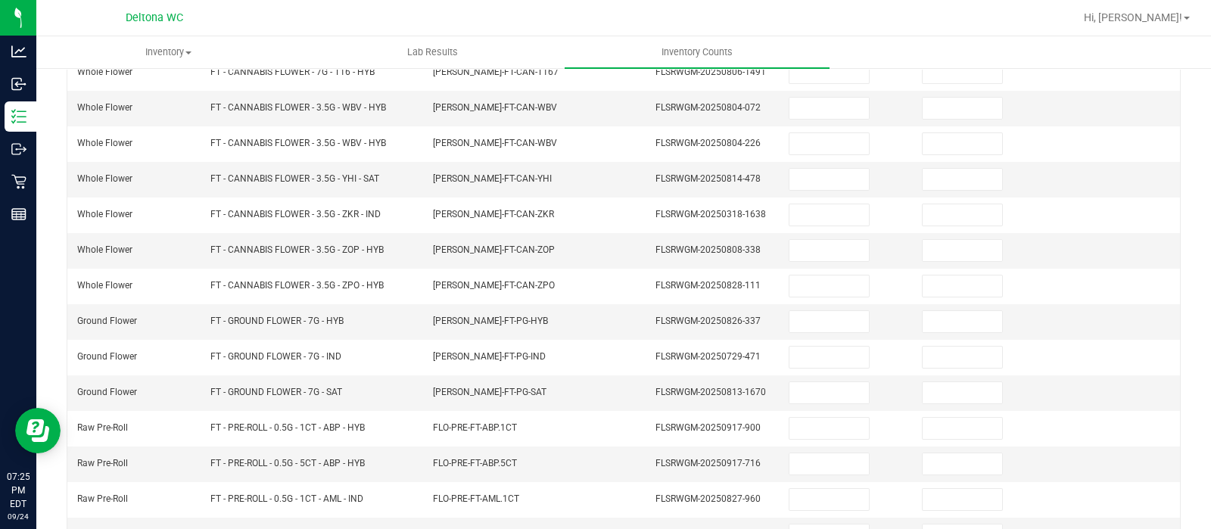
scroll to position [396, 0]
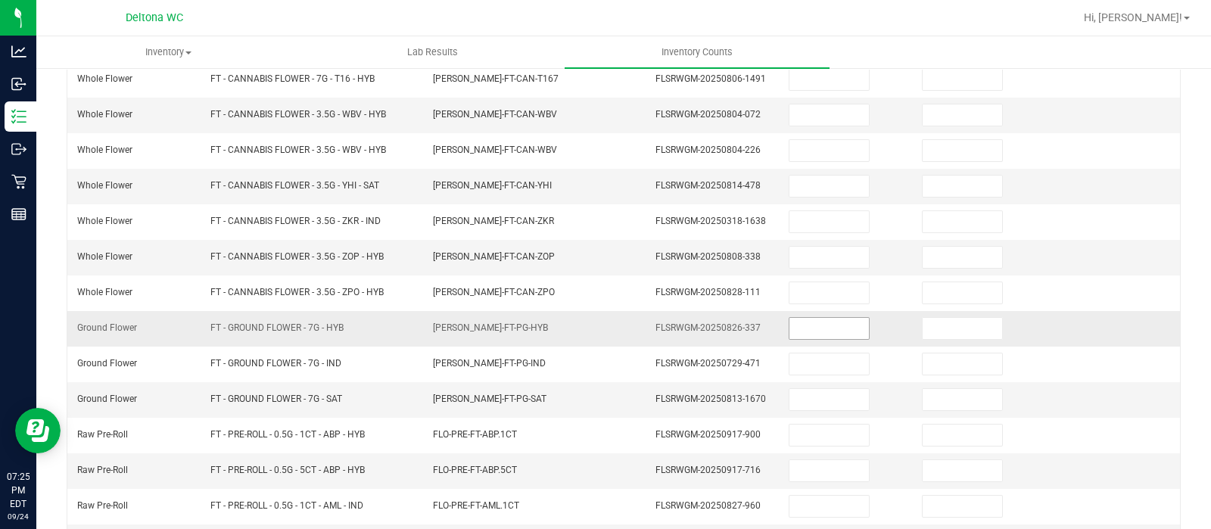
click at [825, 318] on input at bounding box center [829, 328] width 79 height 21
click at [928, 322] on input at bounding box center [962, 328] width 79 height 21
click at [790, 394] on input at bounding box center [829, 399] width 79 height 21
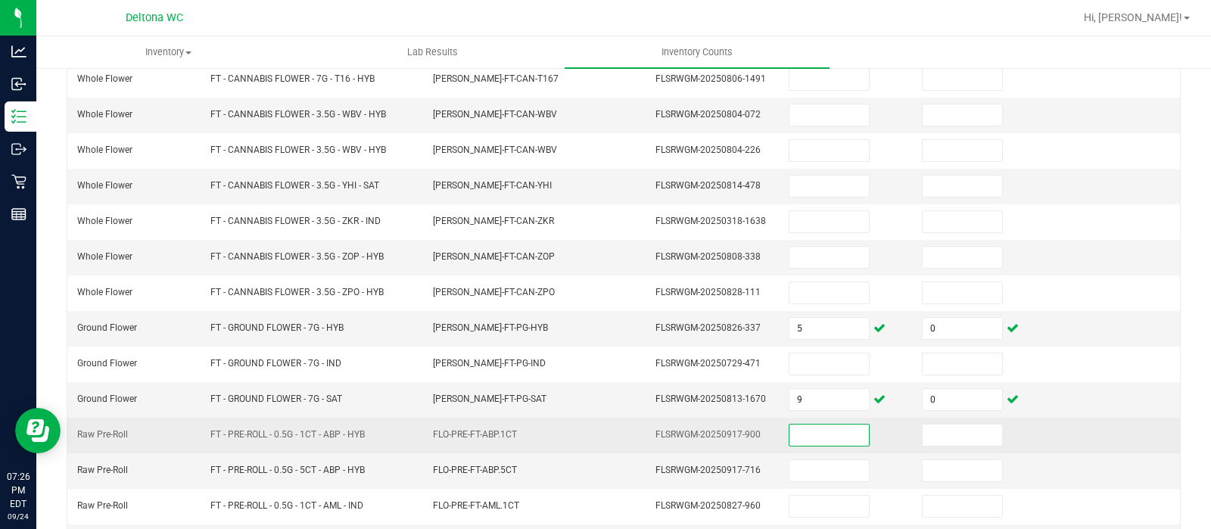
click at [805, 430] on input at bounding box center [829, 435] width 79 height 21
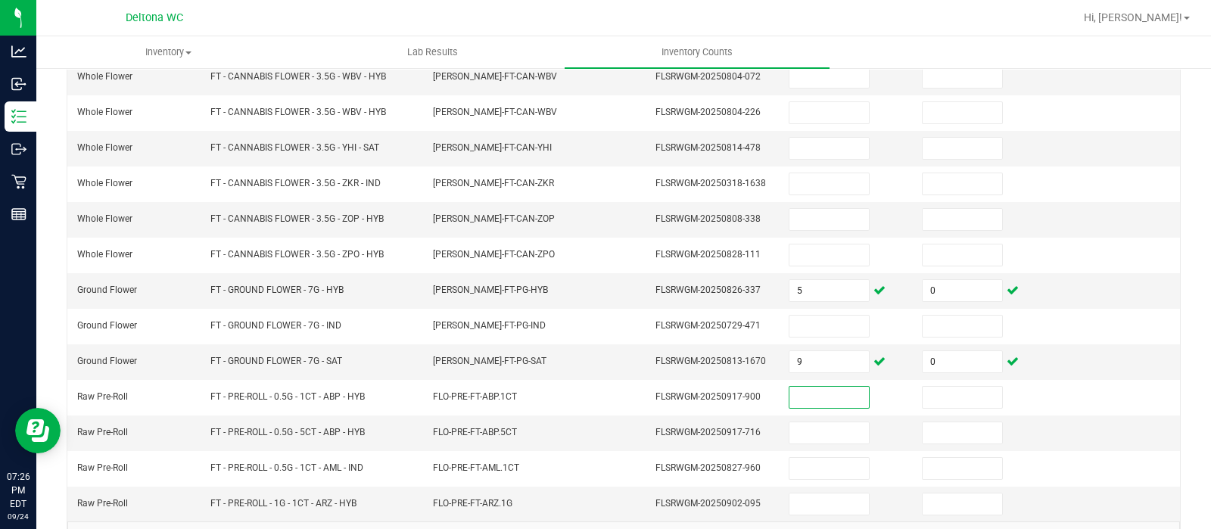
scroll to position [472, 0]
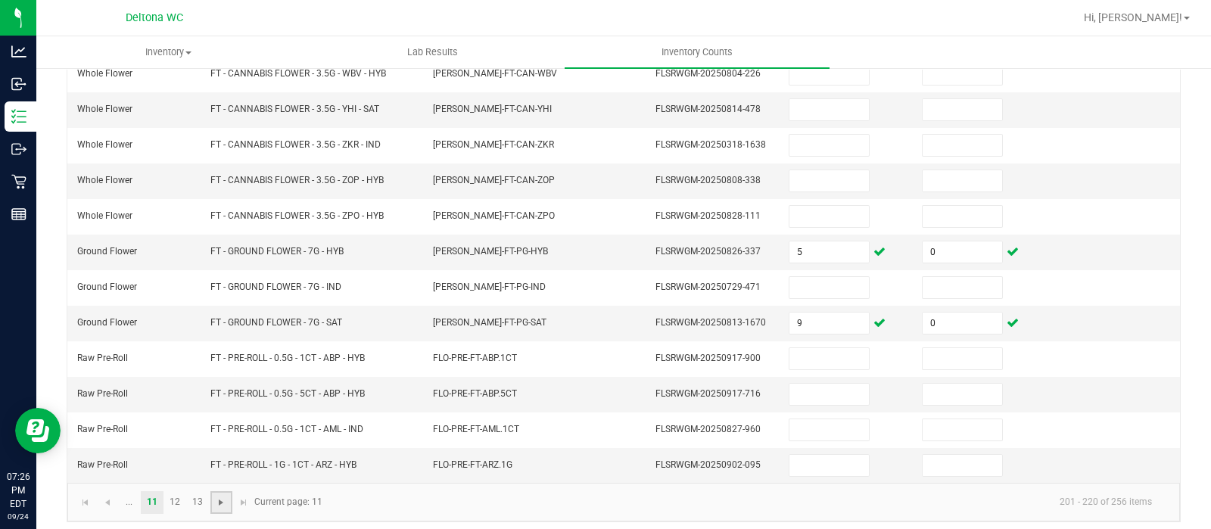
click at [221, 497] on span "Go to the next page" at bounding box center [221, 503] width 12 height 12
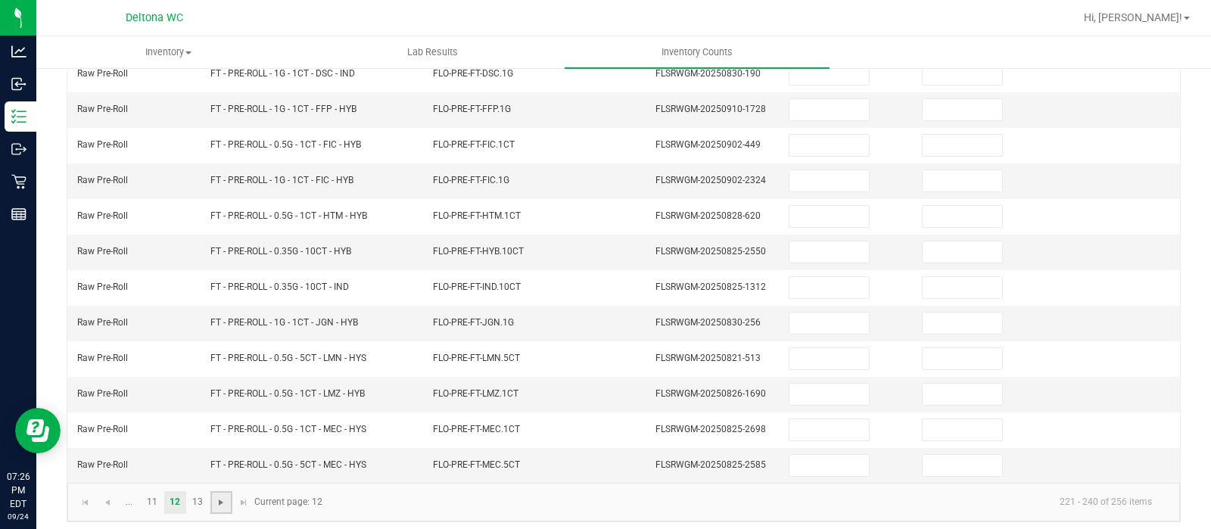
click at [221, 497] on span "Go to the next page" at bounding box center [221, 503] width 12 height 12
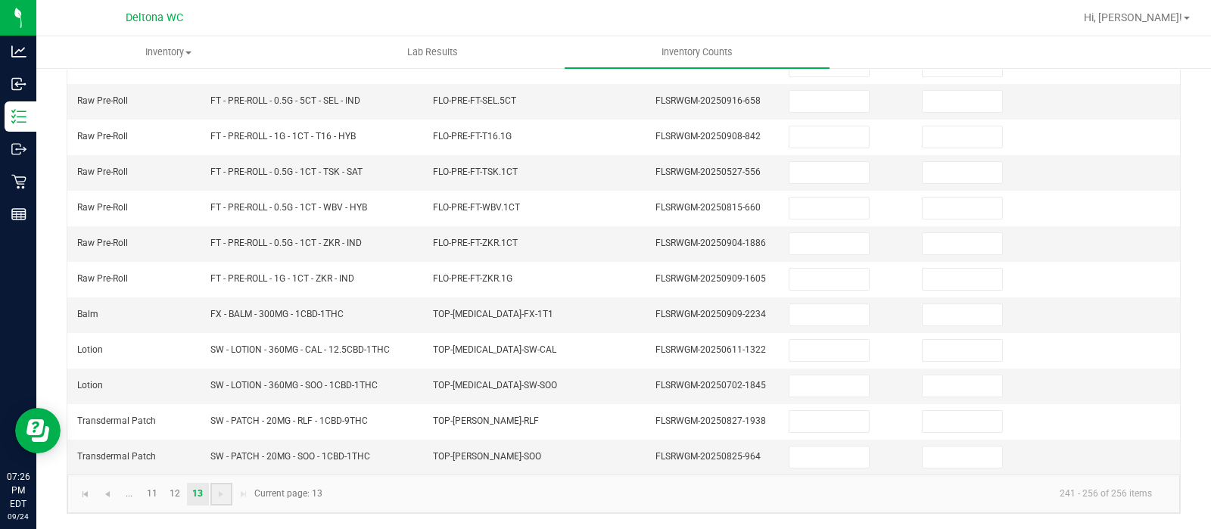
scroll to position [332, 0]
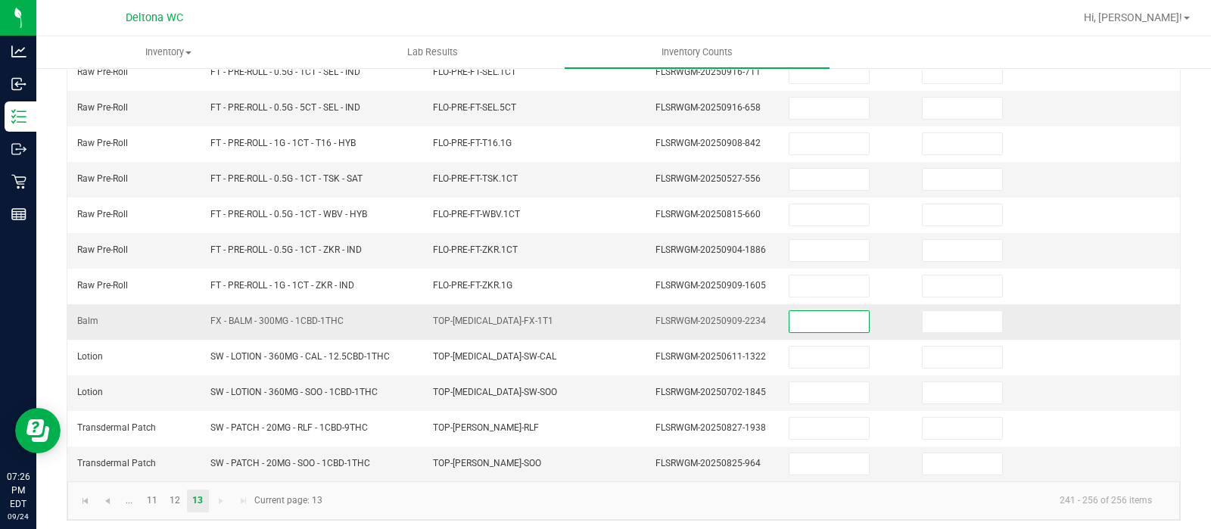
click at [819, 313] on input at bounding box center [829, 321] width 79 height 21
click at [131, 498] on link "..." at bounding box center [129, 501] width 22 height 23
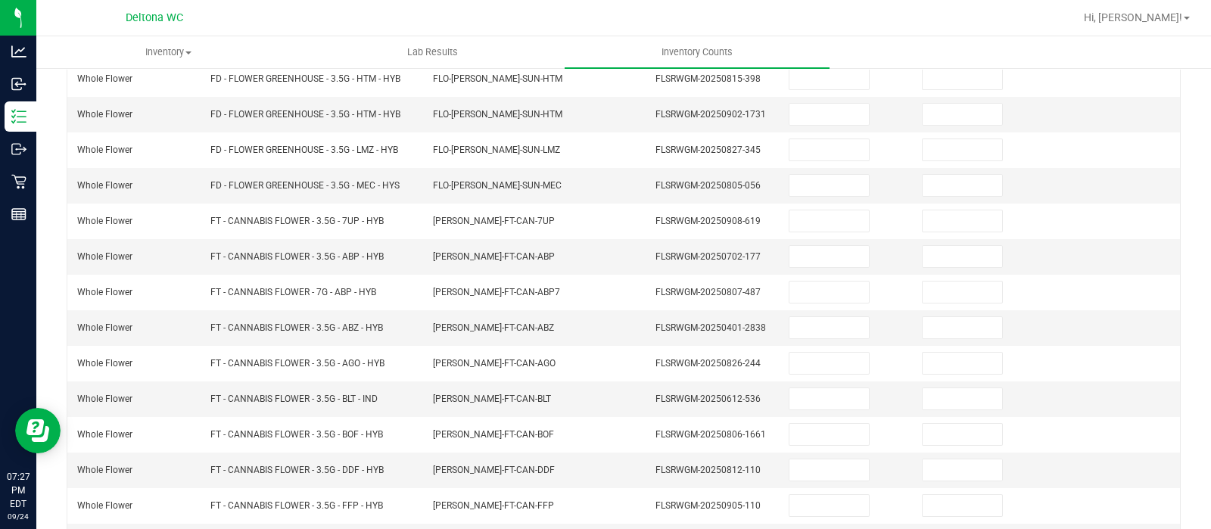
scroll to position [478, 0]
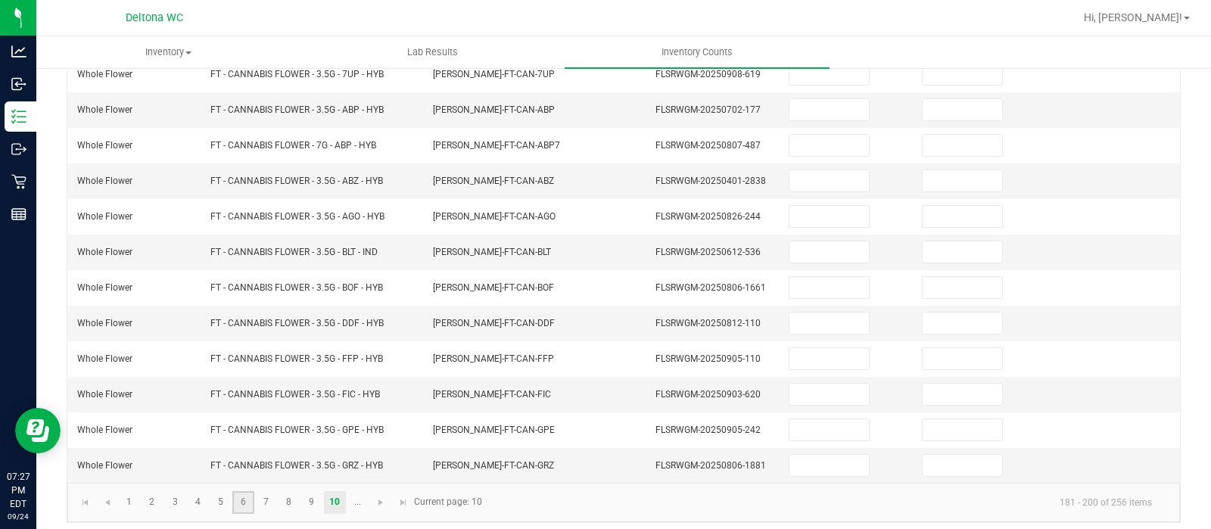
click at [250, 500] on link "6" at bounding box center [243, 502] width 22 height 23
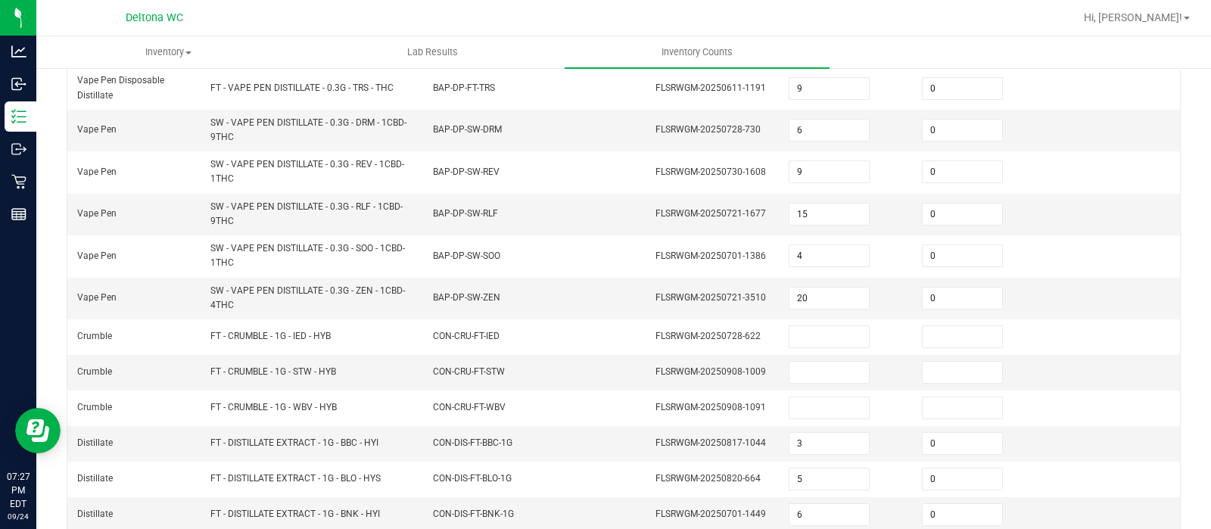
scroll to position [356, 0]
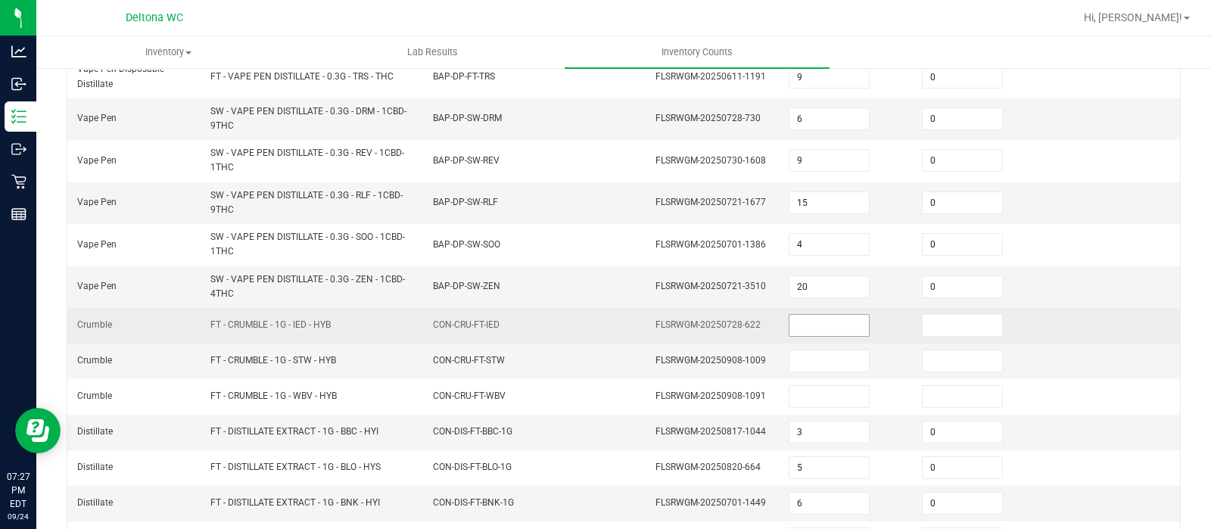
click at [790, 319] on input at bounding box center [829, 325] width 79 height 21
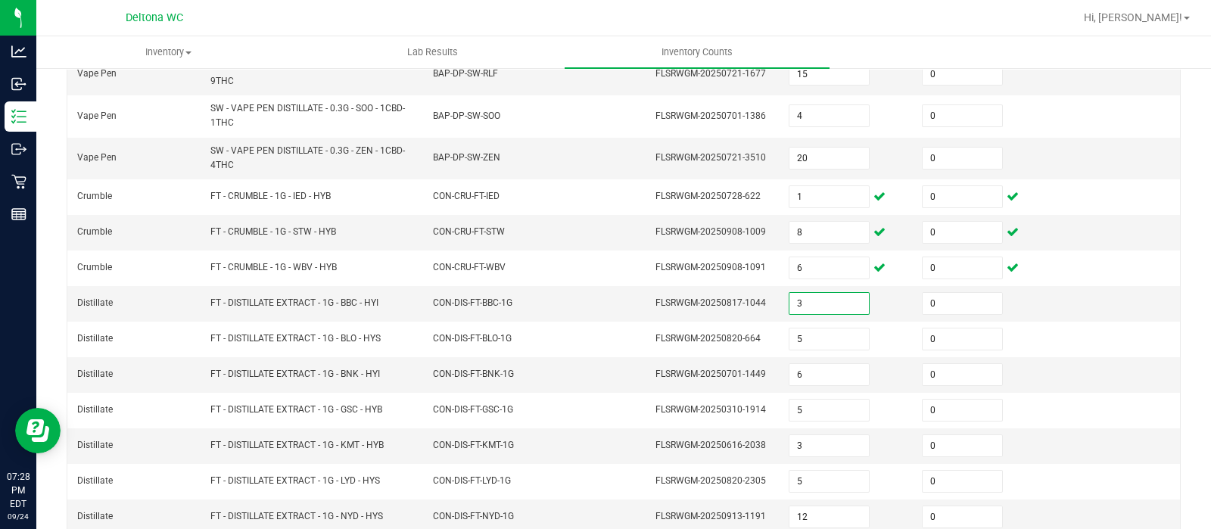
scroll to position [538, 0]
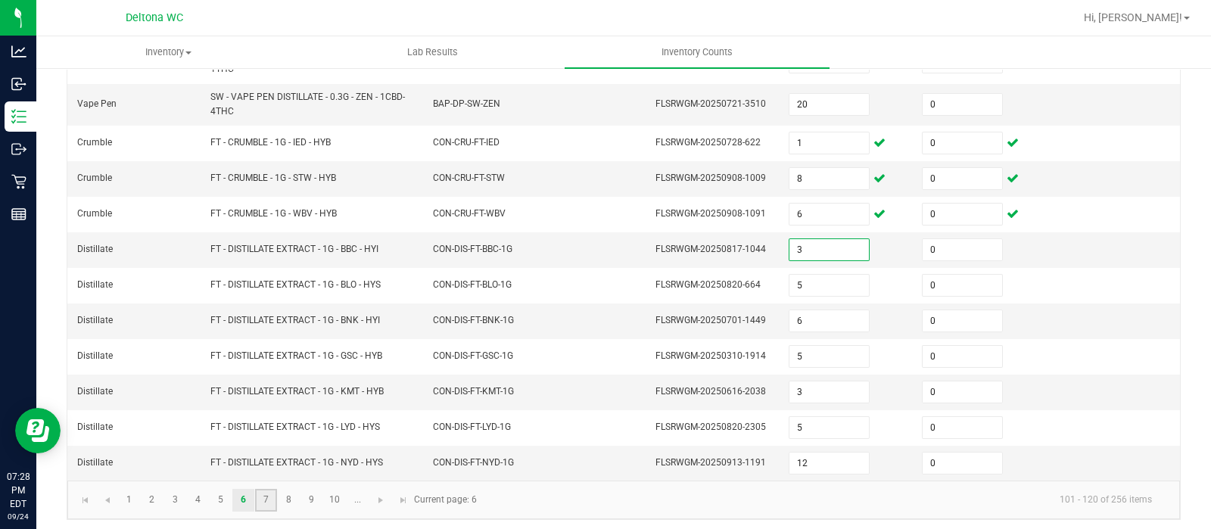
click at [269, 494] on link "7" at bounding box center [266, 500] width 22 height 23
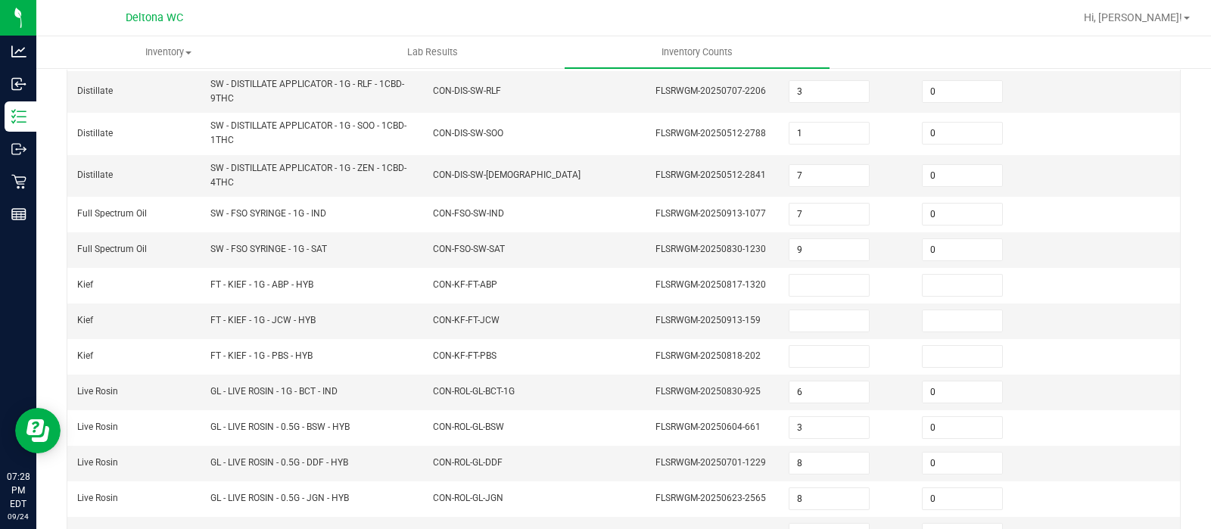
scroll to position [210, 0]
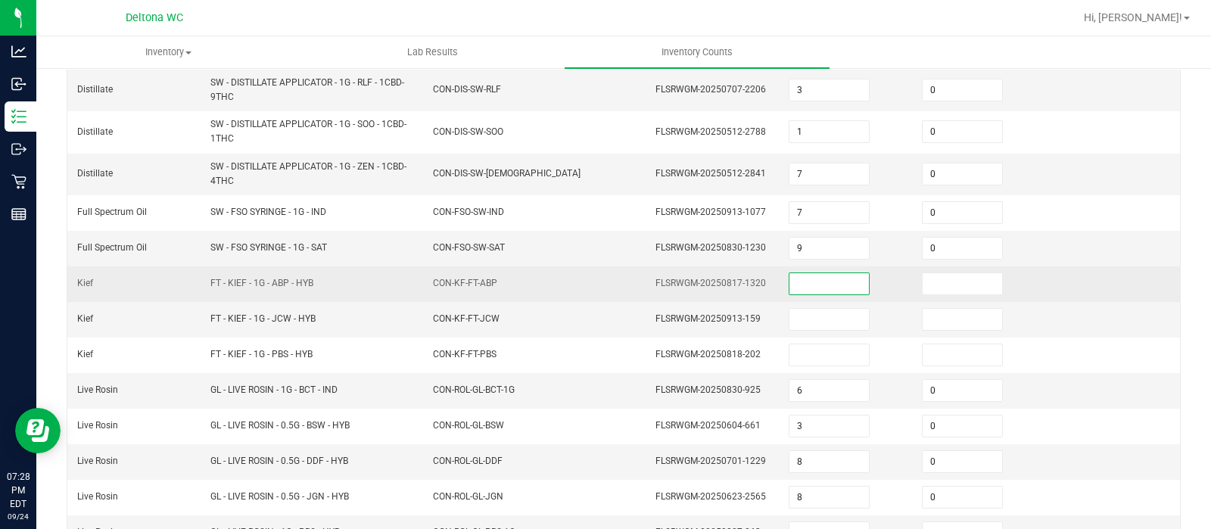
click at [791, 289] on input at bounding box center [829, 283] width 79 height 21
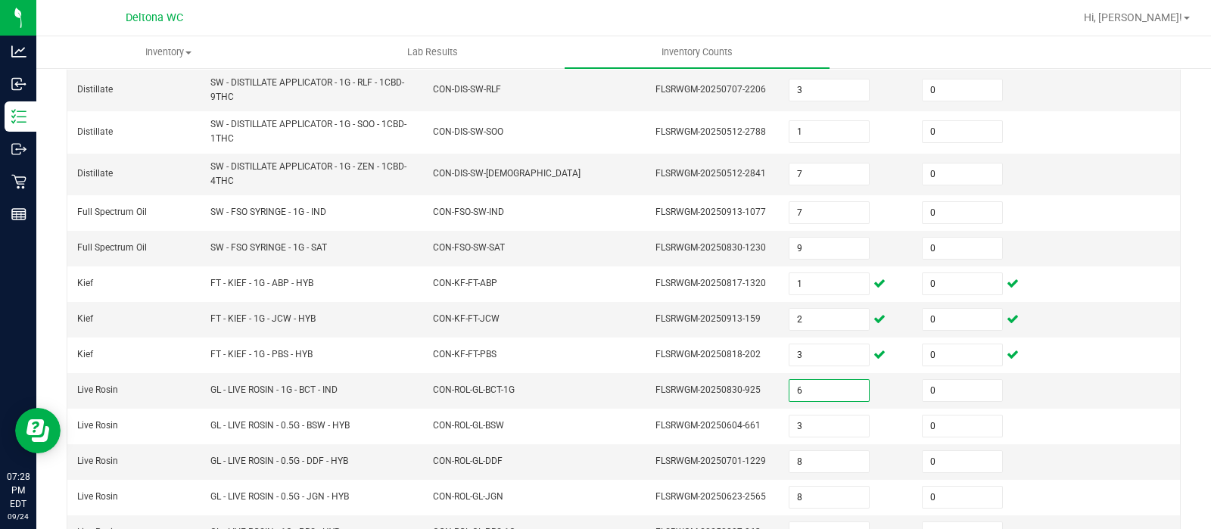
scroll to position [492, 0]
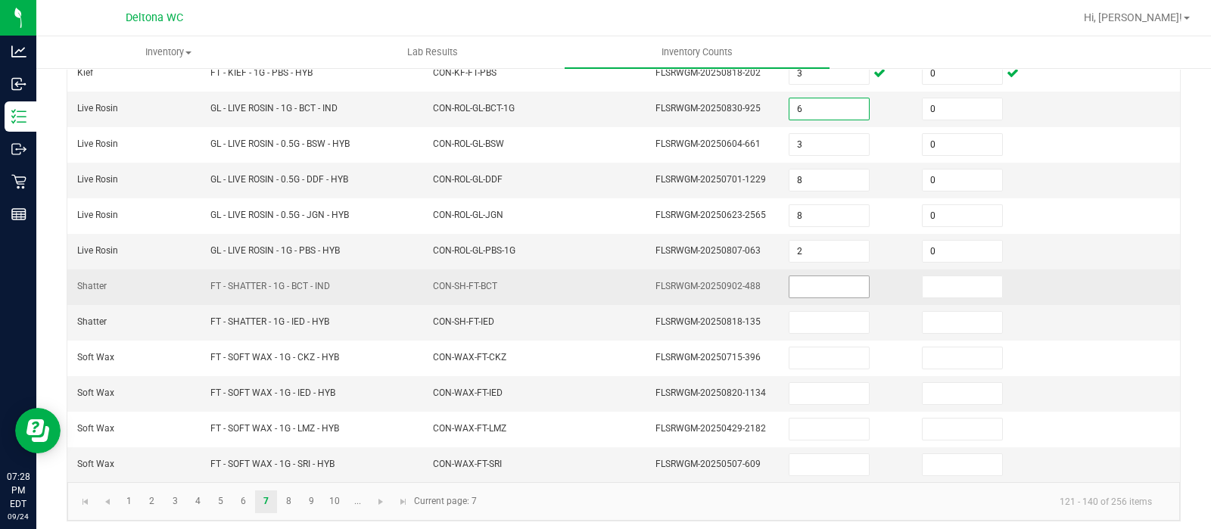
click at [790, 278] on input at bounding box center [829, 286] width 79 height 21
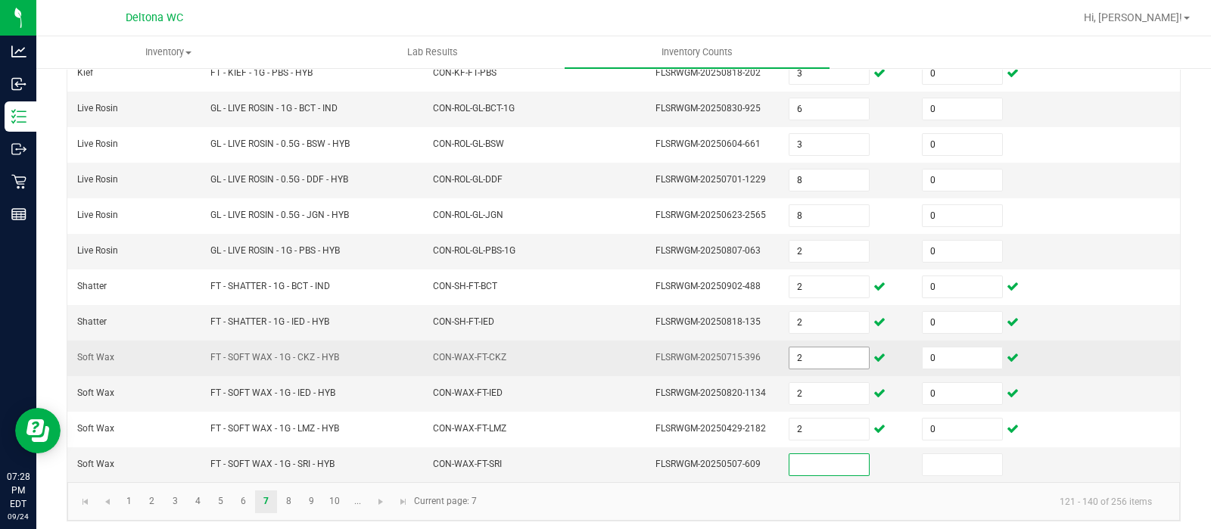
click at [802, 350] on input "2" at bounding box center [829, 357] width 79 height 21
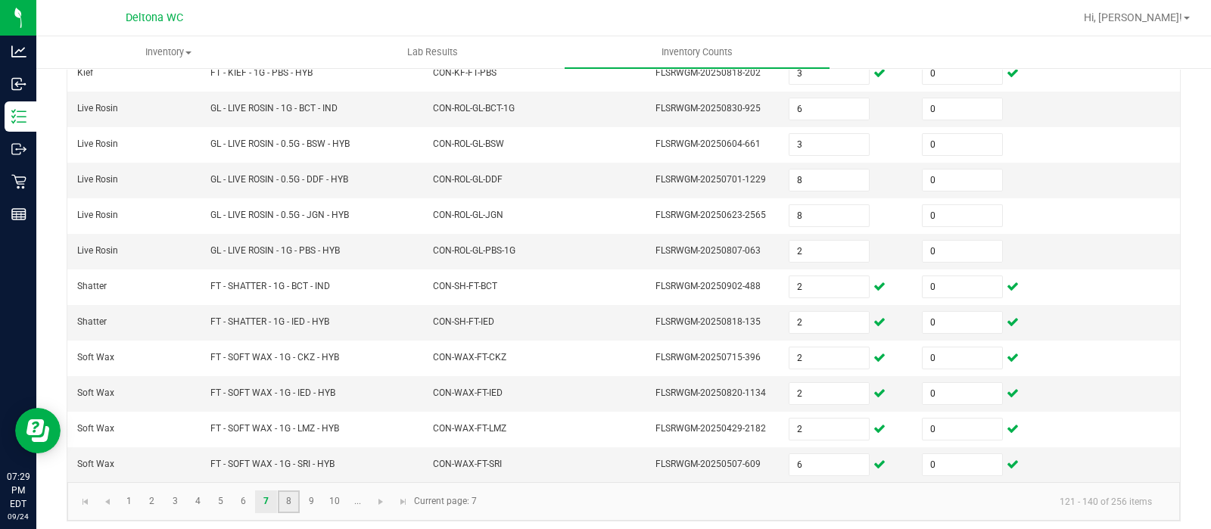
click at [289, 491] on link "8" at bounding box center [289, 502] width 22 height 23
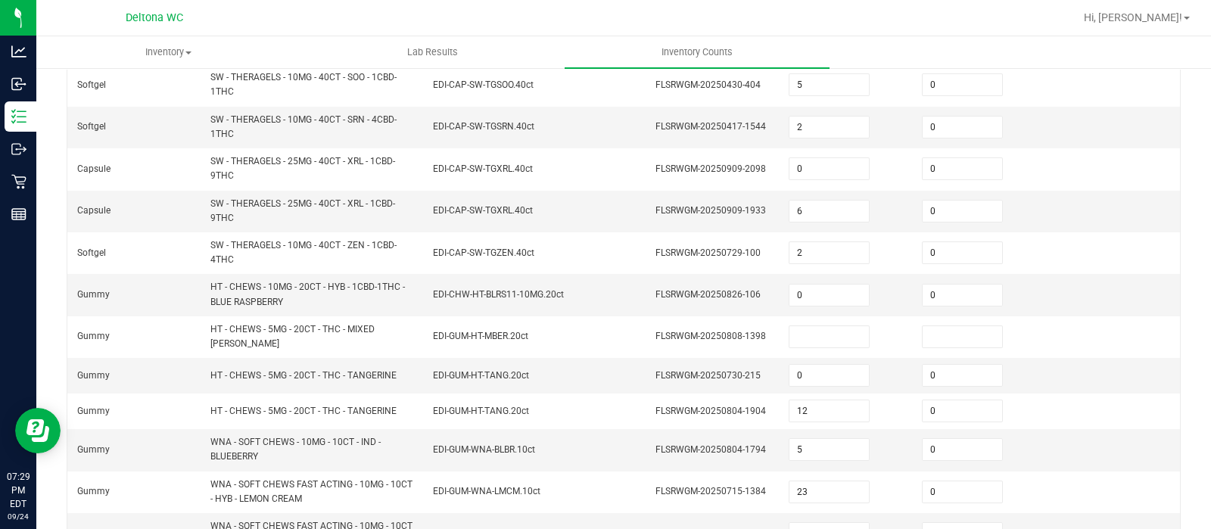
scroll to position [572, 0]
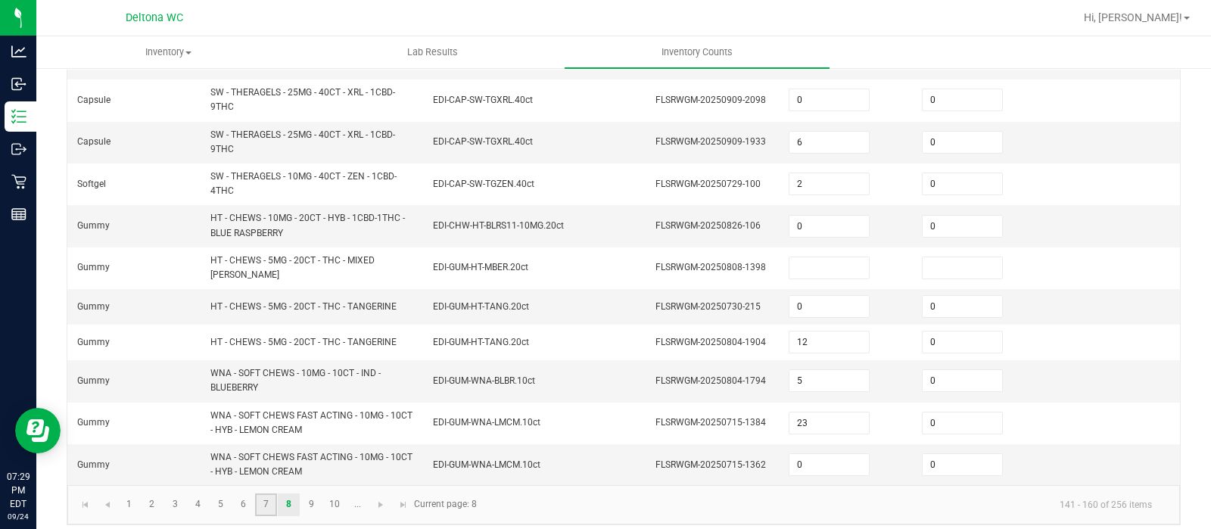
click at [260, 494] on link "7" at bounding box center [266, 505] width 22 height 23
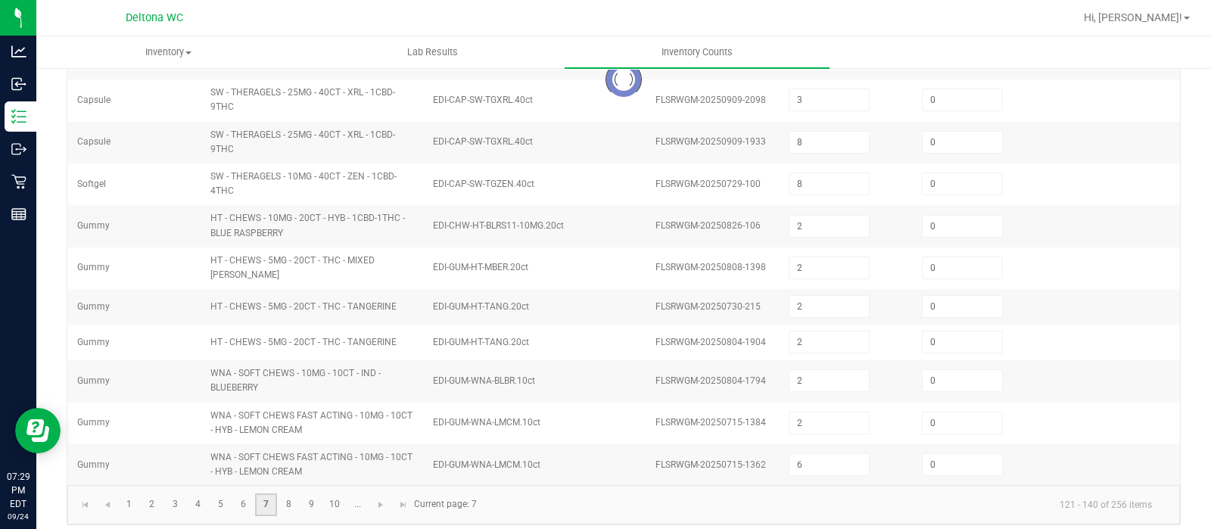
scroll to position [492, 0]
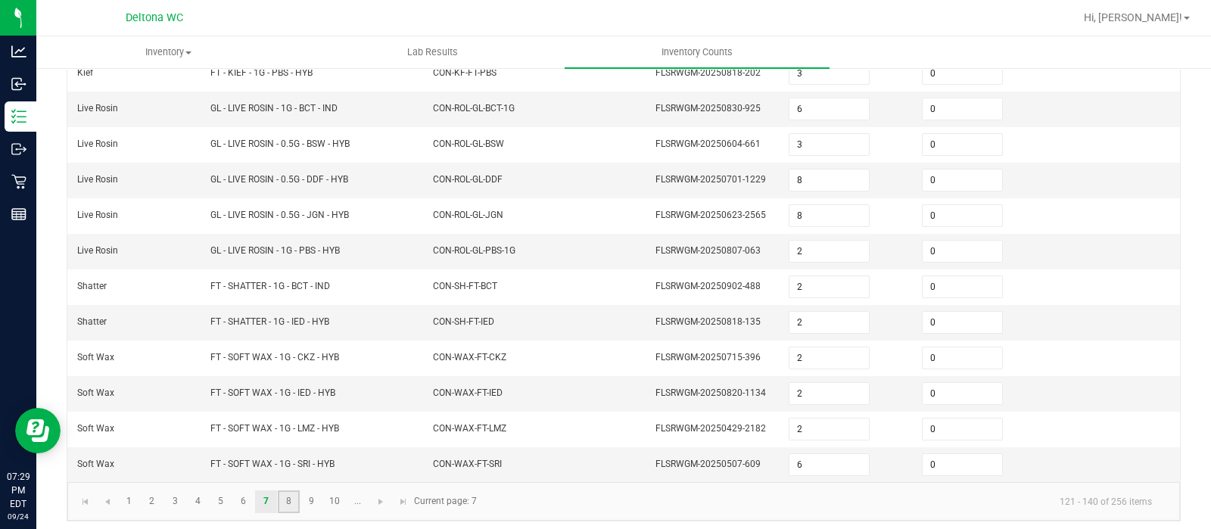
click at [280, 500] on link "8" at bounding box center [289, 502] width 22 height 23
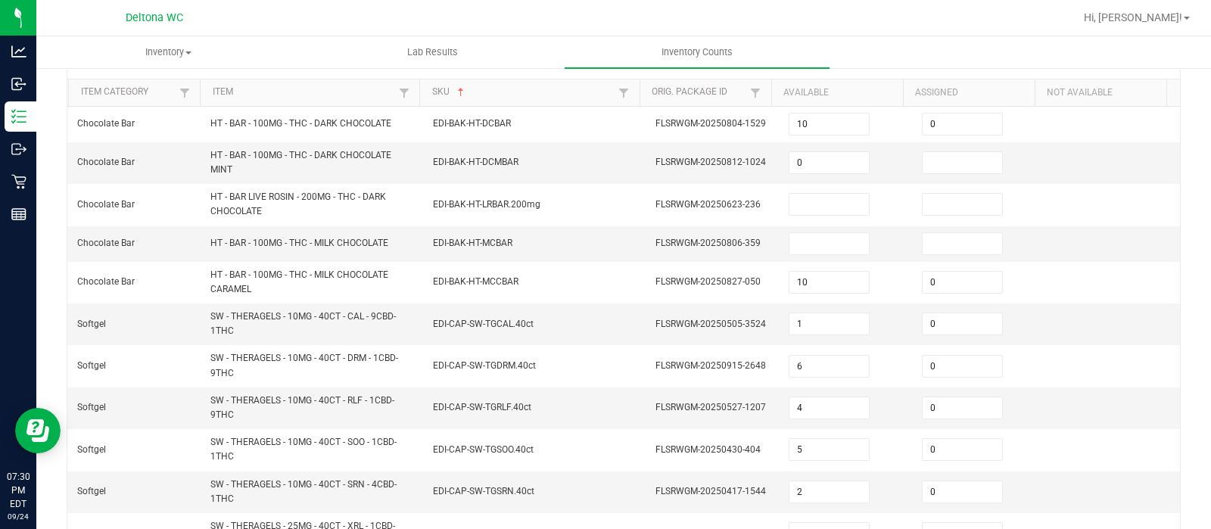
scroll to position [141, 0]
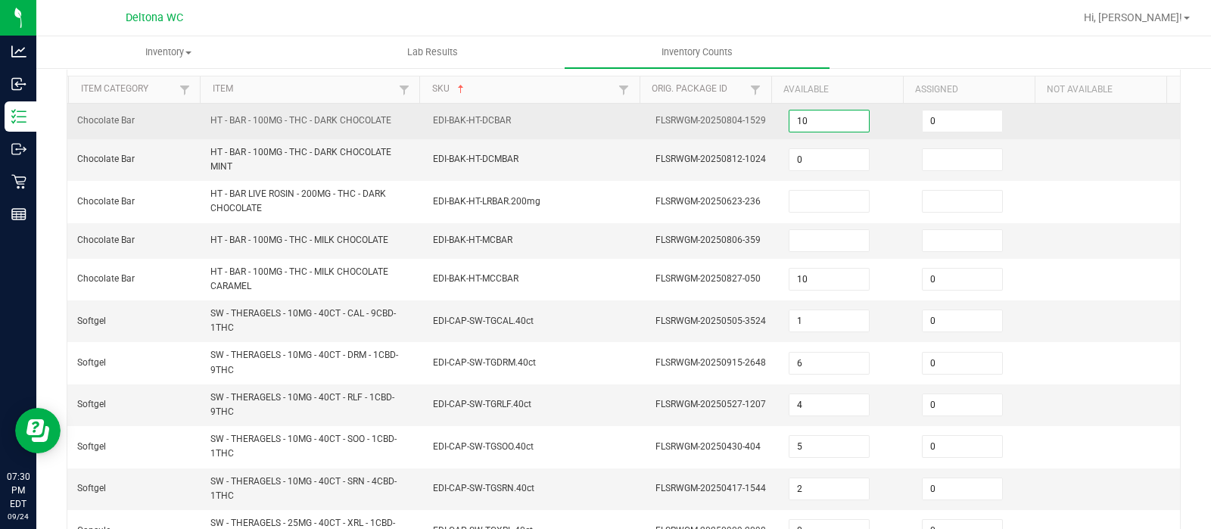
click at [815, 119] on input "10" at bounding box center [829, 121] width 79 height 21
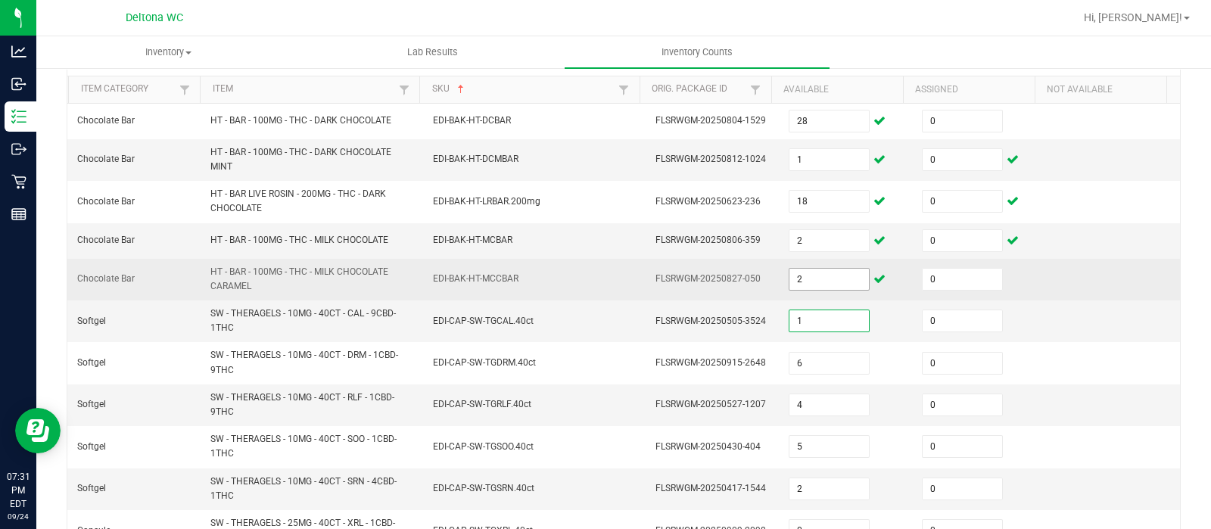
click at [796, 270] on input "2" at bounding box center [829, 279] width 79 height 21
click at [802, 276] on input "20" at bounding box center [829, 279] width 79 height 21
click at [803, 276] on input "20" at bounding box center [829, 279] width 79 height 21
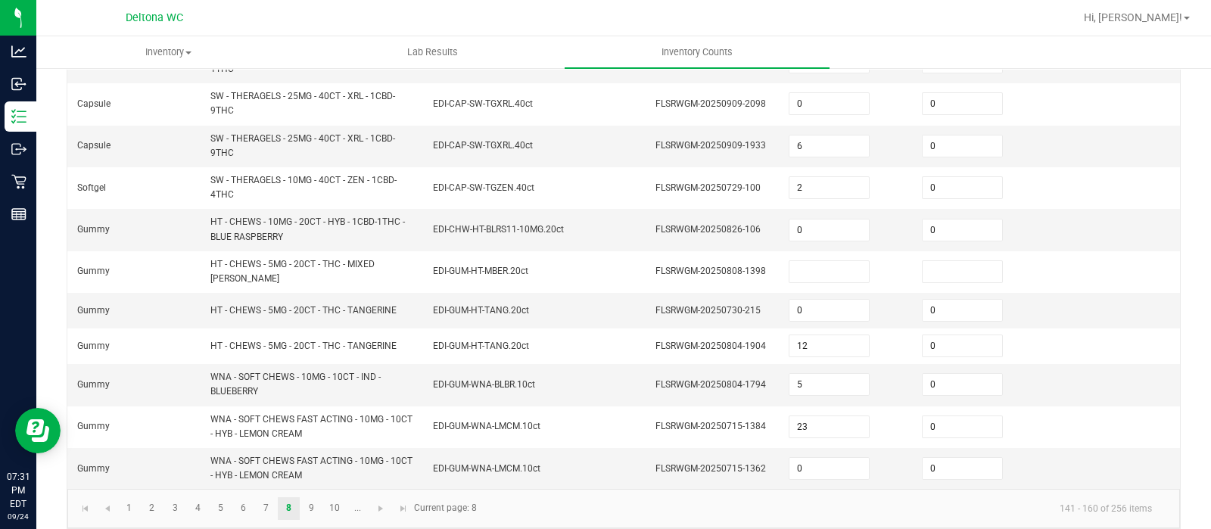
scroll to position [572, 0]
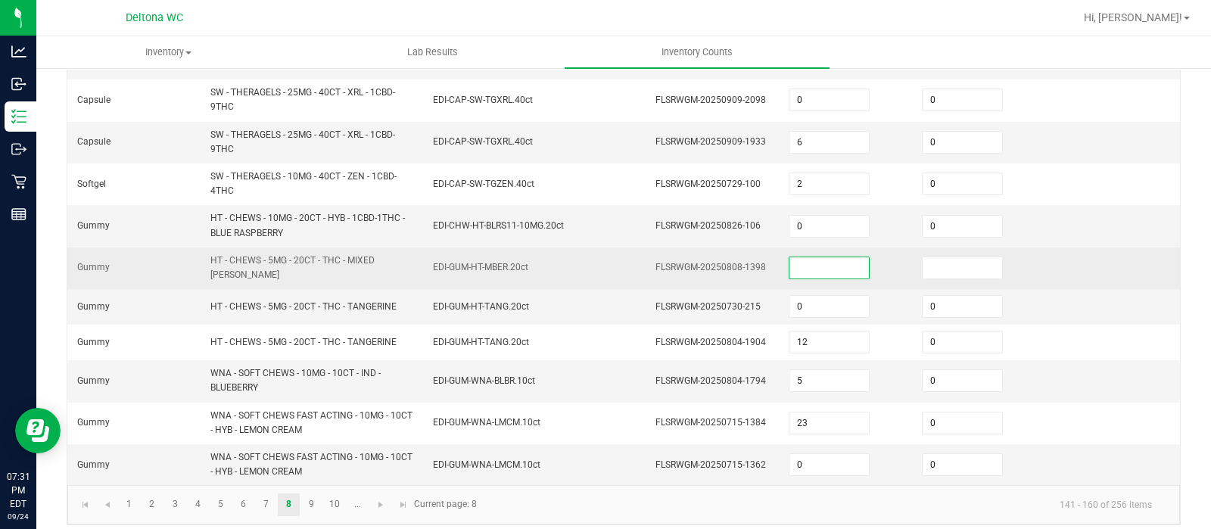
click at [793, 263] on input at bounding box center [829, 267] width 79 height 21
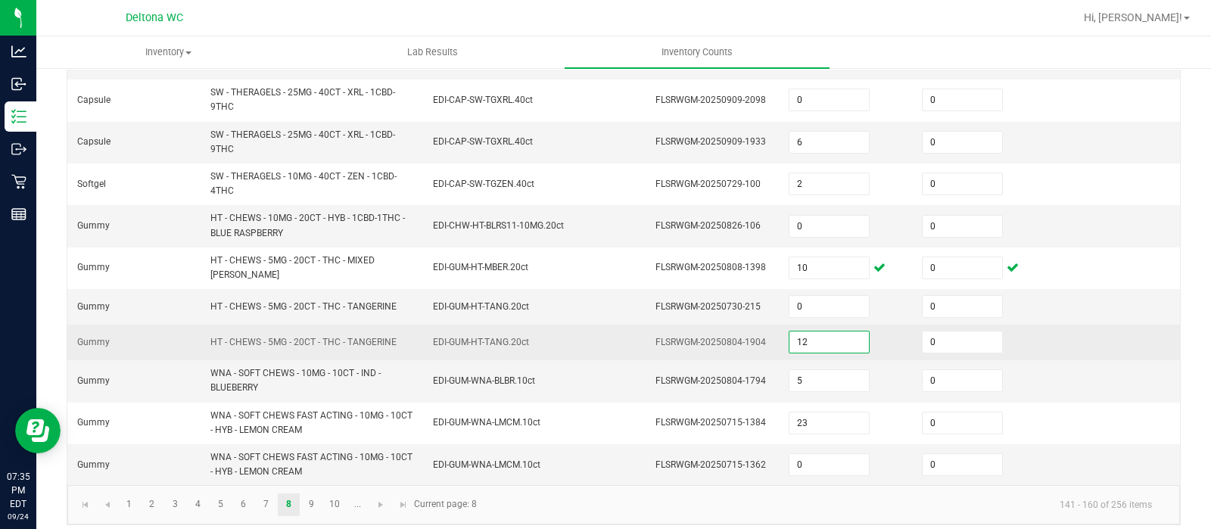
click at [791, 332] on input "12" at bounding box center [829, 342] width 79 height 21
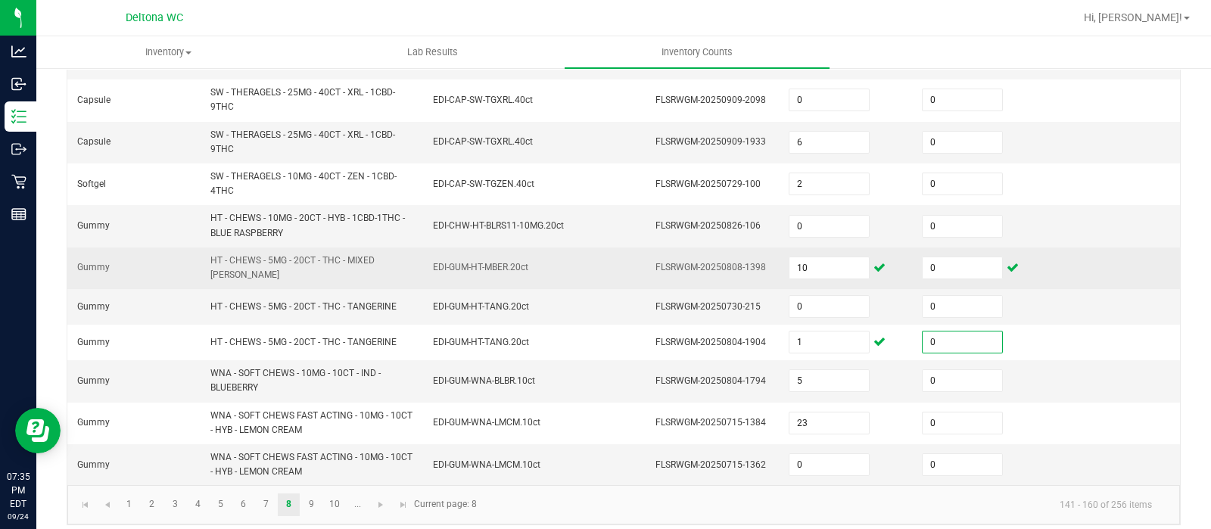
click at [808, 273] on td "10" at bounding box center [846, 269] width 133 height 42
click at [812, 257] on input "10" at bounding box center [829, 267] width 79 height 21
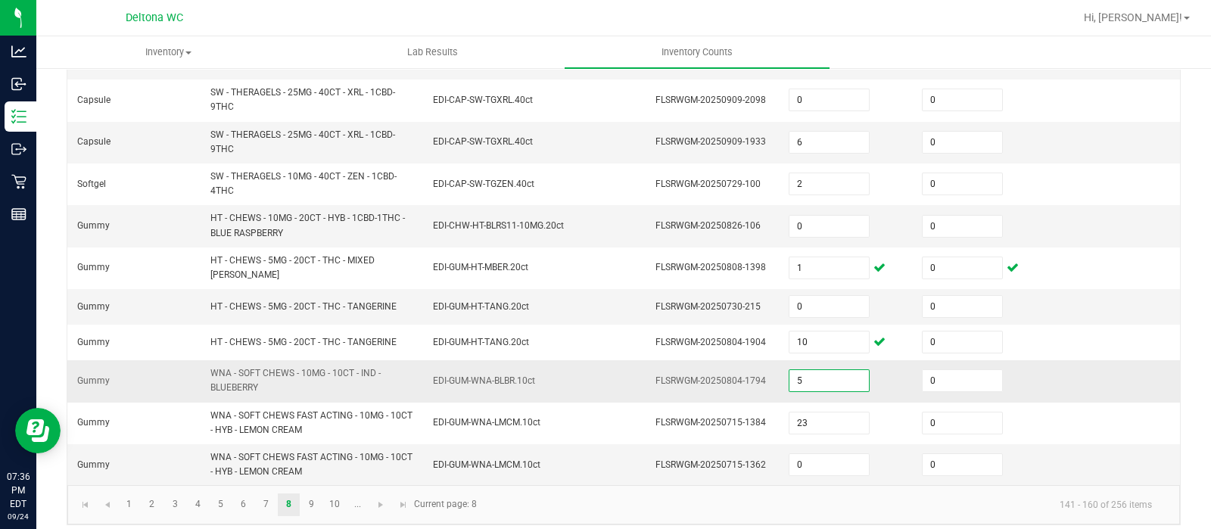
click at [836, 370] on input "5" at bounding box center [829, 380] width 79 height 21
click at [314, 494] on link "9" at bounding box center [312, 505] width 22 height 23
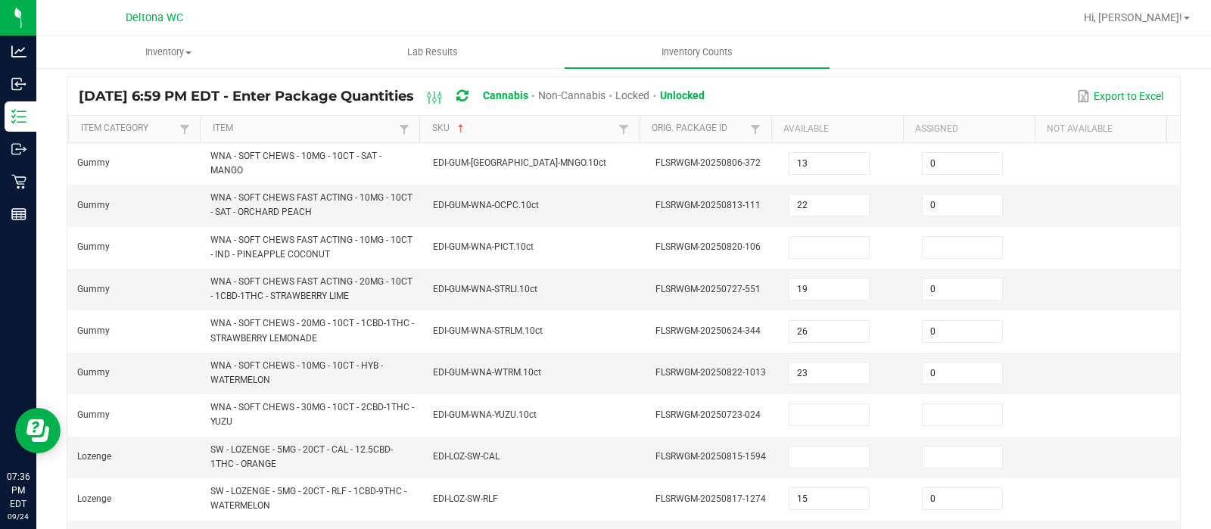
scroll to position [85, 0]
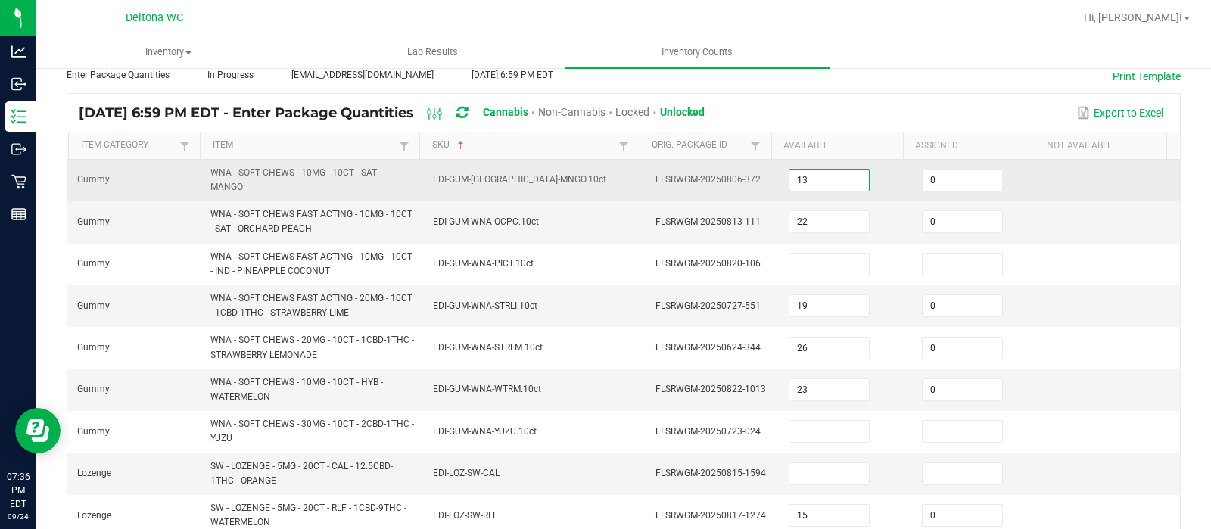
click at [810, 182] on input "13" at bounding box center [829, 180] width 79 height 21
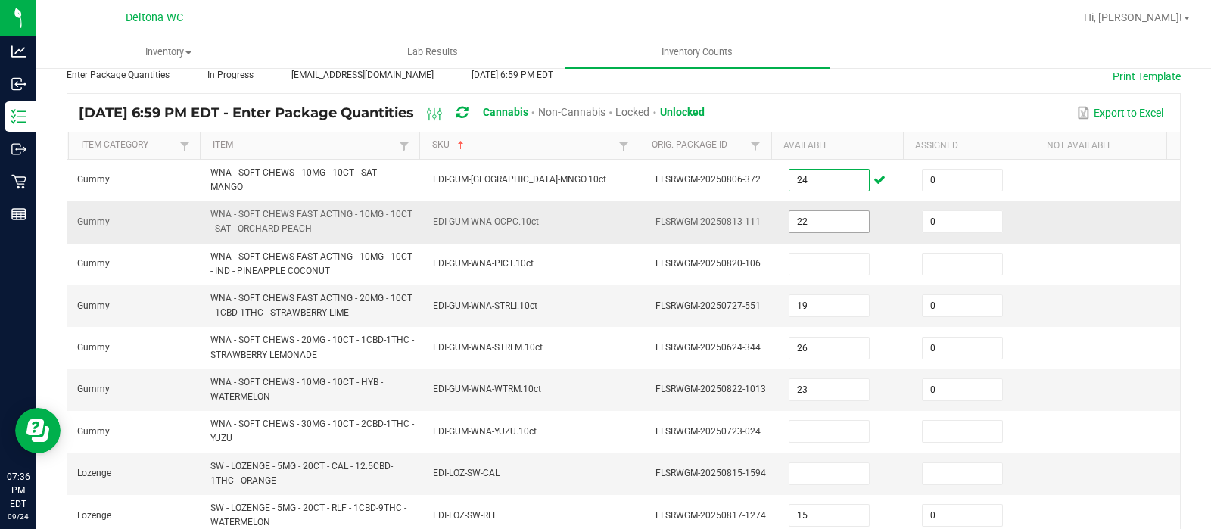
click at [817, 221] on input "22" at bounding box center [829, 221] width 79 height 21
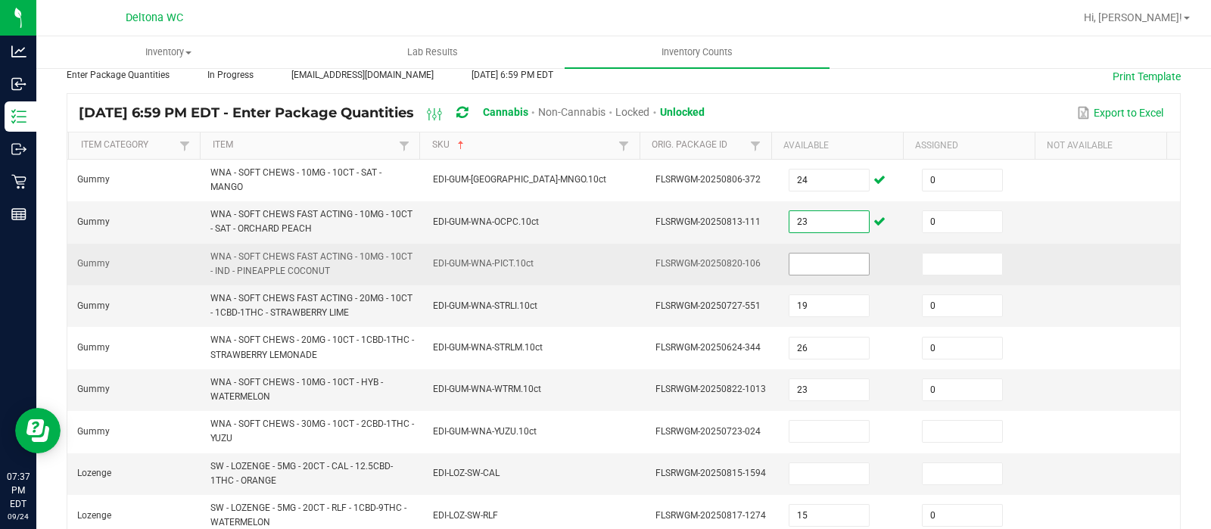
click at [790, 261] on input at bounding box center [829, 264] width 79 height 21
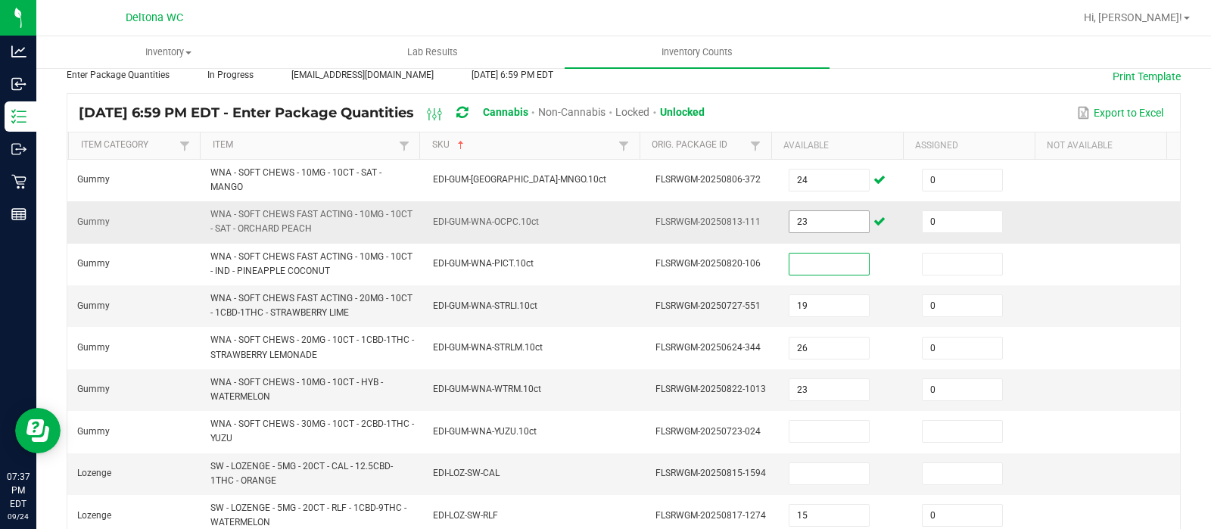
click at [799, 217] on input "23" at bounding box center [829, 221] width 79 height 21
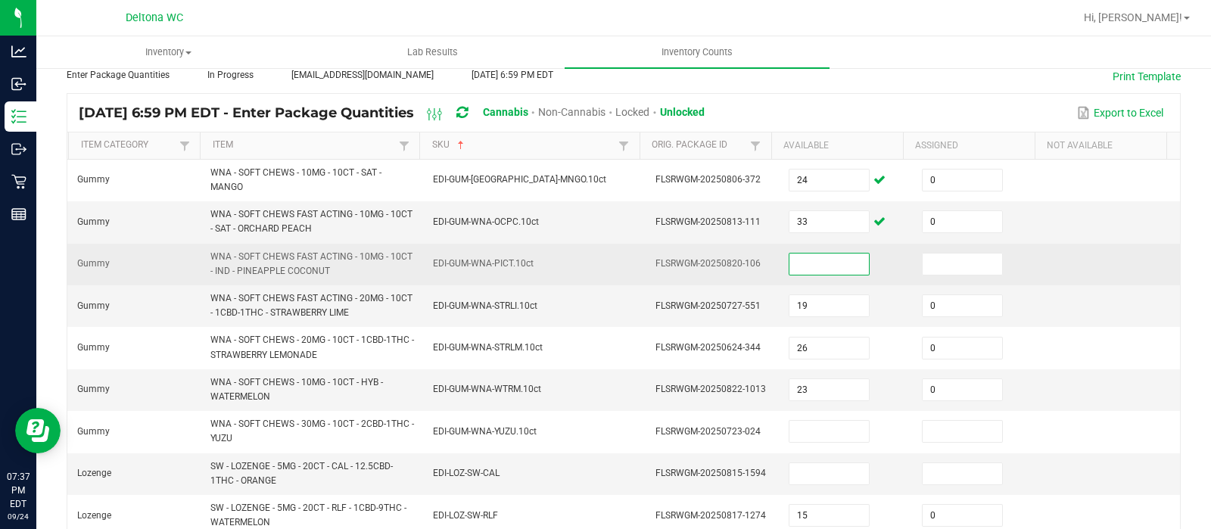
click at [802, 263] on input at bounding box center [829, 264] width 79 height 21
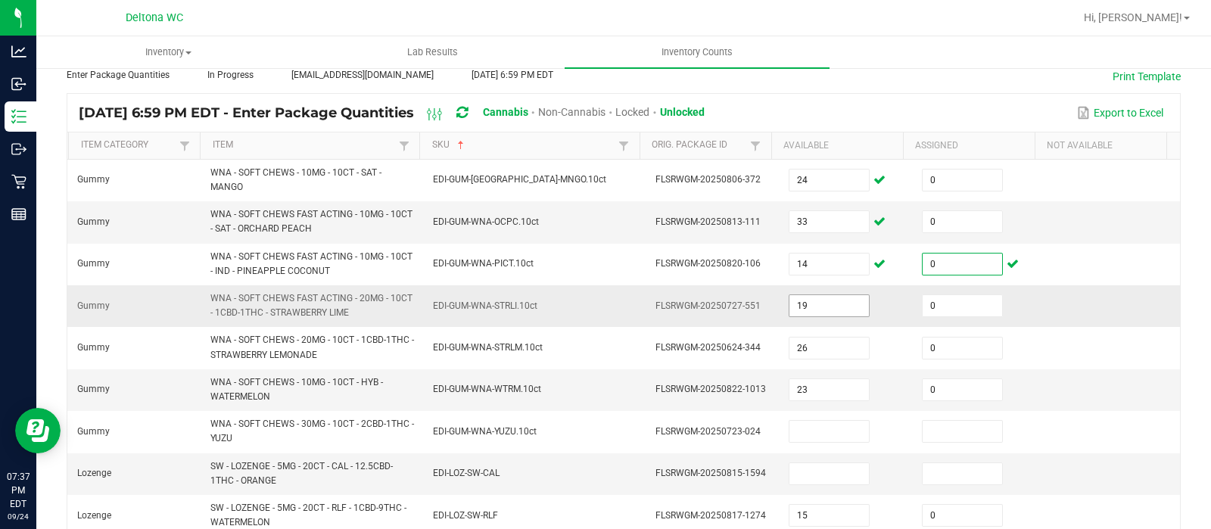
click at [793, 304] on input "19" at bounding box center [829, 305] width 79 height 21
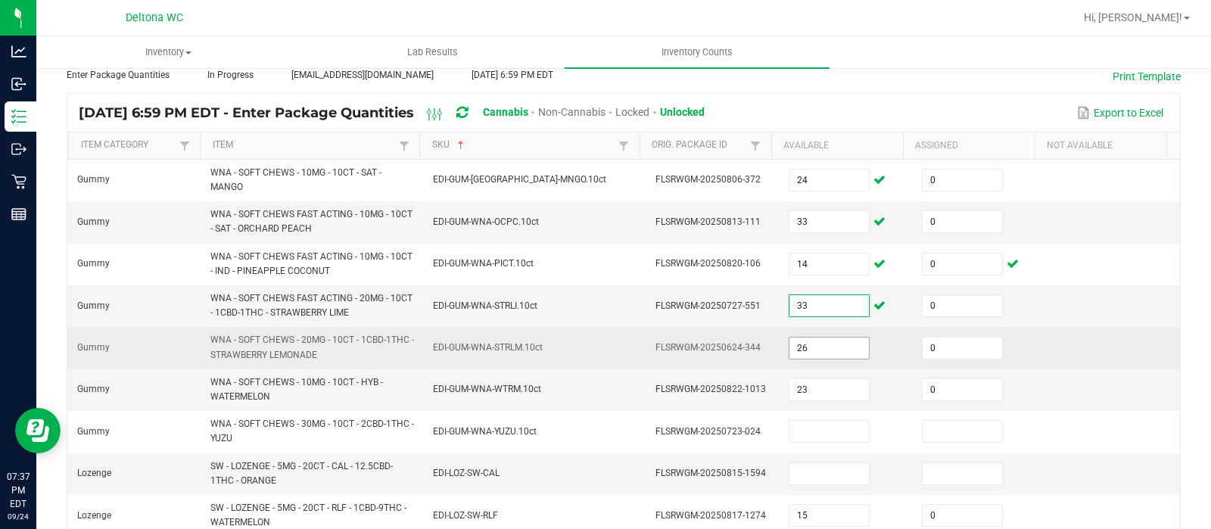
click at [805, 346] on input "26" at bounding box center [829, 348] width 79 height 21
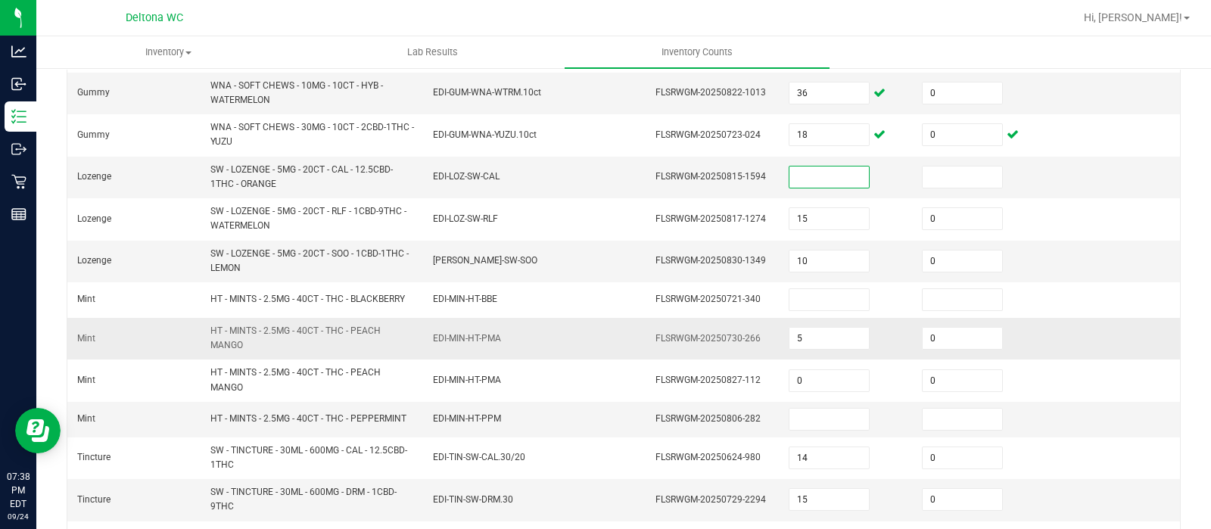
scroll to position [371, 0]
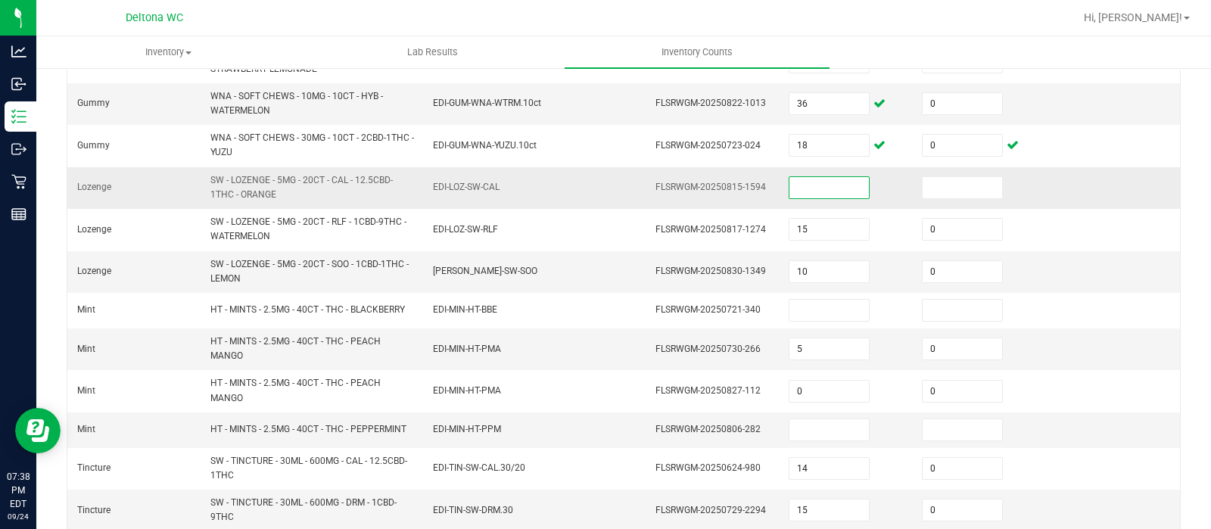
click at [825, 183] on input at bounding box center [829, 187] width 79 height 21
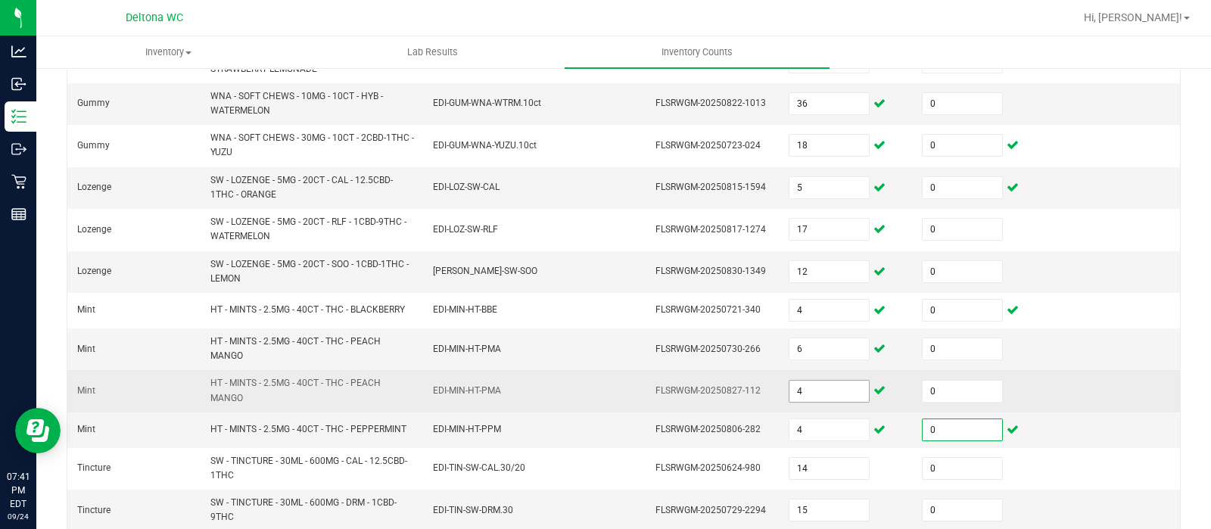
click at [795, 389] on input "4" at bounding box center [829, 391] width 79 height 21
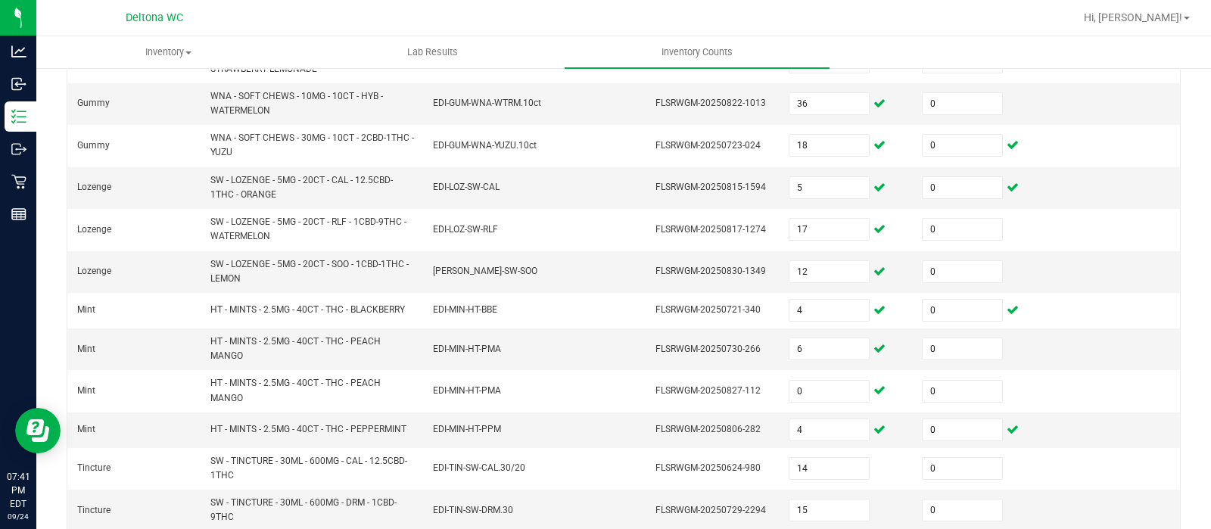
scroll to position [591, 0]
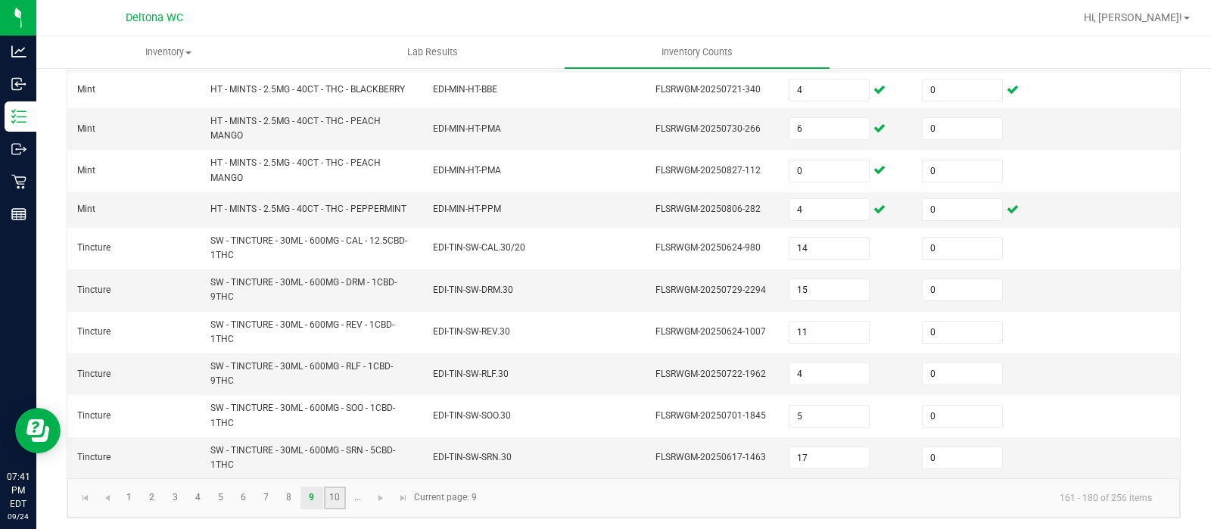
click at [341, 491] on link "10" at bounding box center [335, 498] width 22 height 23
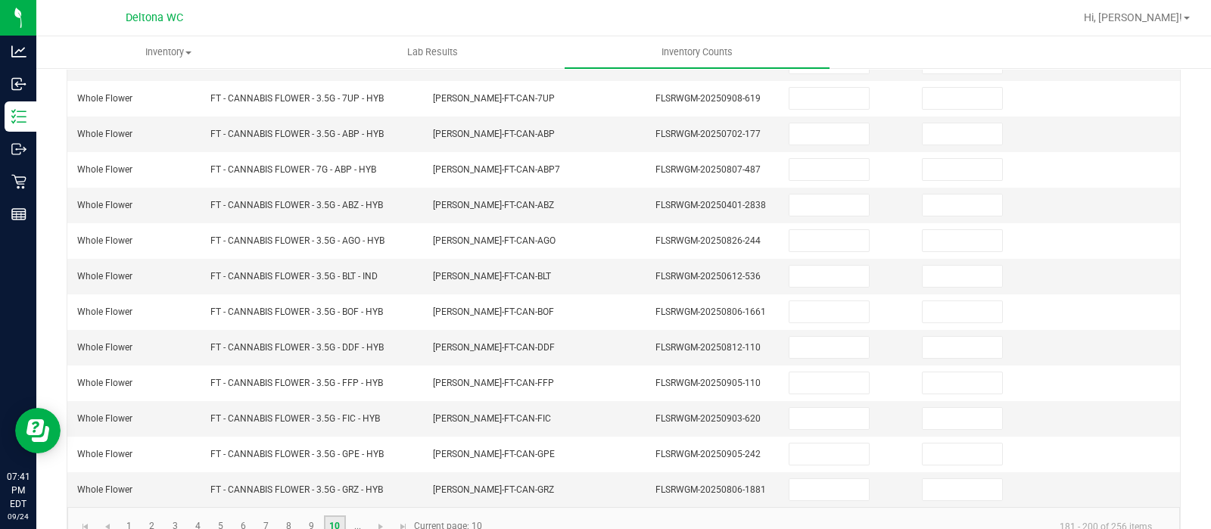
scroll to position [478, 0]
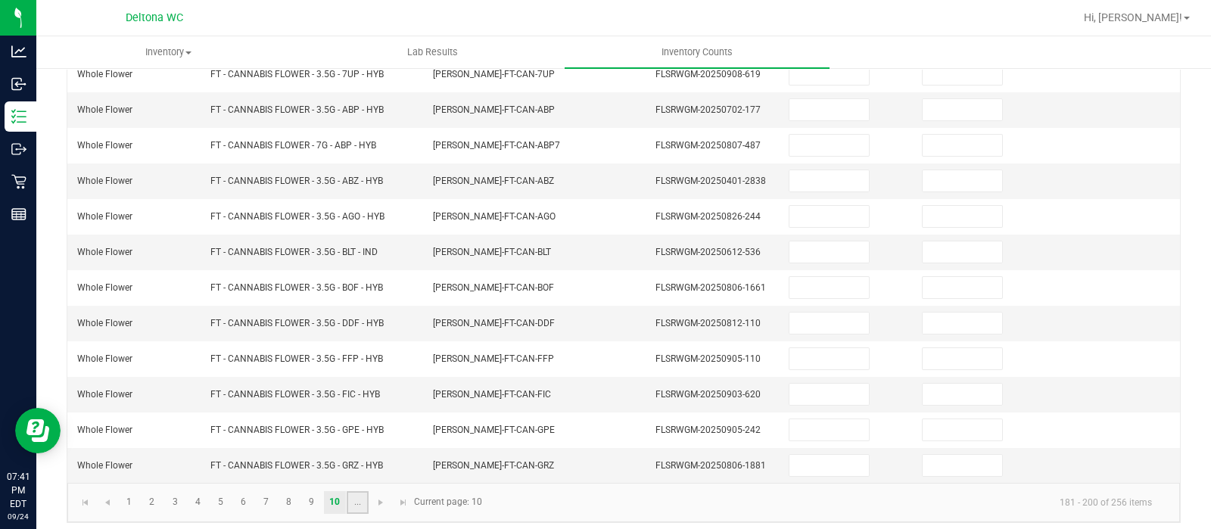
click at [363, 497] on link "..." at bounding box center [358, 502] width 22 height 23
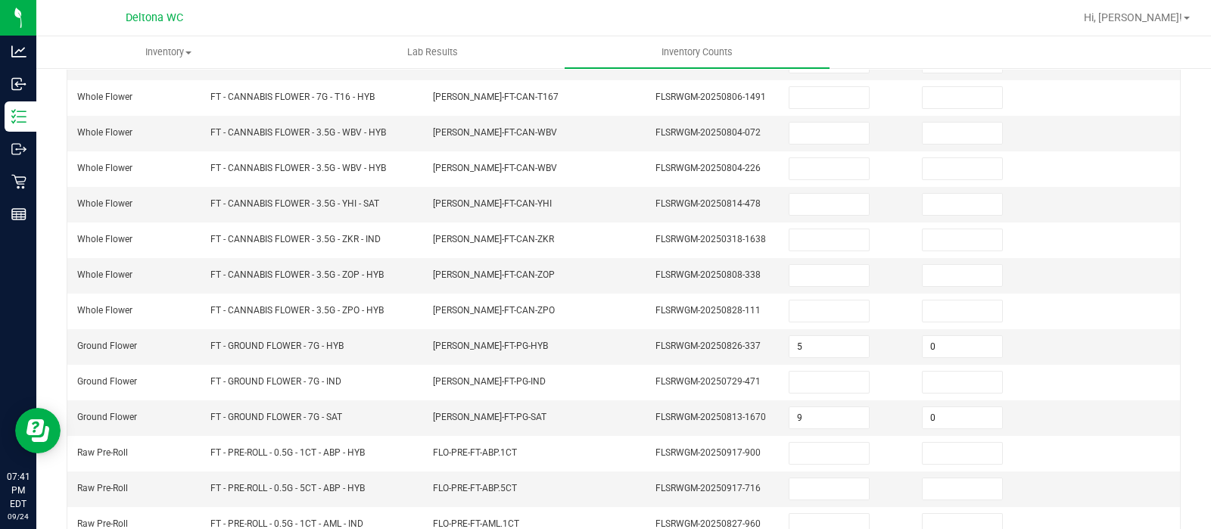
scroll to position [357, 0]
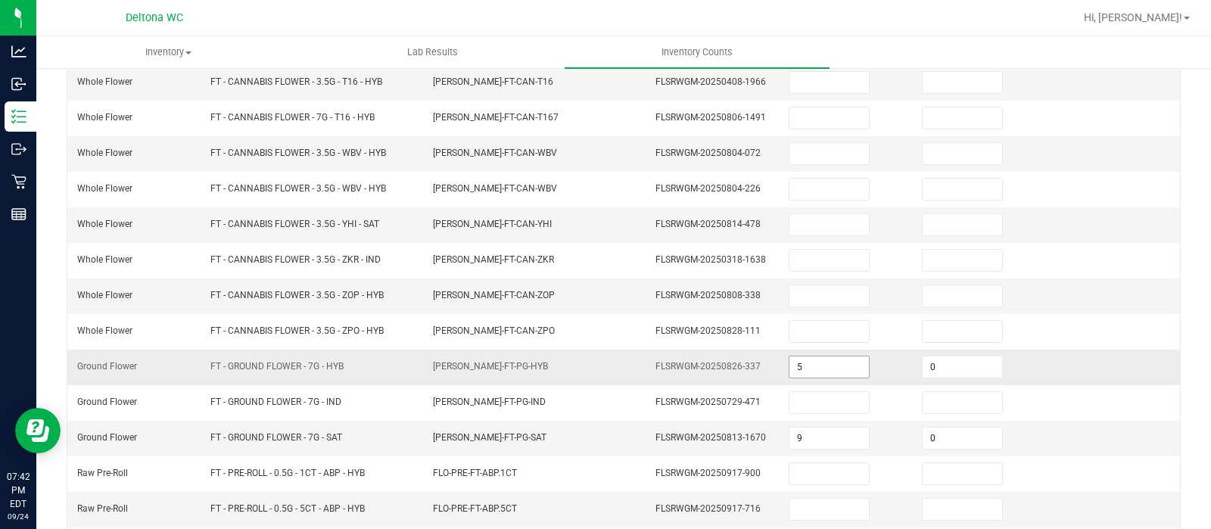
click at [800, 357] on input "5" at bounding box center [829, 367] width 79 height 21
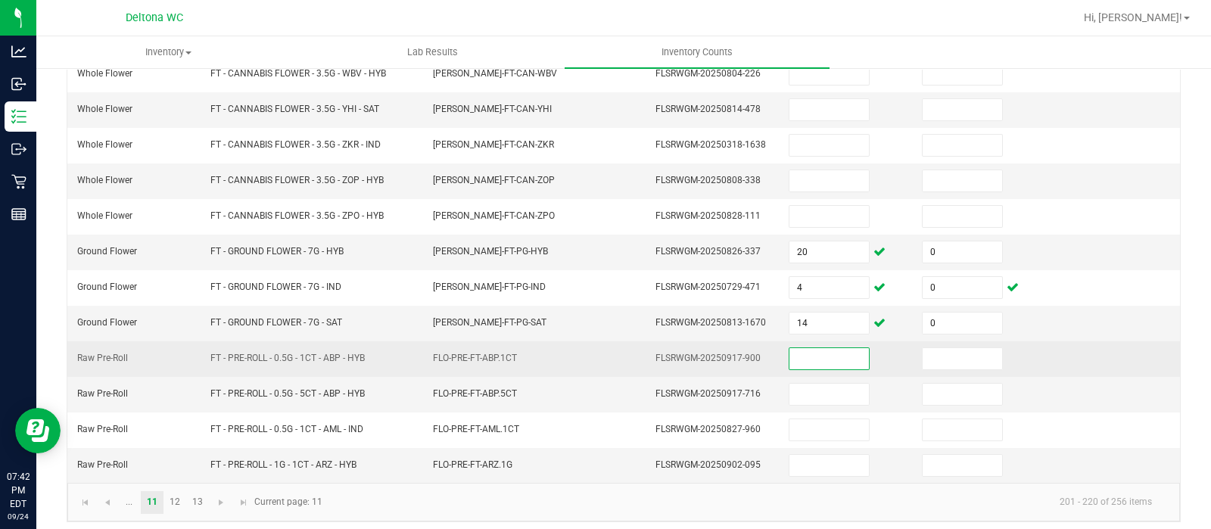
click at [793, 357] on input at bounding box center [829, 358] width 79 height 21
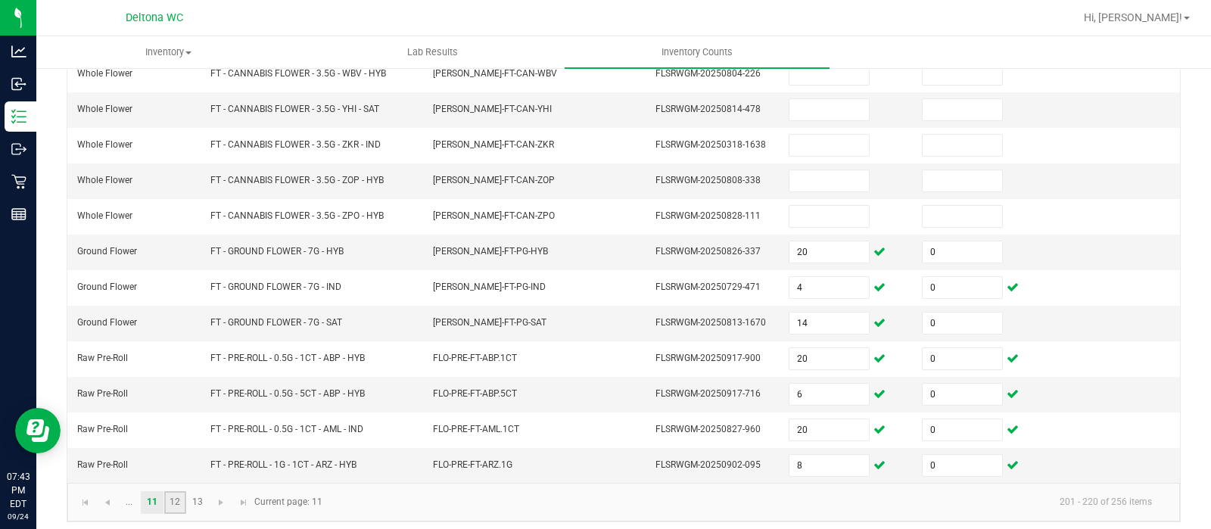
click at [178, 494] on link "12" at bounding box center [175, 502] width 22 height 23
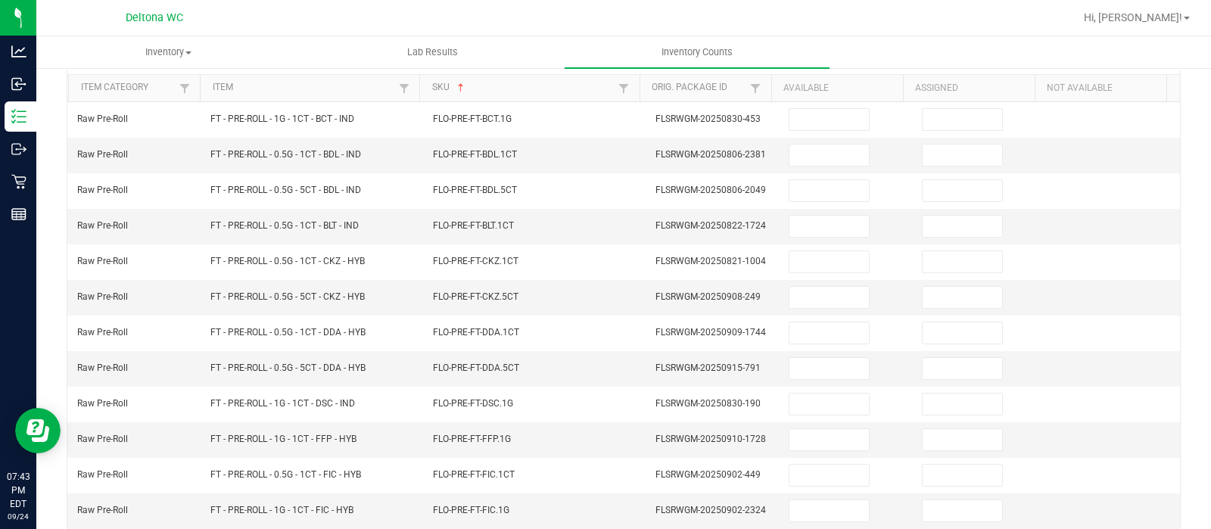
scroll to position [141, 0]
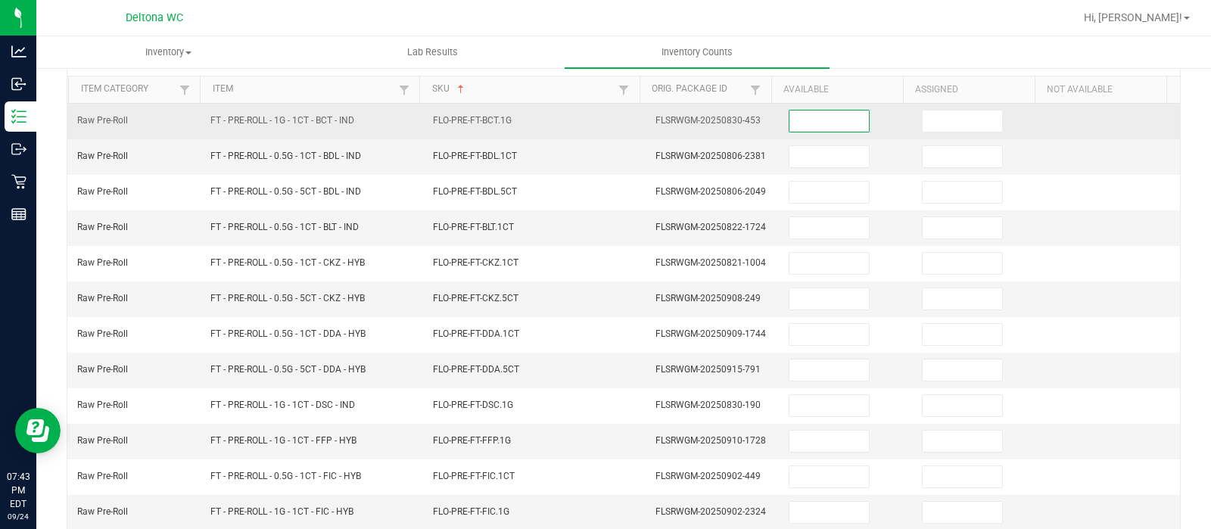
click at [818, 111] on input at bounding box center [829, 121] width 79 height 21
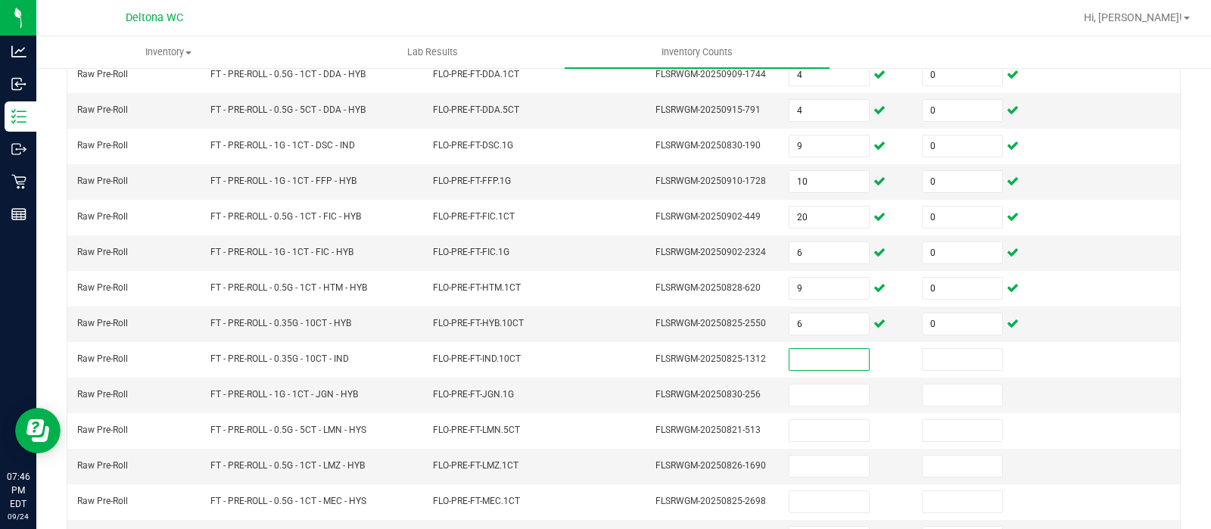
scroll to position [472, 0]
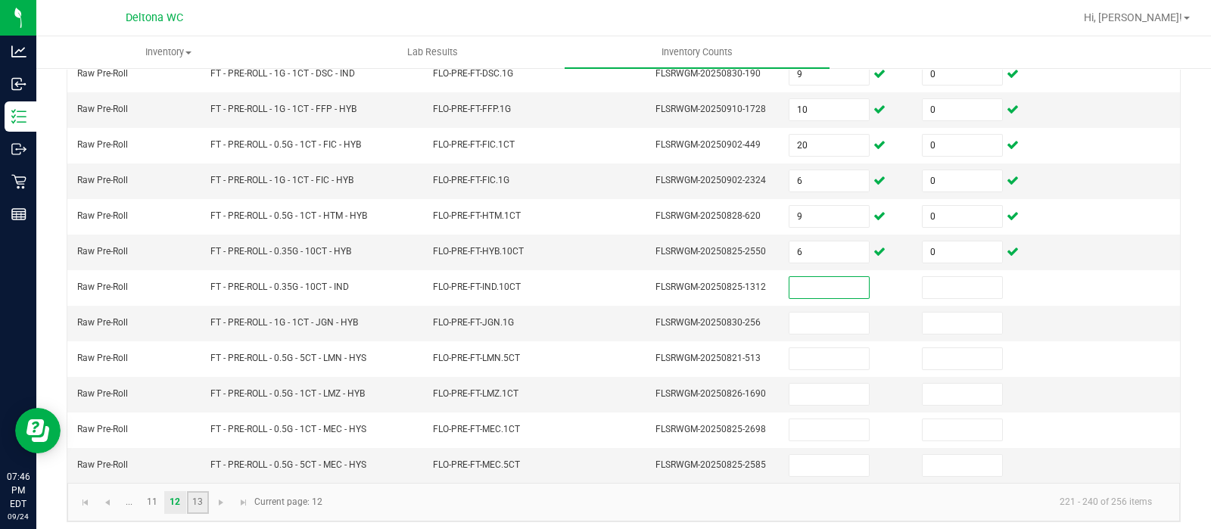
click at [206, 494] on link "13" at bounding box center [198, 502] width 22 height 23
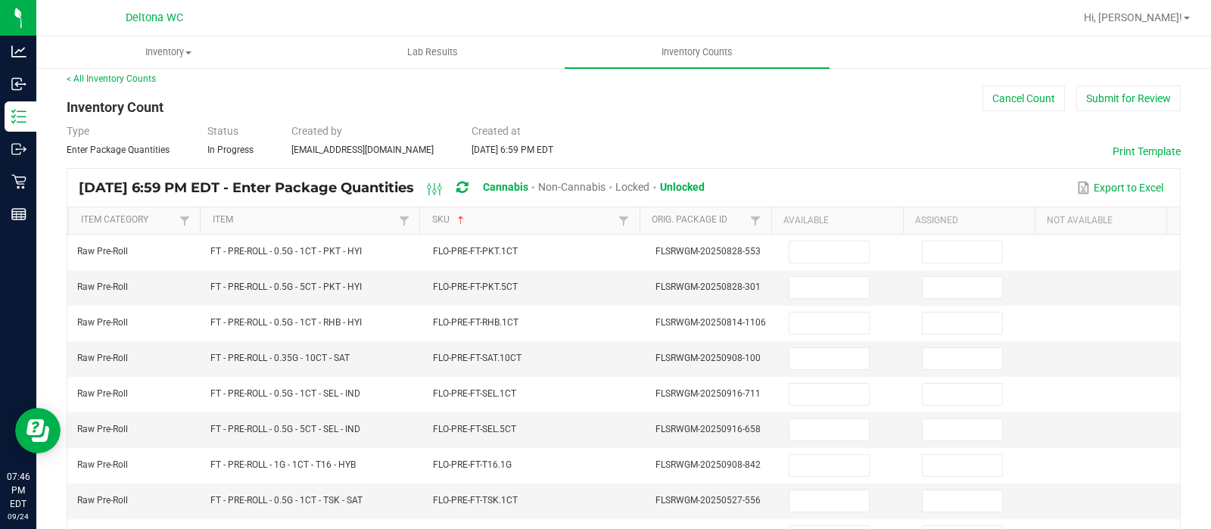
scroll to position [0, 0]
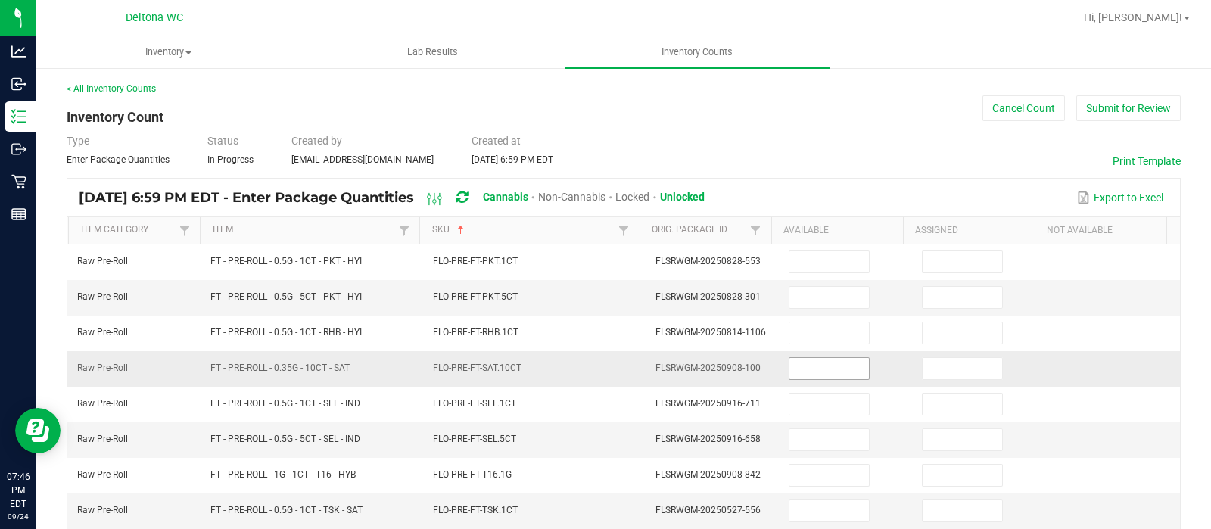
click at [824, 363] on input at bounding box center [829, 368] width 79 height 21
drag, startPoint x: 1196, startPoint y: 230, endPoint x: 1198, endPoint y: 369, distance: 138.5
click at [1198, 369] on div "Inventory All packages All inventory Waste log Create inventory Lab Results Inv…" at bounding box center [623, 282] width 1175 height 493
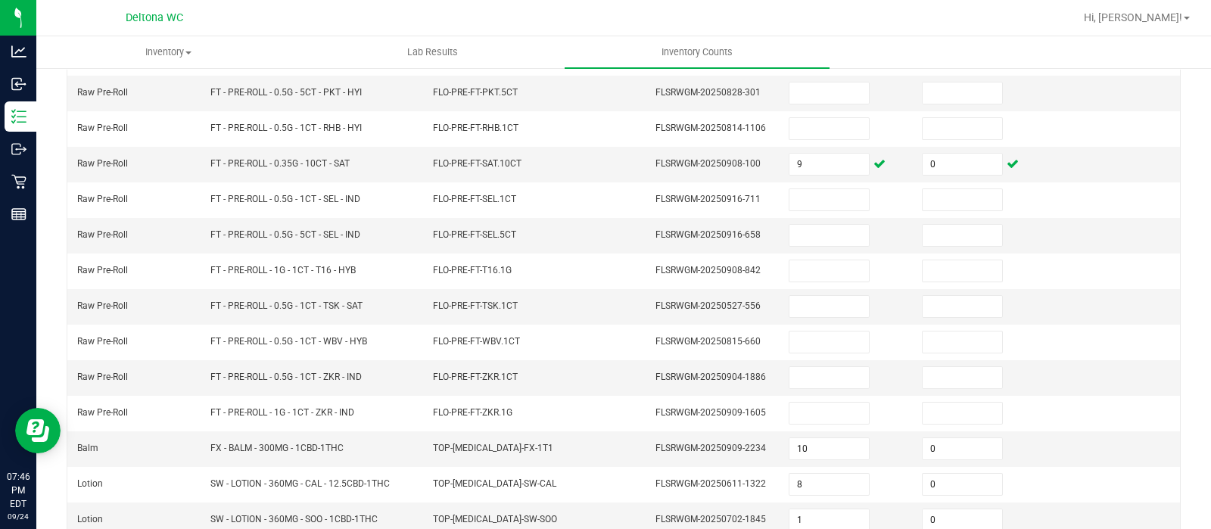
scroll to position [331, 0]
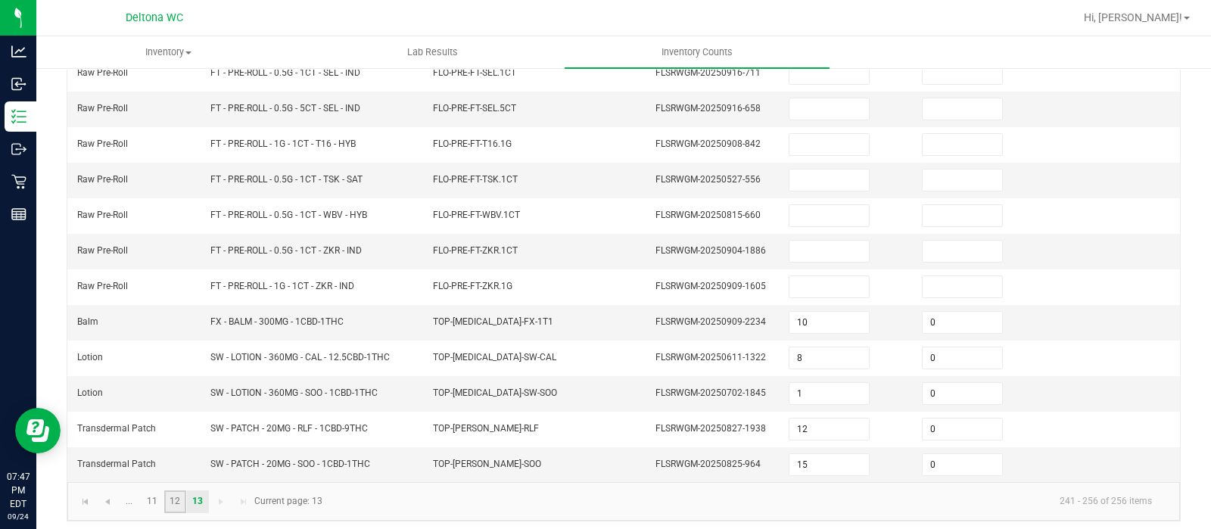
click at [182, 502] on link "12" at bounding box center [175, 502] width 22 height 23
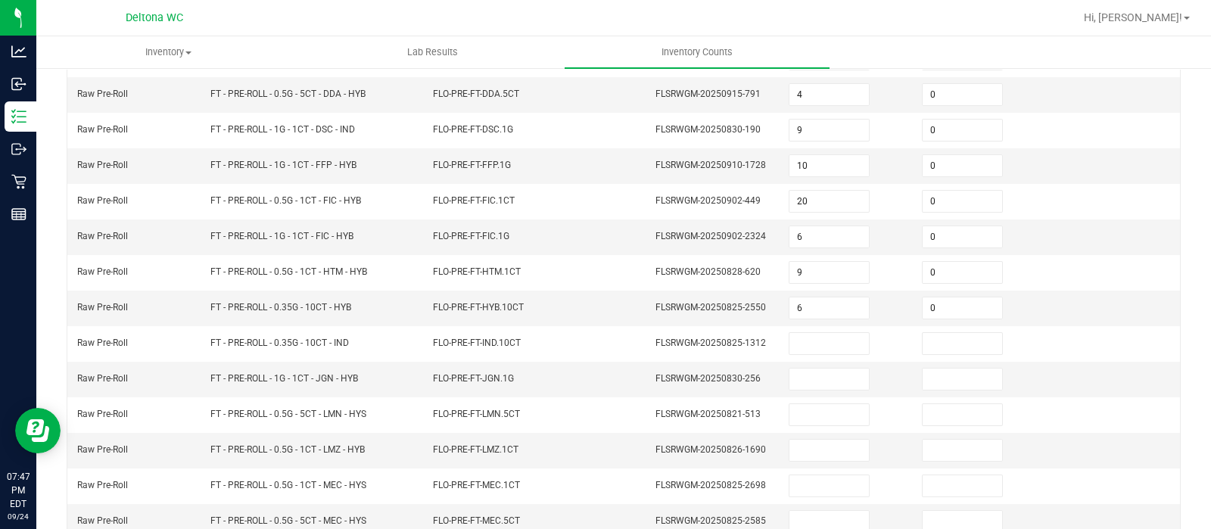
scroll to position [434, 0]
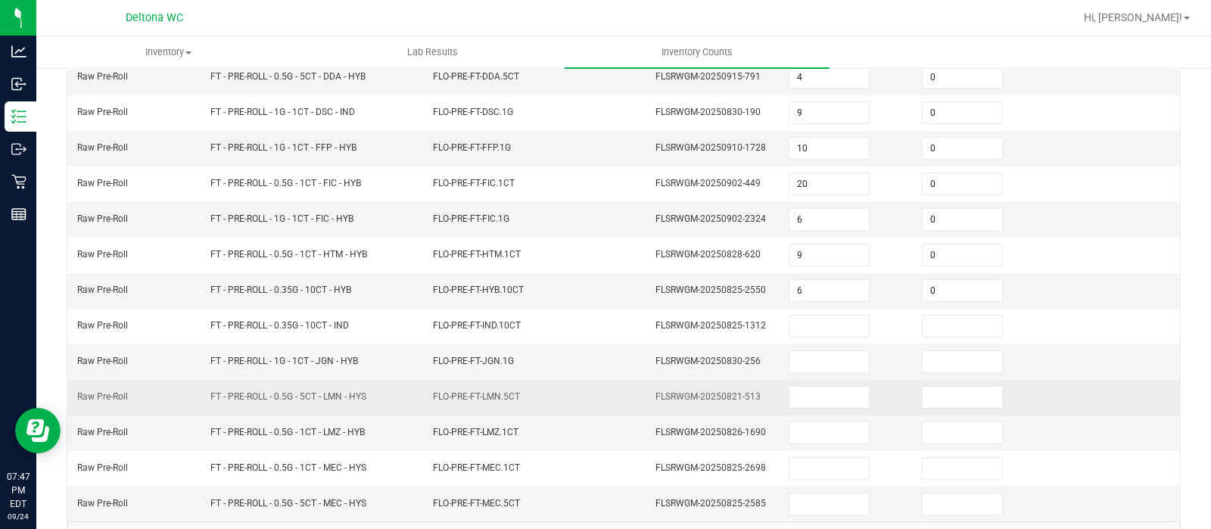
click at [1075, 393] on td at bounding box center [1113, 398] width 133 height 36
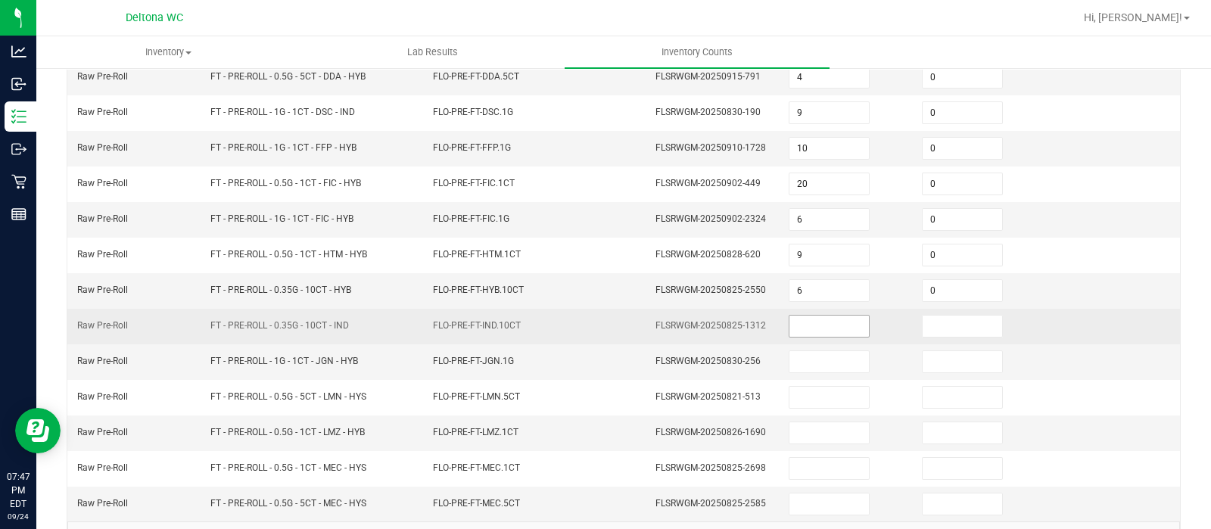
click at [799, 323] on input at bounding box center [829, 326] width 79 height 21
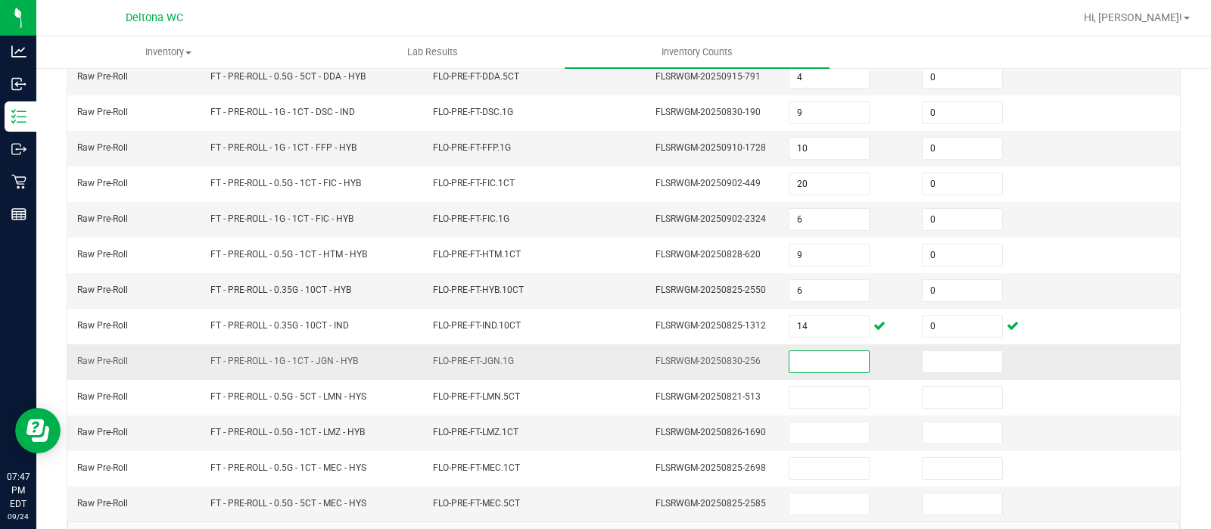
click at [802, 351] on input at bounding box center [829, 361] width 79 height 21
click at [808, 494] on input "1010" at bounding box center [829, 504] width 79 height 21
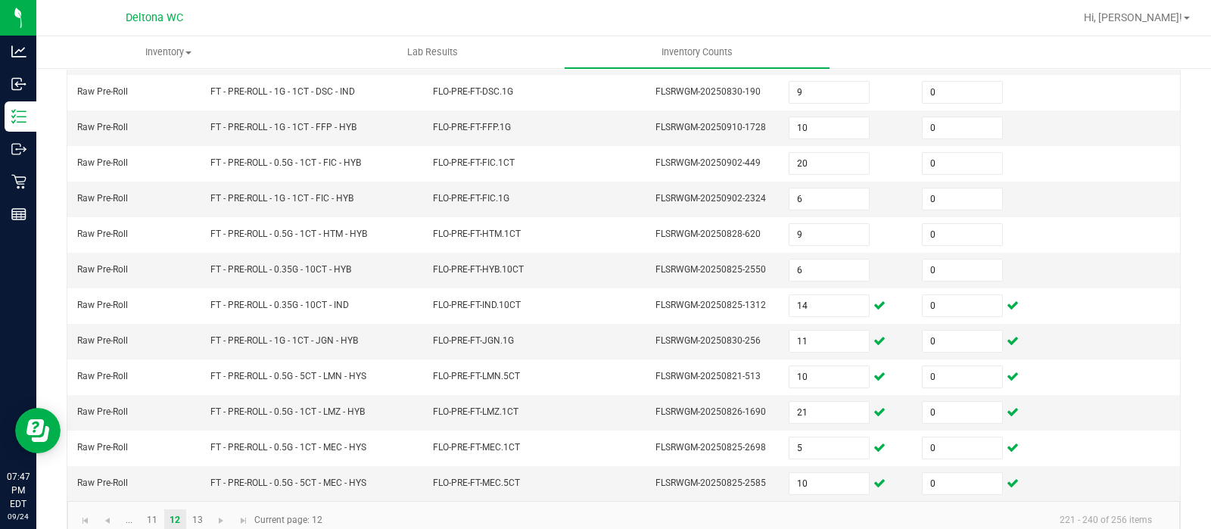
scroll to position [472, 0]
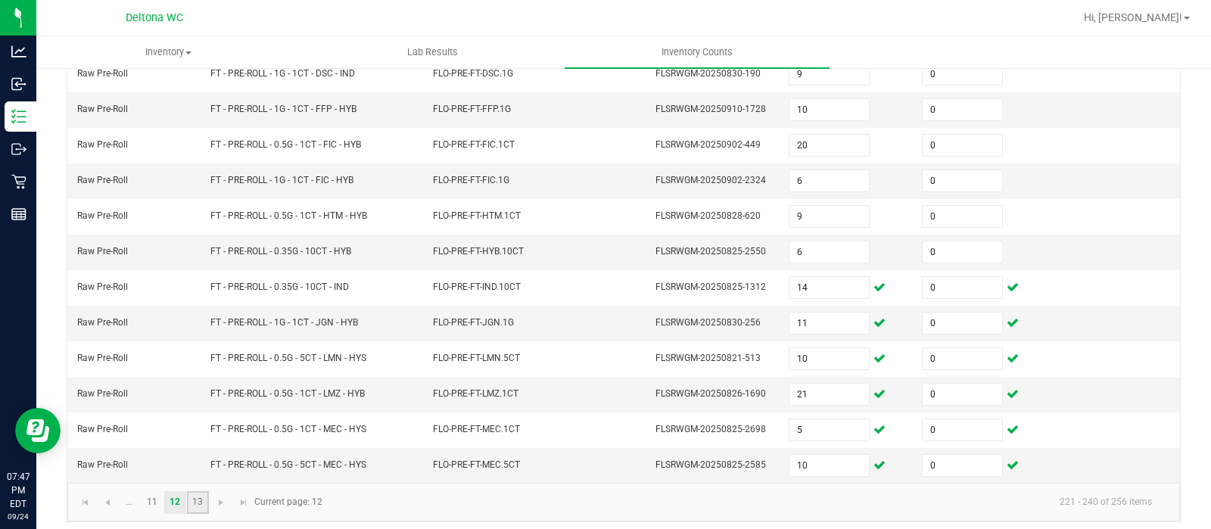
click at [200, 501] on link "13" at bounding box center [198, 502] width 22 height 23
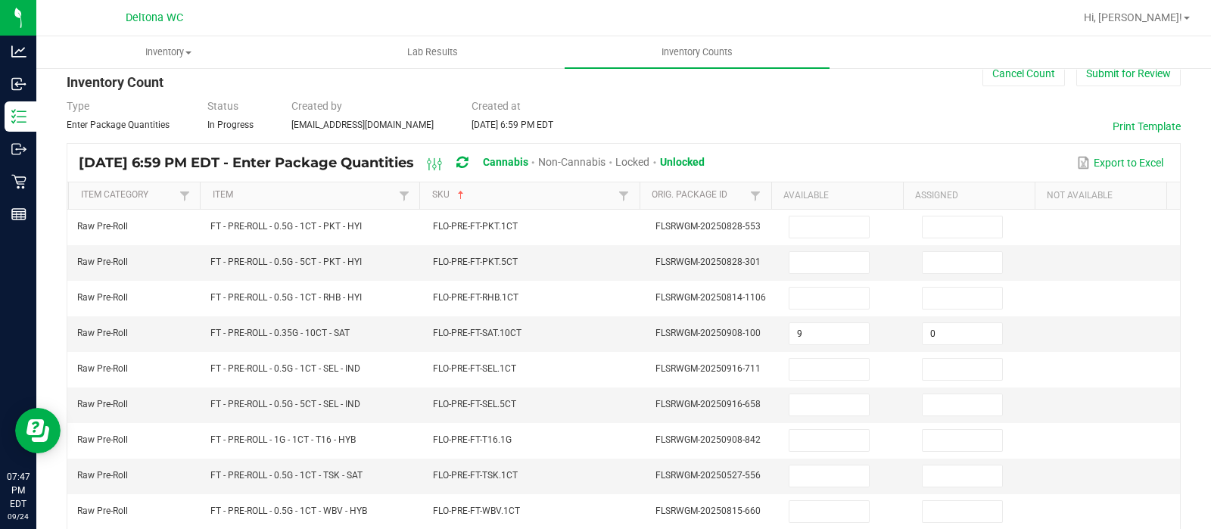
scroll to position [35, 0]
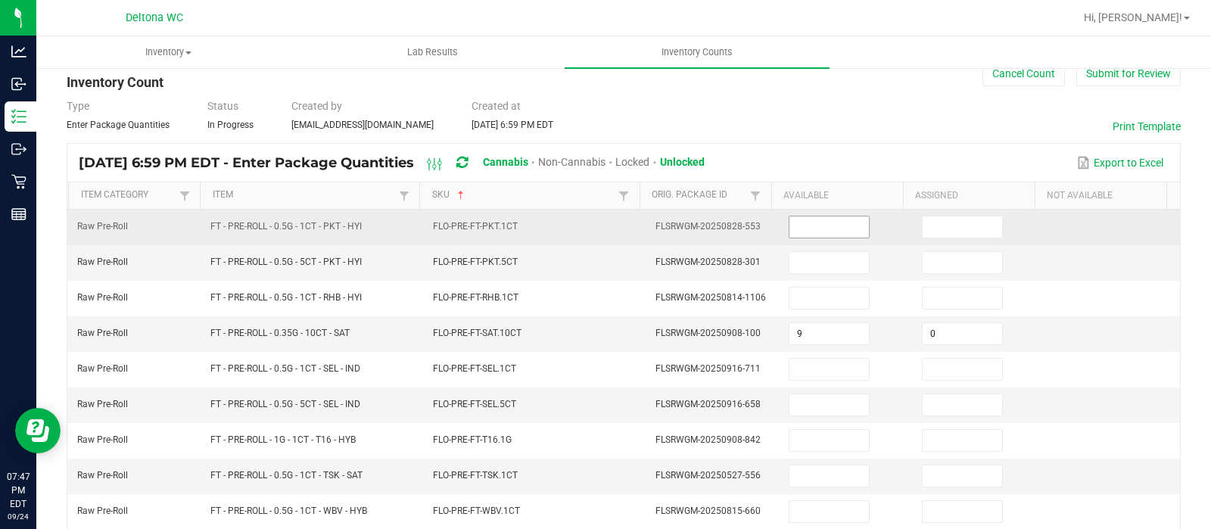
click at [800, 229] on input at bounding box center [829, 227] width 79 height 21
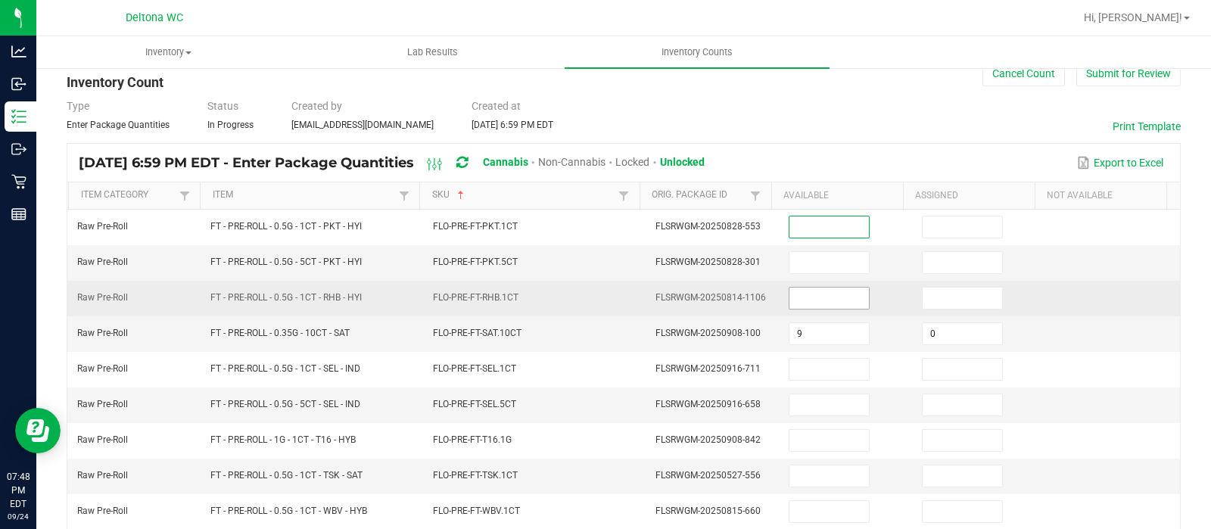
click at [818, 293] on input at bounding box center [829, 298] width 79 height 21
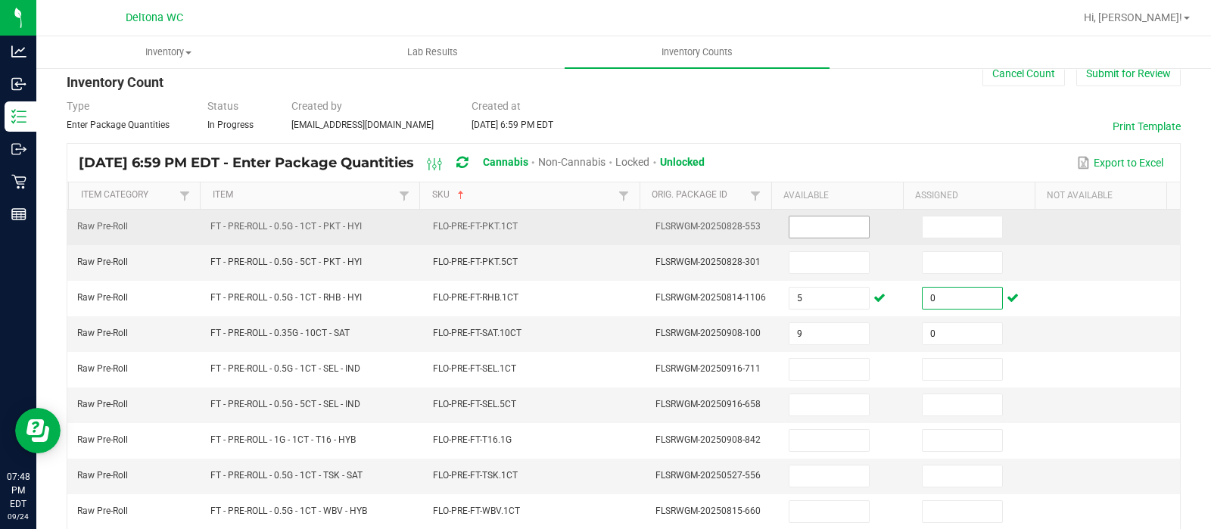
click at [841, 224] on input at bounding box center [829, 227] width 79 height 21
click at [818, 232] on input "19" at bounding box center [829, 227] width 79 height 21
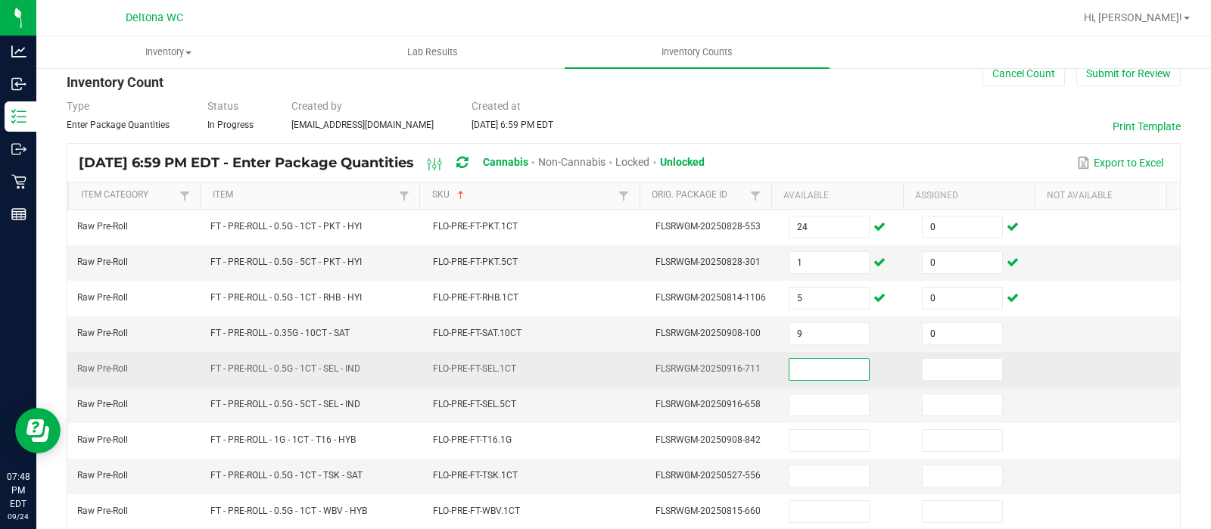
click at [819, 364] on input at bounding box center [829, 369] width 79 height 21
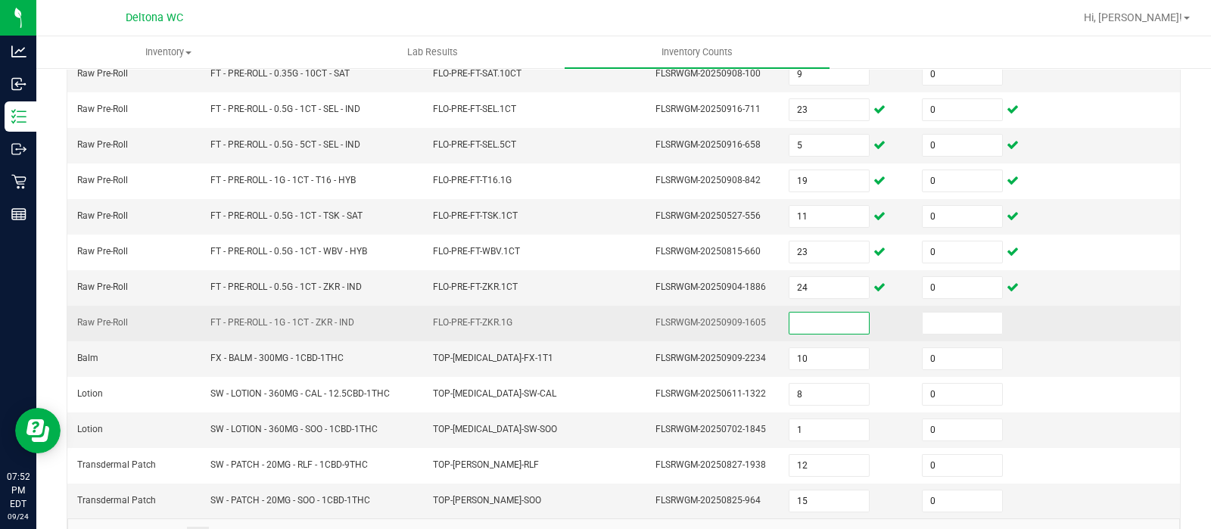
click at [796, 318] on input at bounding box center [829, 323] width 79 height 21
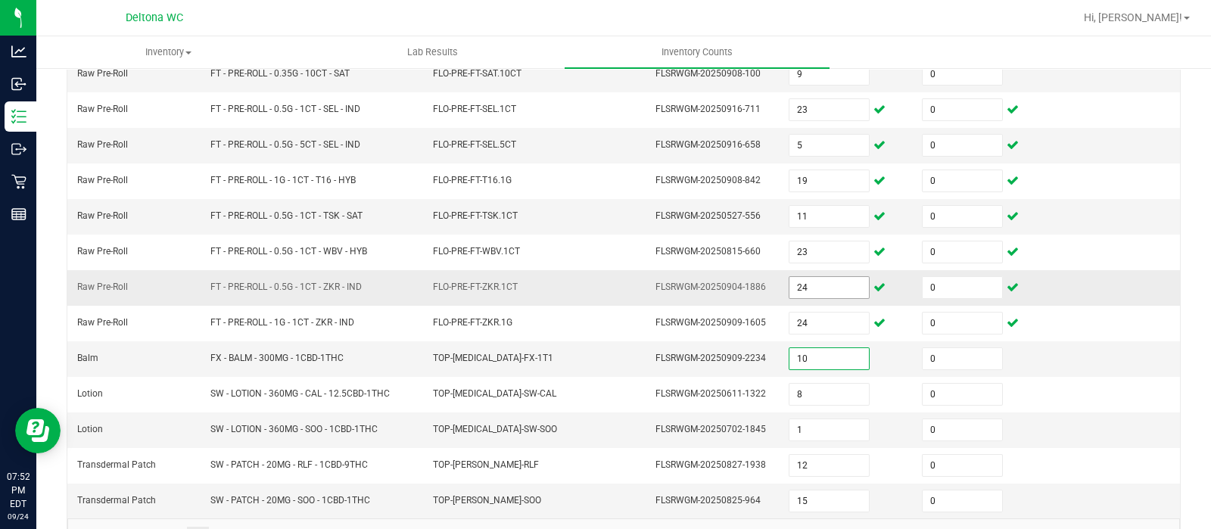
click at [806, 277] on input "24" at bounding box center [829, 287] width 79 height 21
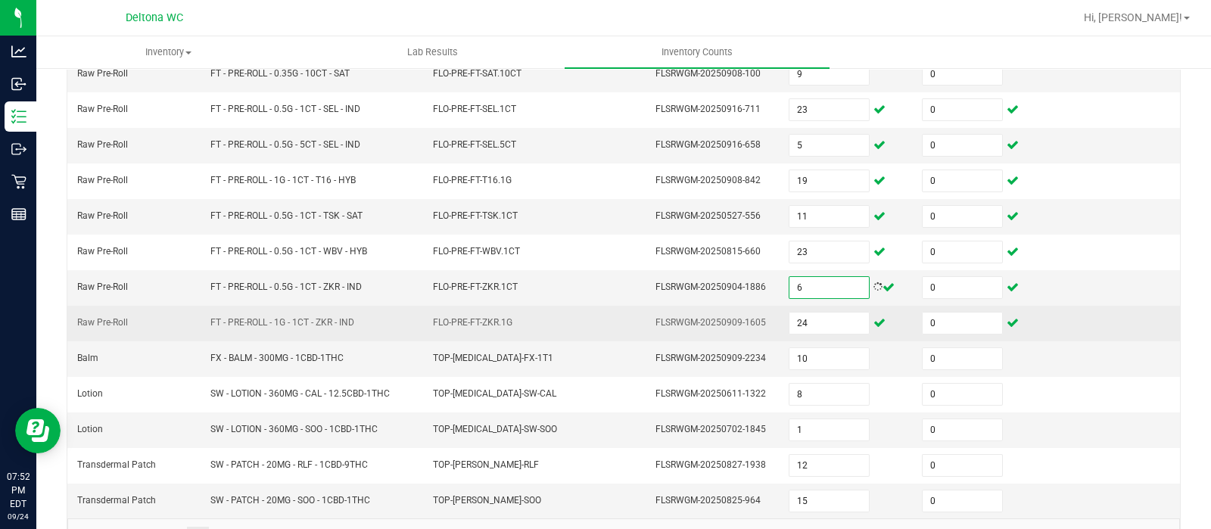
click at [992, 327] on td "0" at bounding box center [979, 324] width 133 height 36
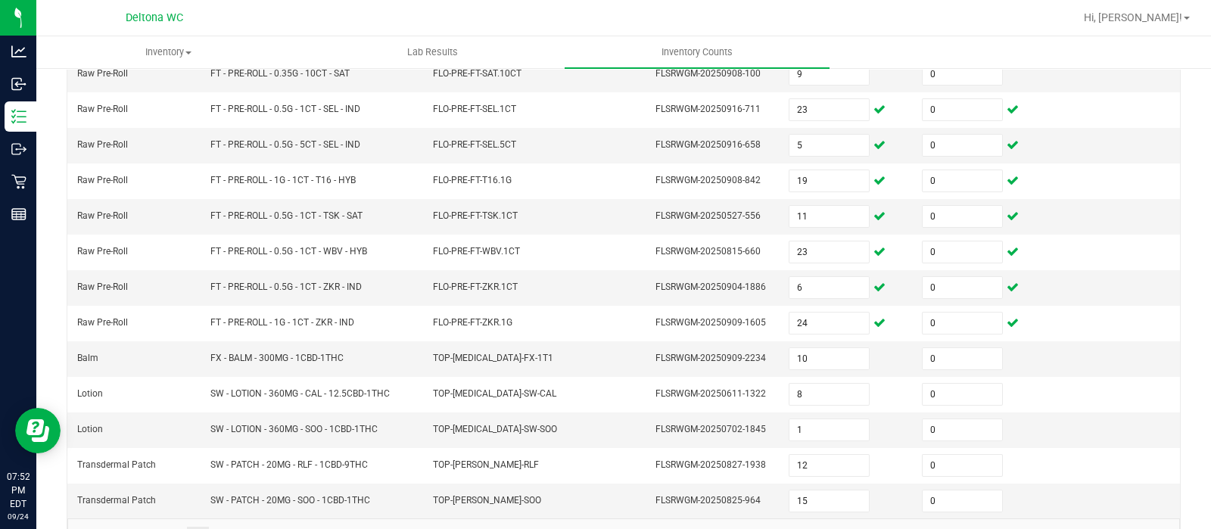
scroll to position [331, 0]
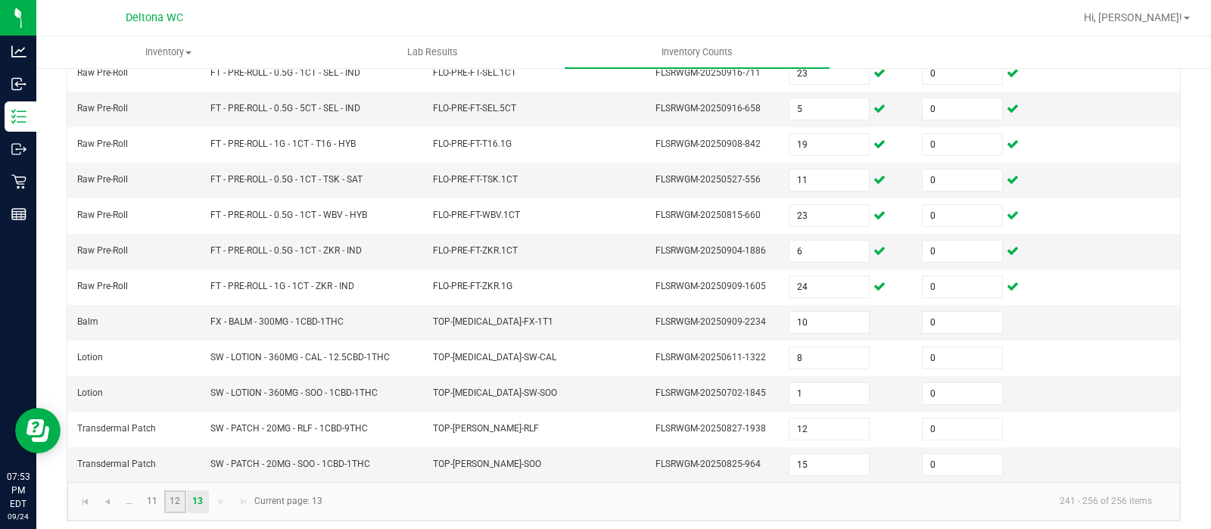
click at [170, 502] on link "12" at bounding box center [175, 502] width 22 height 23
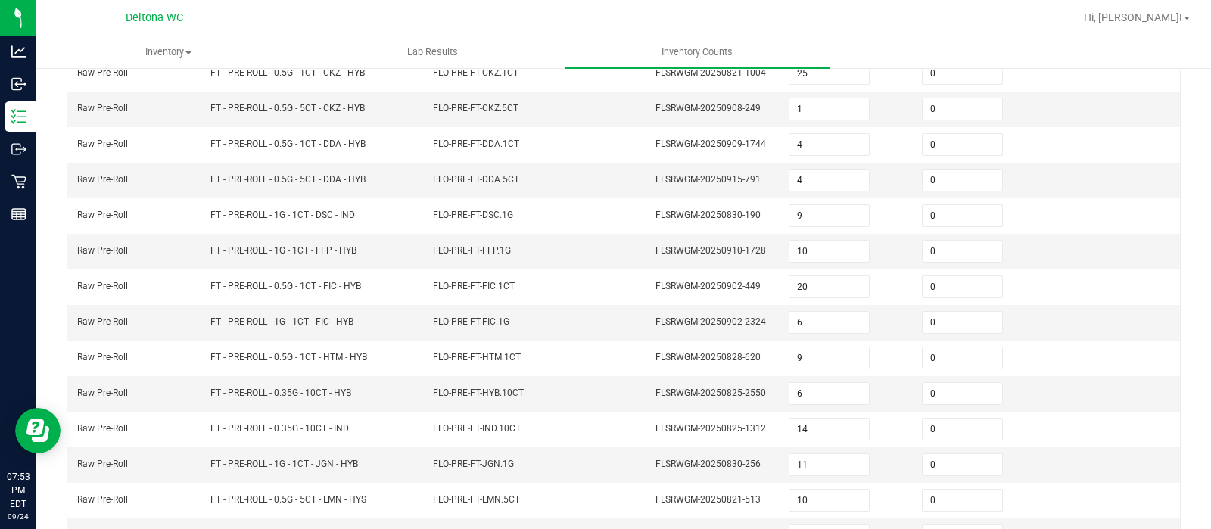
scroll to position [472, 0]
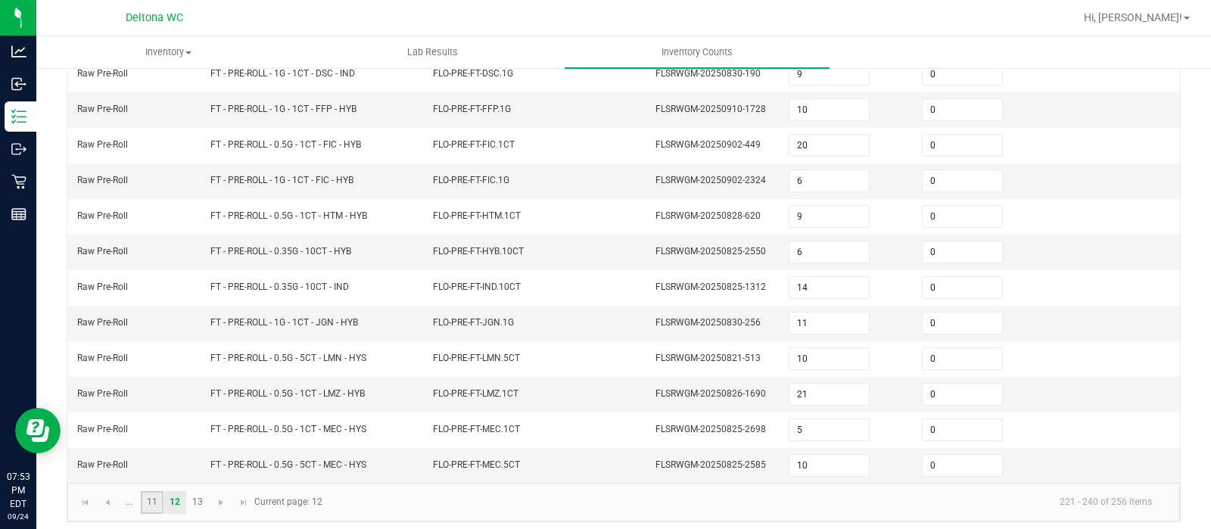
click at [151, 494] on link "11" at bounding box center [152, 502] width 22 height 23
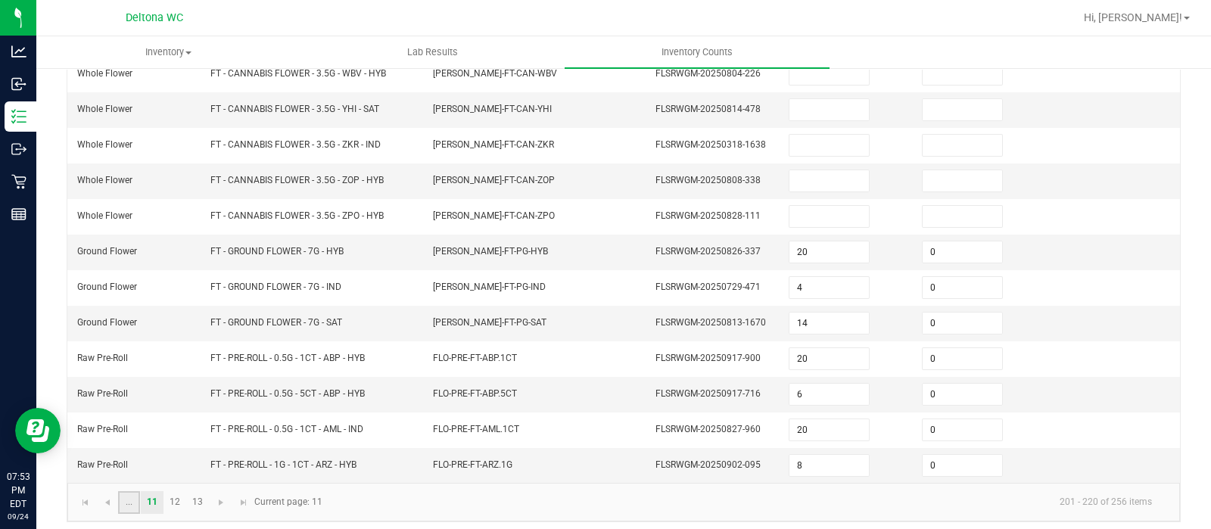
click at [132, 494] on link "..." at bounding box center [129, 502] width 22 height 23
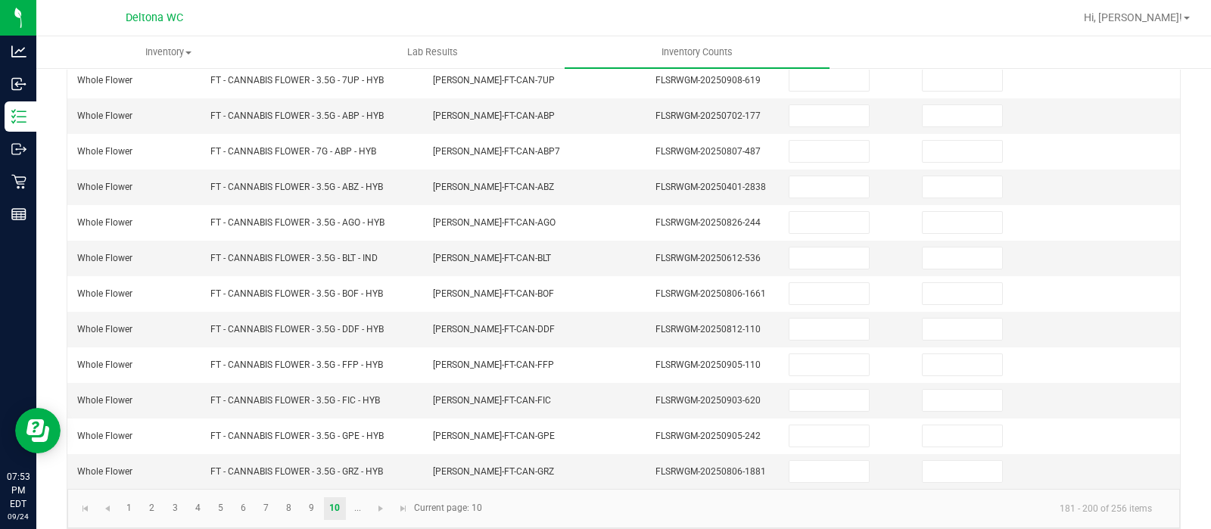
scroll to position [0, 0]
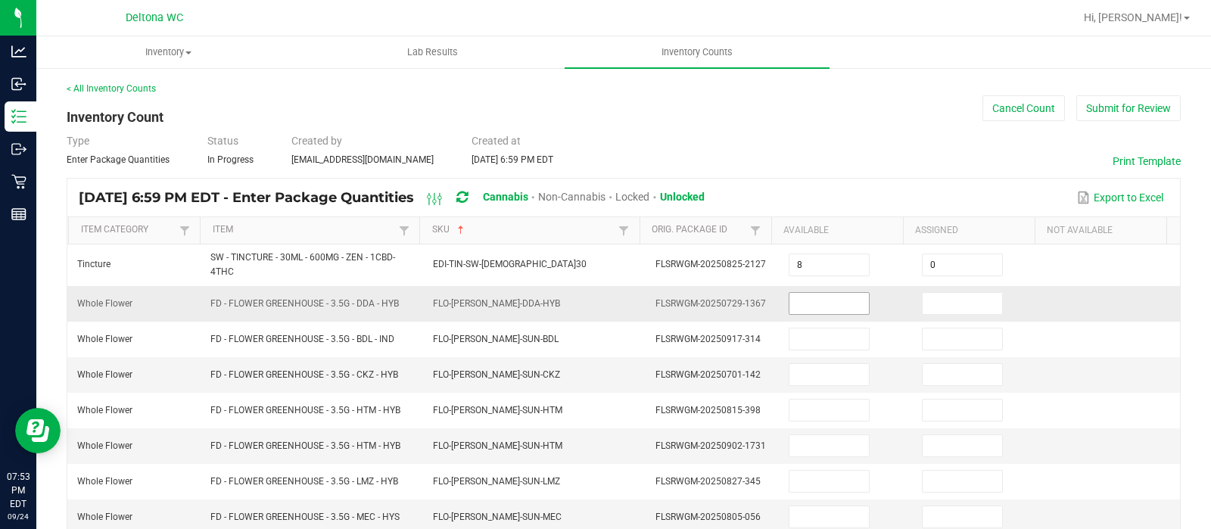
click at [790, 304] on input at bounding box center [829, 303] width 79 height 21
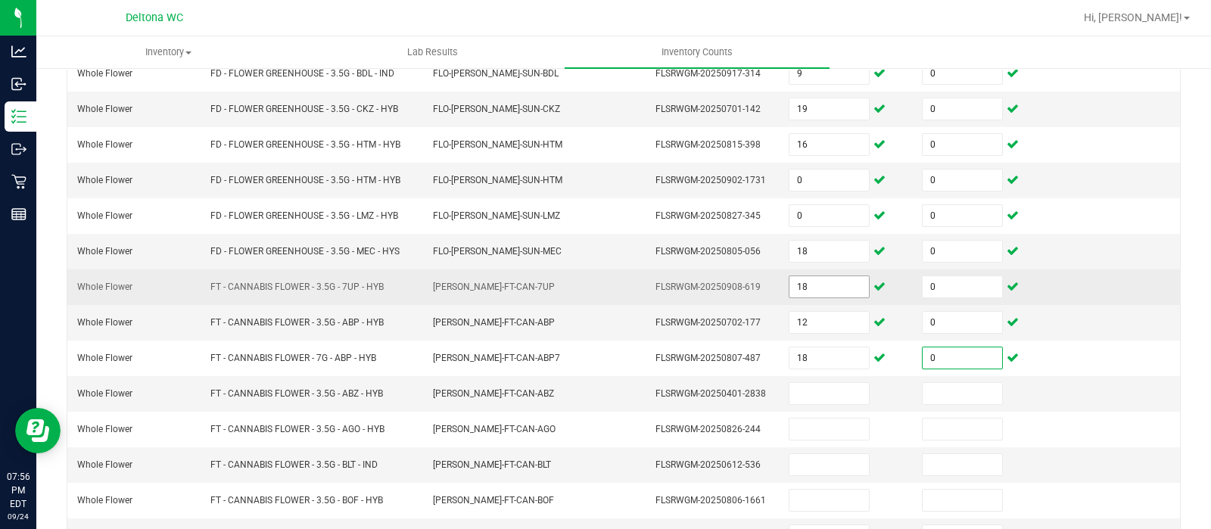
click at [803, 285] on input "18" at bounding box center [829, 286] width 79 height 21
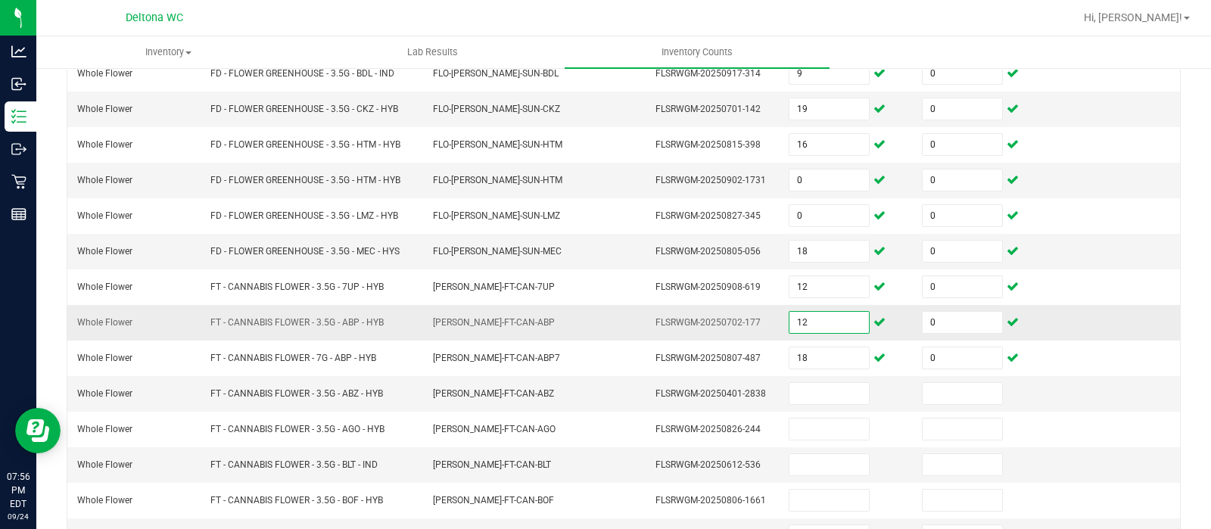
click at [818, 318] on input "12" at bounding box center [829, 322] width 79 height 21
click at [803, 398] on input at bounding box center [829, 393] width 79 height 21
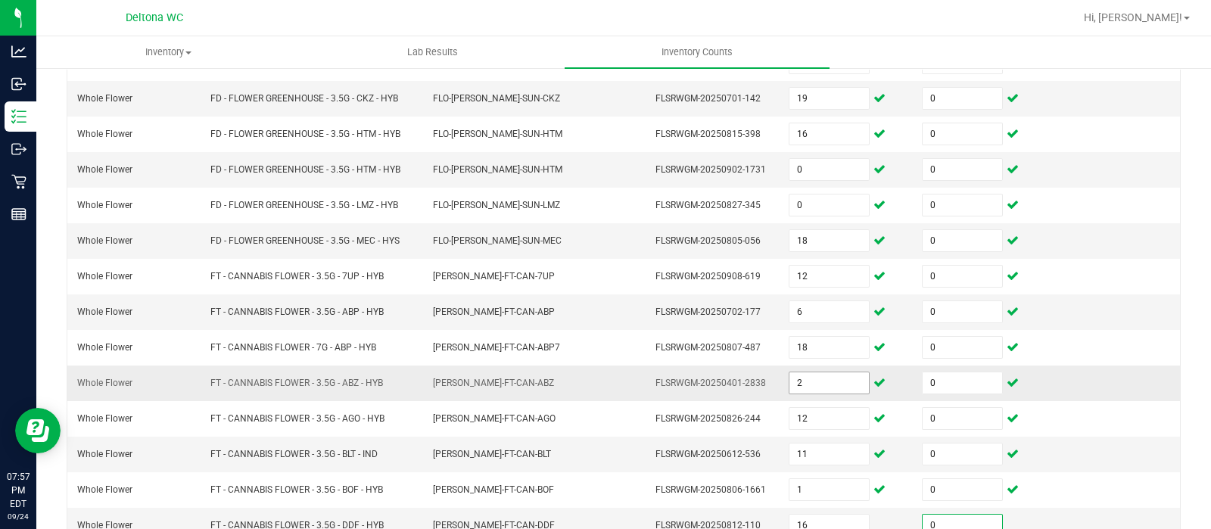
scroll to position [478, 0]
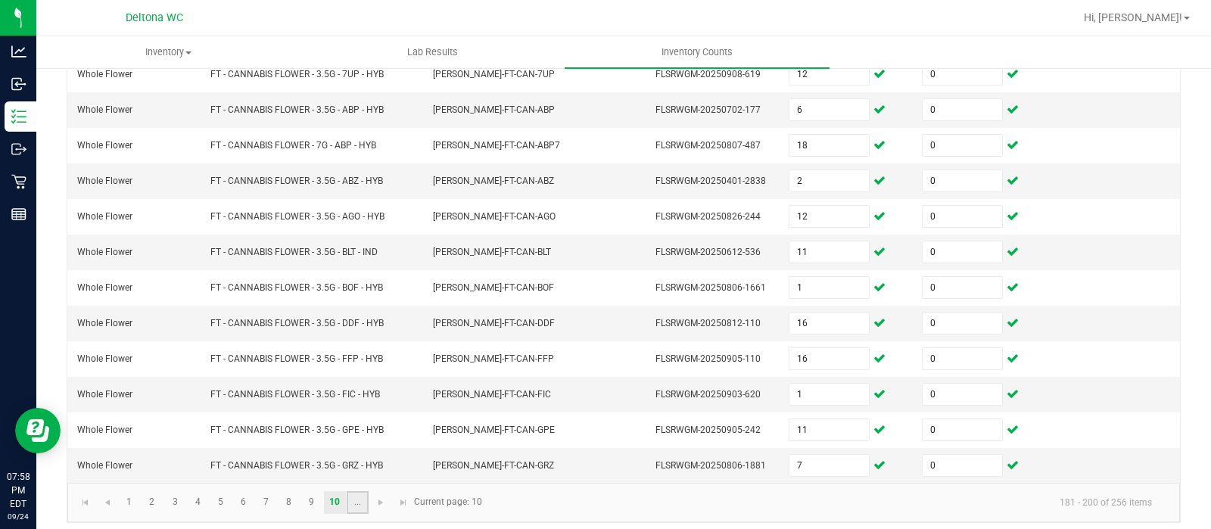
click at [358, 495] on link "..." at bounding box center [358, 502] width 22 height 23
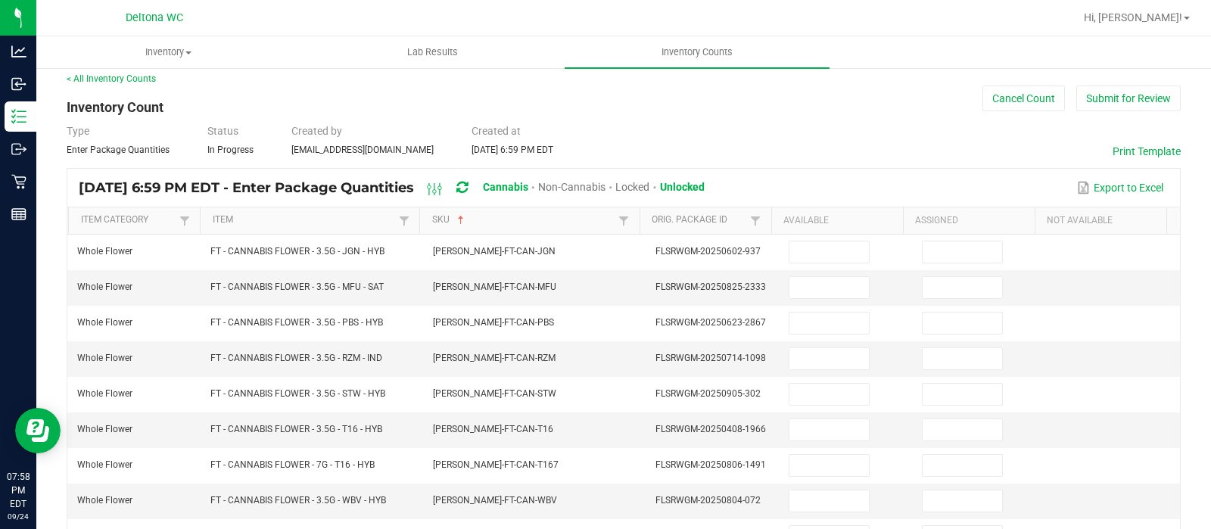
scroll to position [0, 0]
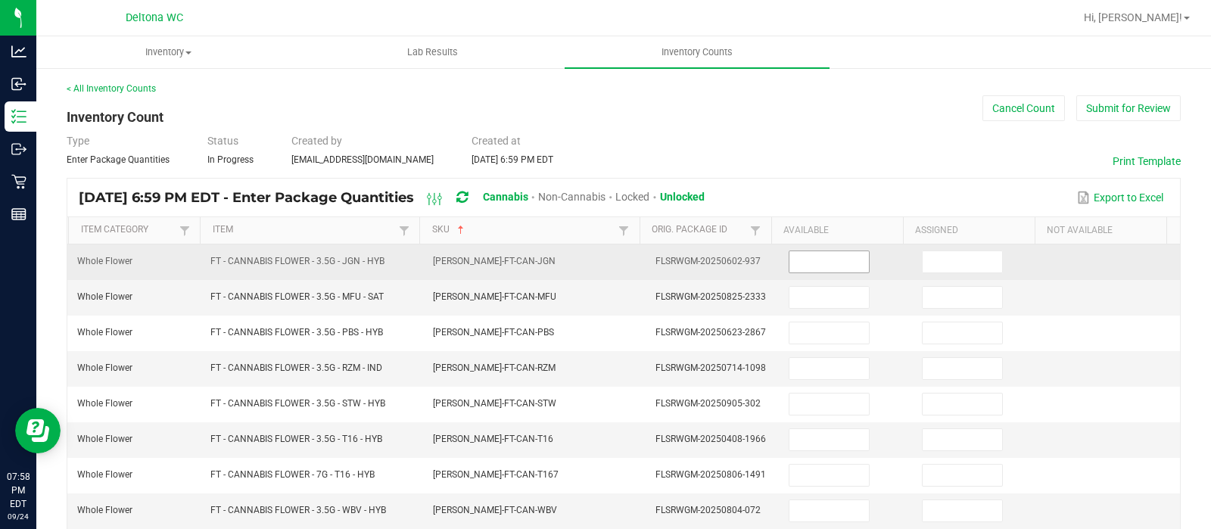
click at [802, 264] on input at bounding box center [829, 261] width 79 height 21
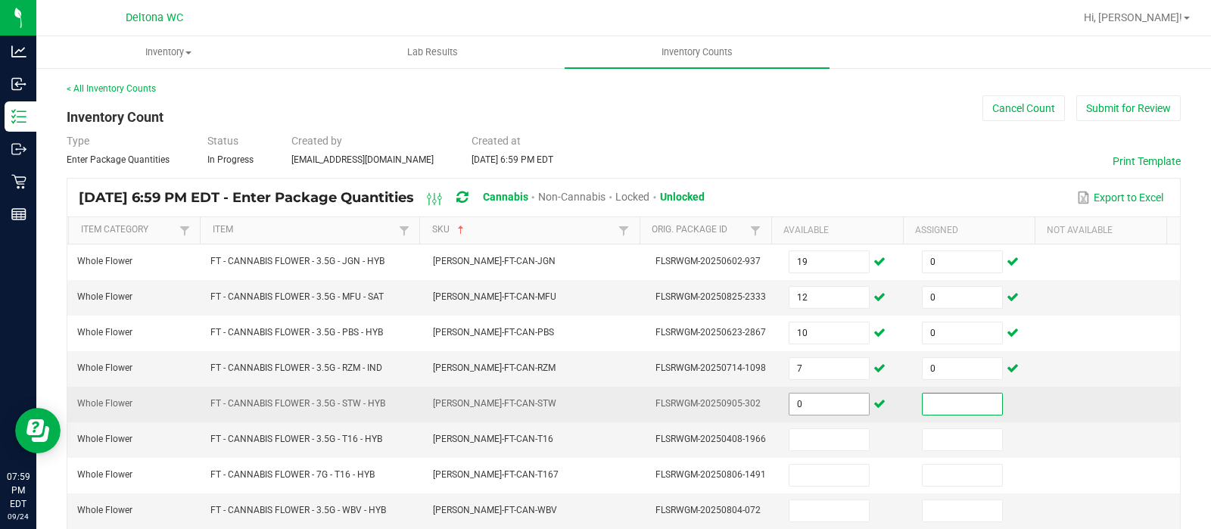
click at [829, 404] on input "0" at bounding box center [829, 404] width 79 height 21
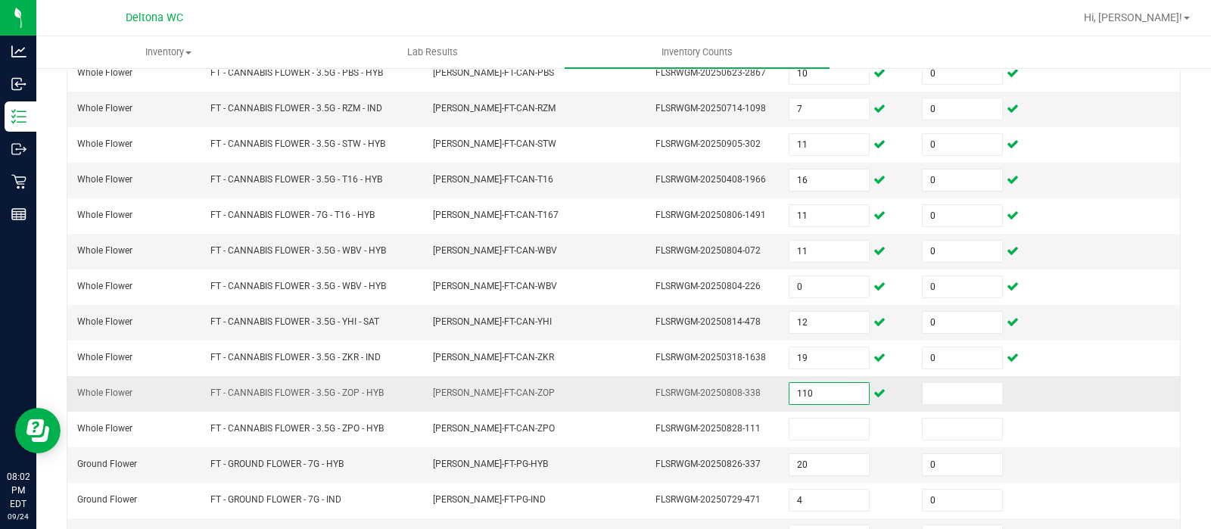
click at [822, 383] on input "110" at bounding box center [829, 393] width 79 height 21
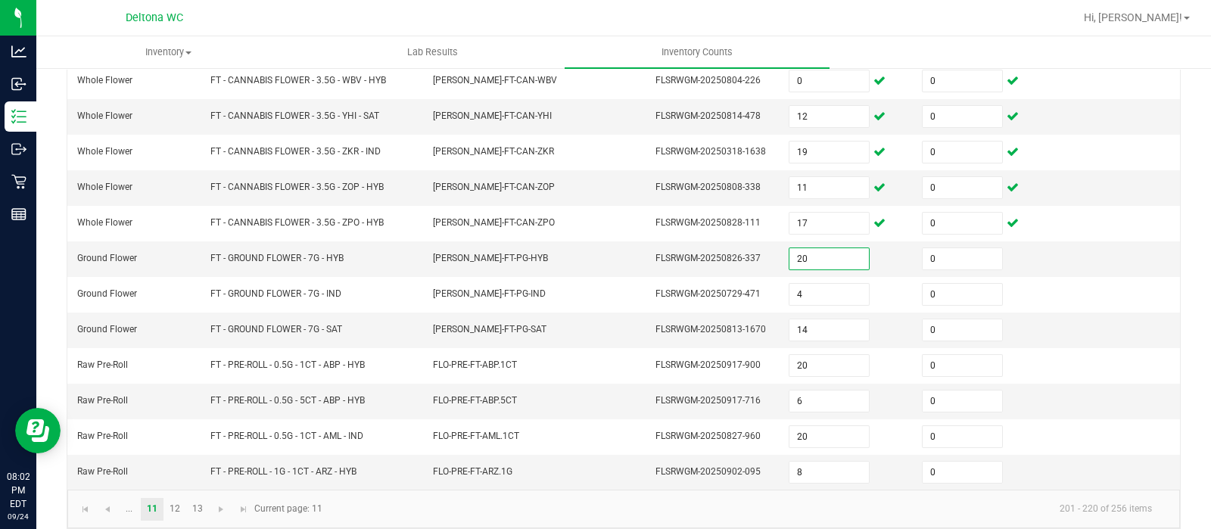
scroll to position [472, 0]
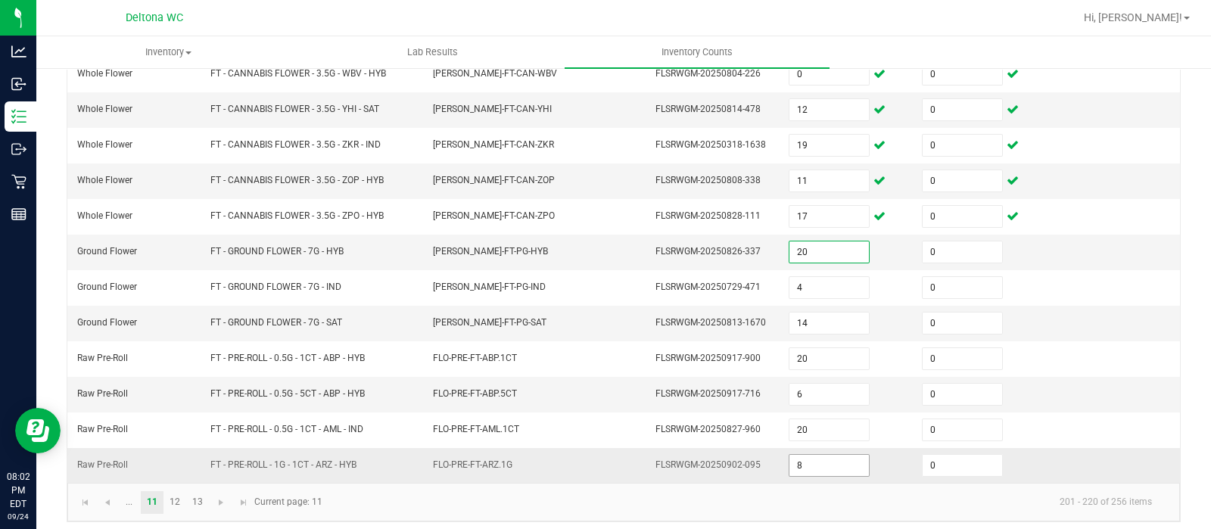
click at [818, 458] on input "8" at bounding box center [829, 465] width 79 height 21
click at [238, 500] on link at bounding box center [243, 502] width 22 height 23
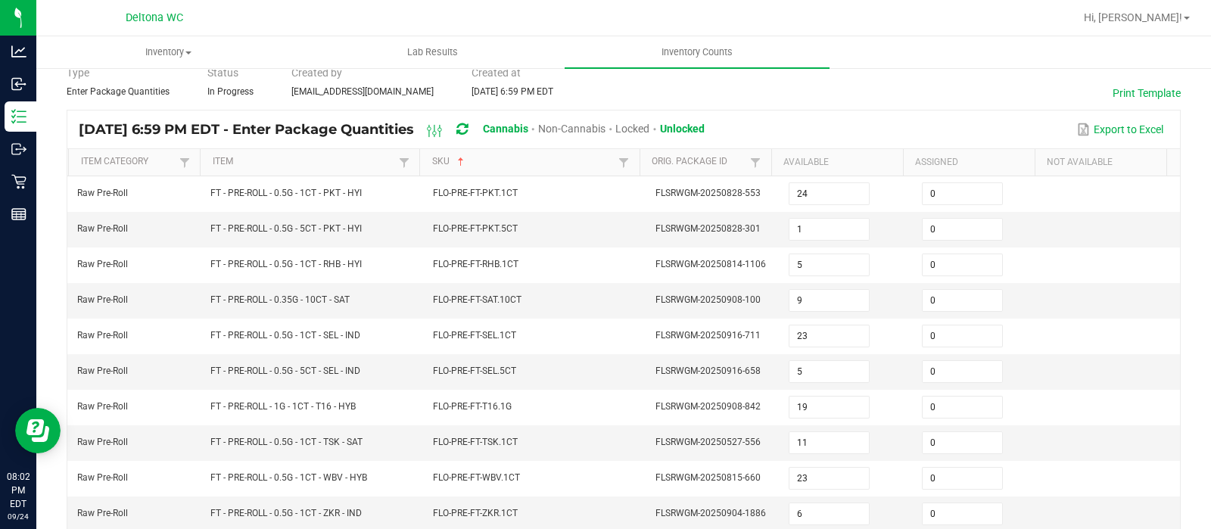
scroll to position [0, 0]
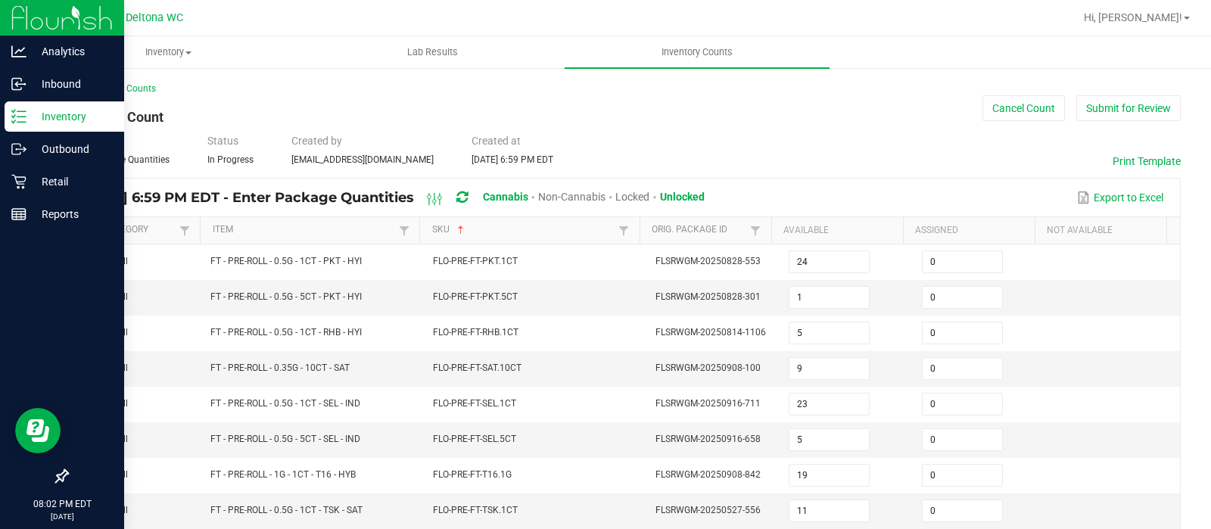
click at [39, 128] on div "Inventory" at bounding box center [65, 116] width 120 height 30
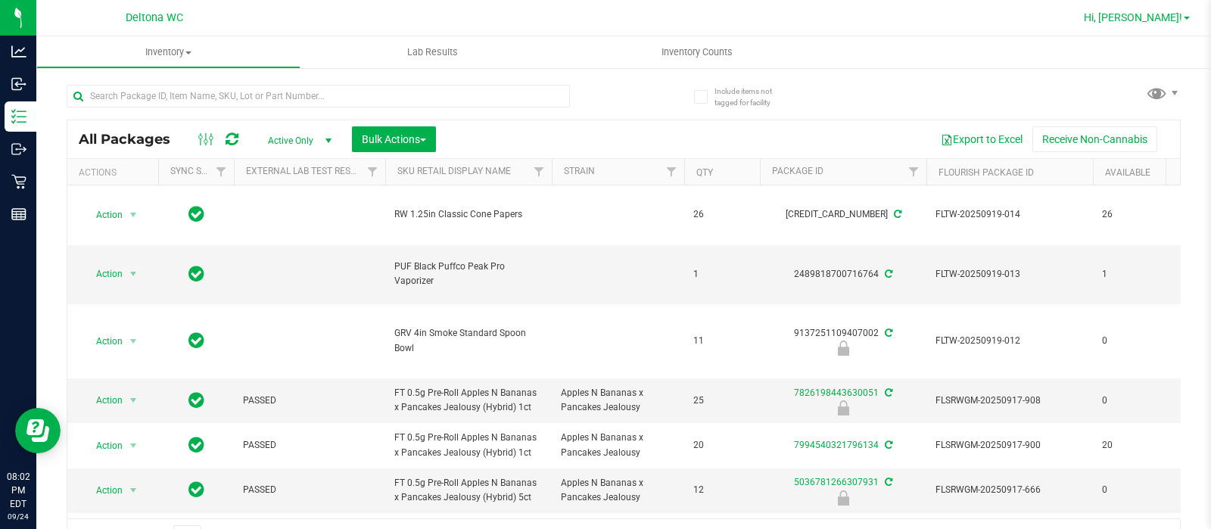
click at [1176, 20] on span "Hi, [PERSON_NAME]!" at bounding box center [1133, 17] width 98 height 12
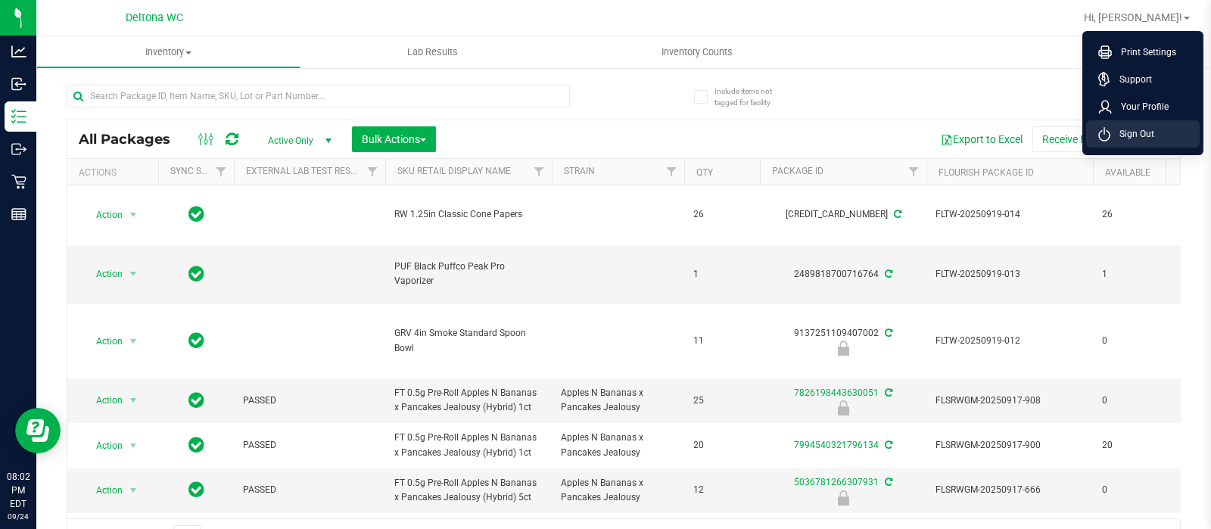
click at [1158, 147] on li "Sign Out" at bounding box center [1143, 133] width 114 height 27
